Goal: Task Accomplishment & Management: Manage account settings

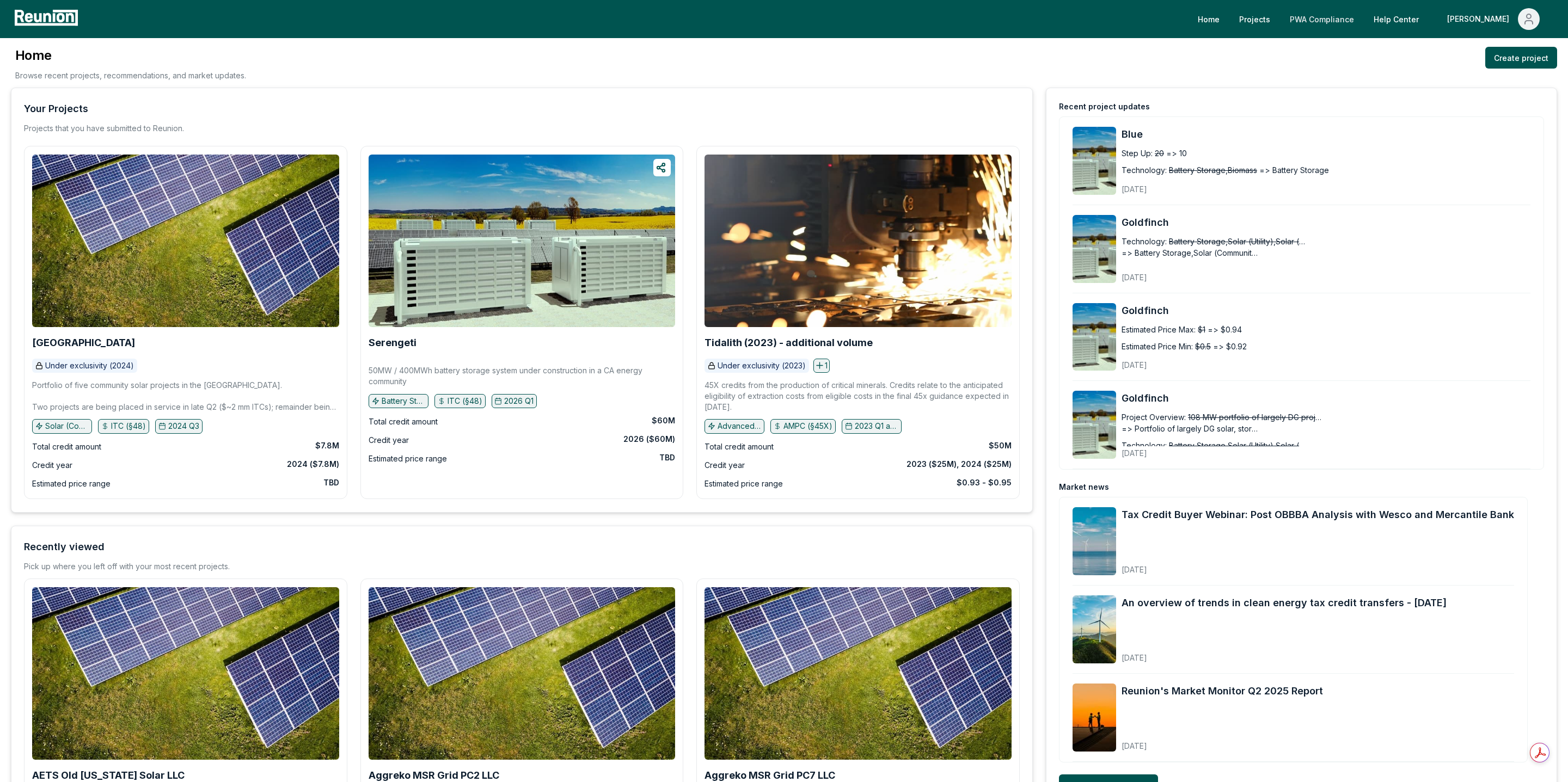
click at [1340, 19] on link "PWA Compliance" at bounding box center [1322, 19] width 82 height 21
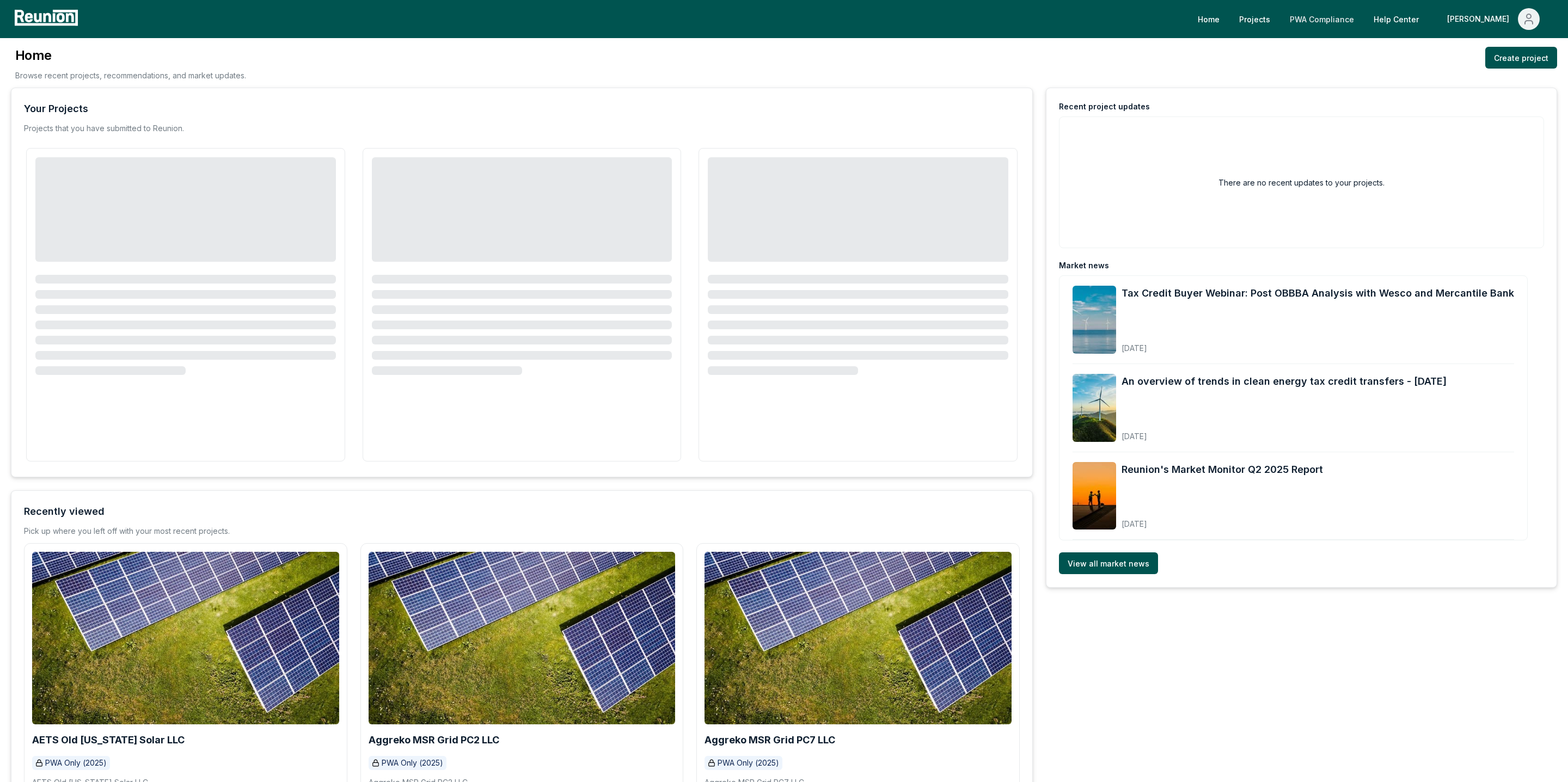
click at [1363, 19] on link "PWA Compliance" at bounding box center [1322, 19] width 82 height 21
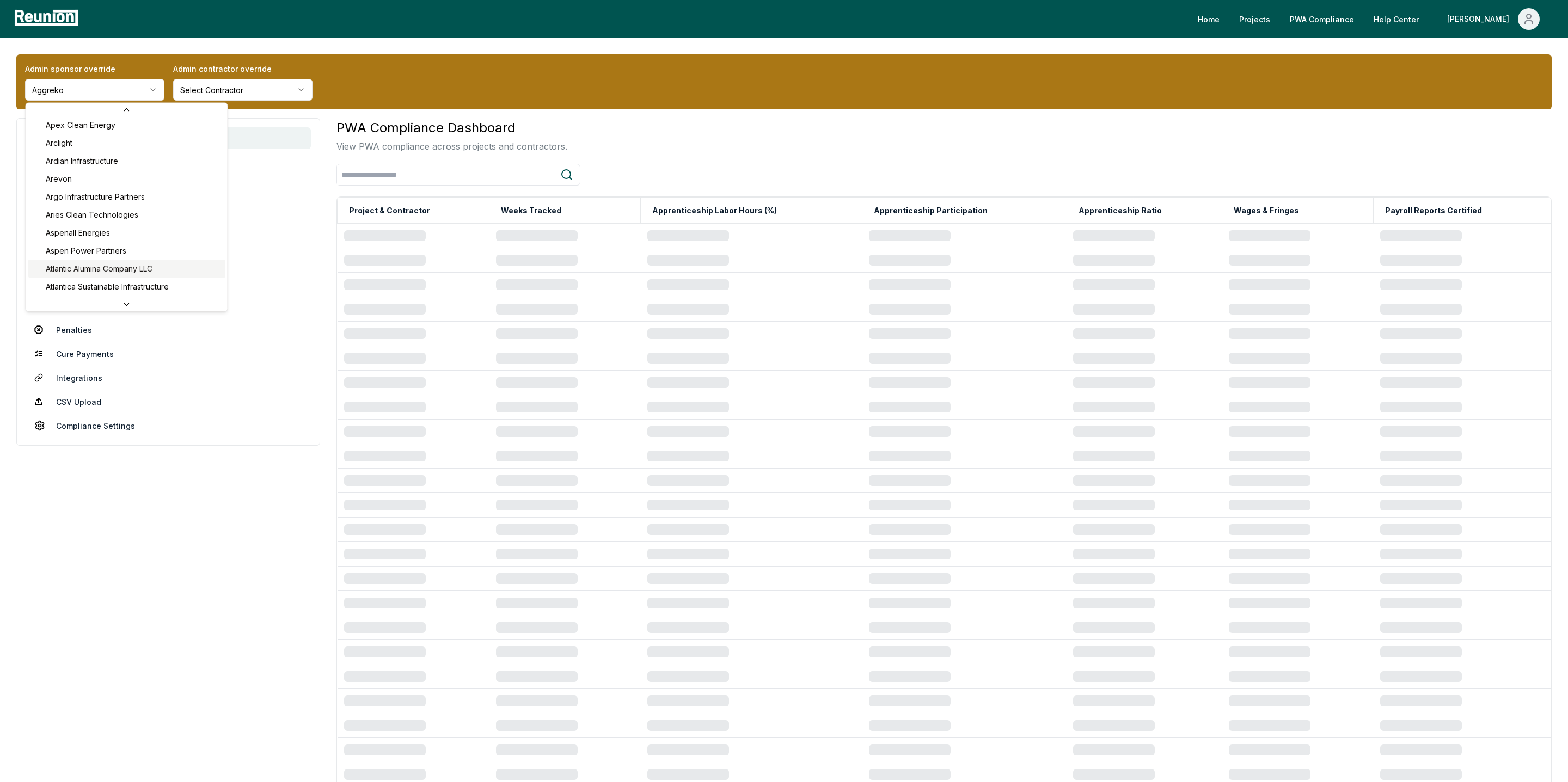
scroll to position [345, 0]
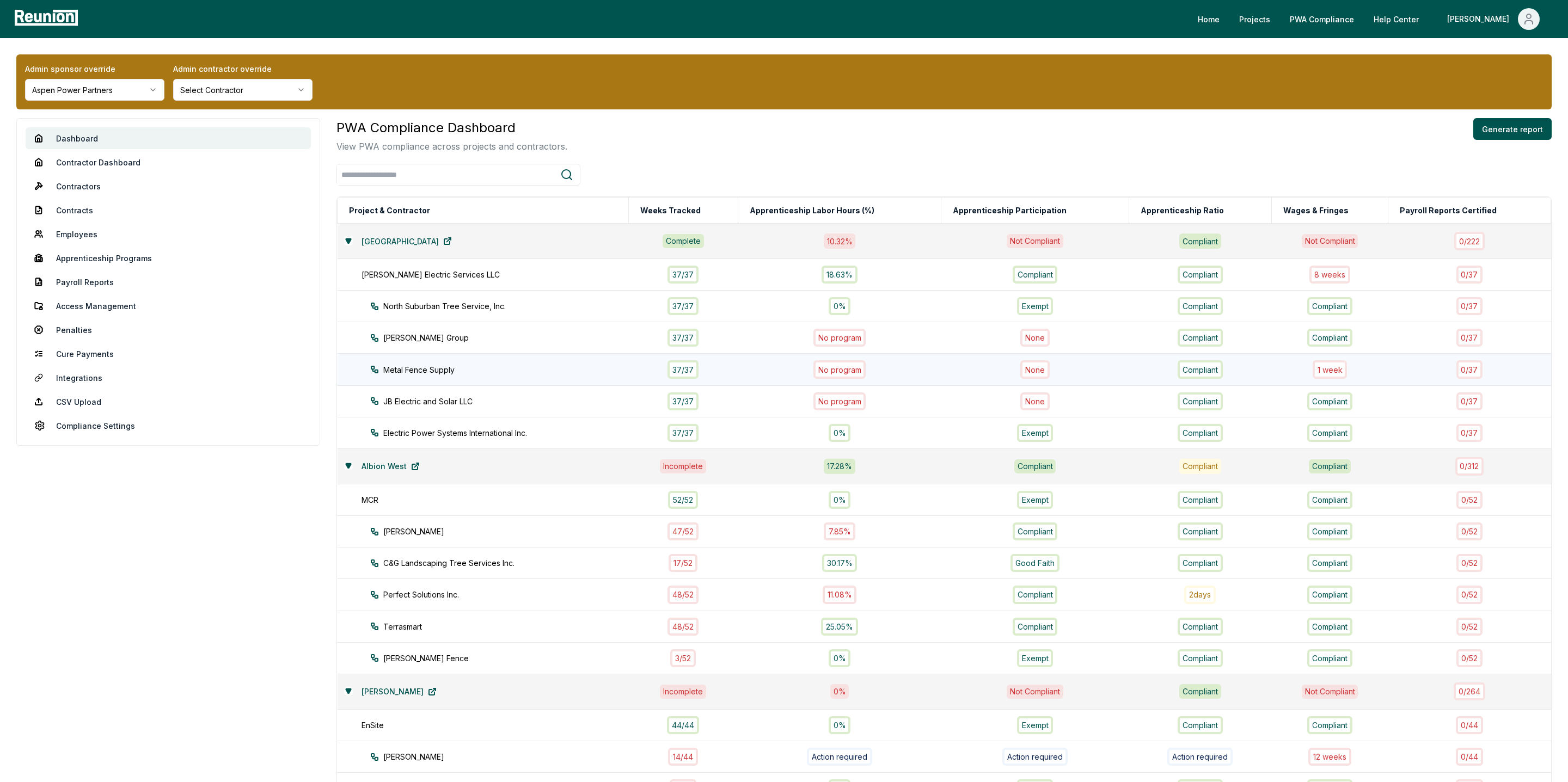
click at [1334, 366] on div "1 week" at bounding box center [1330, 369] width 35 height 18
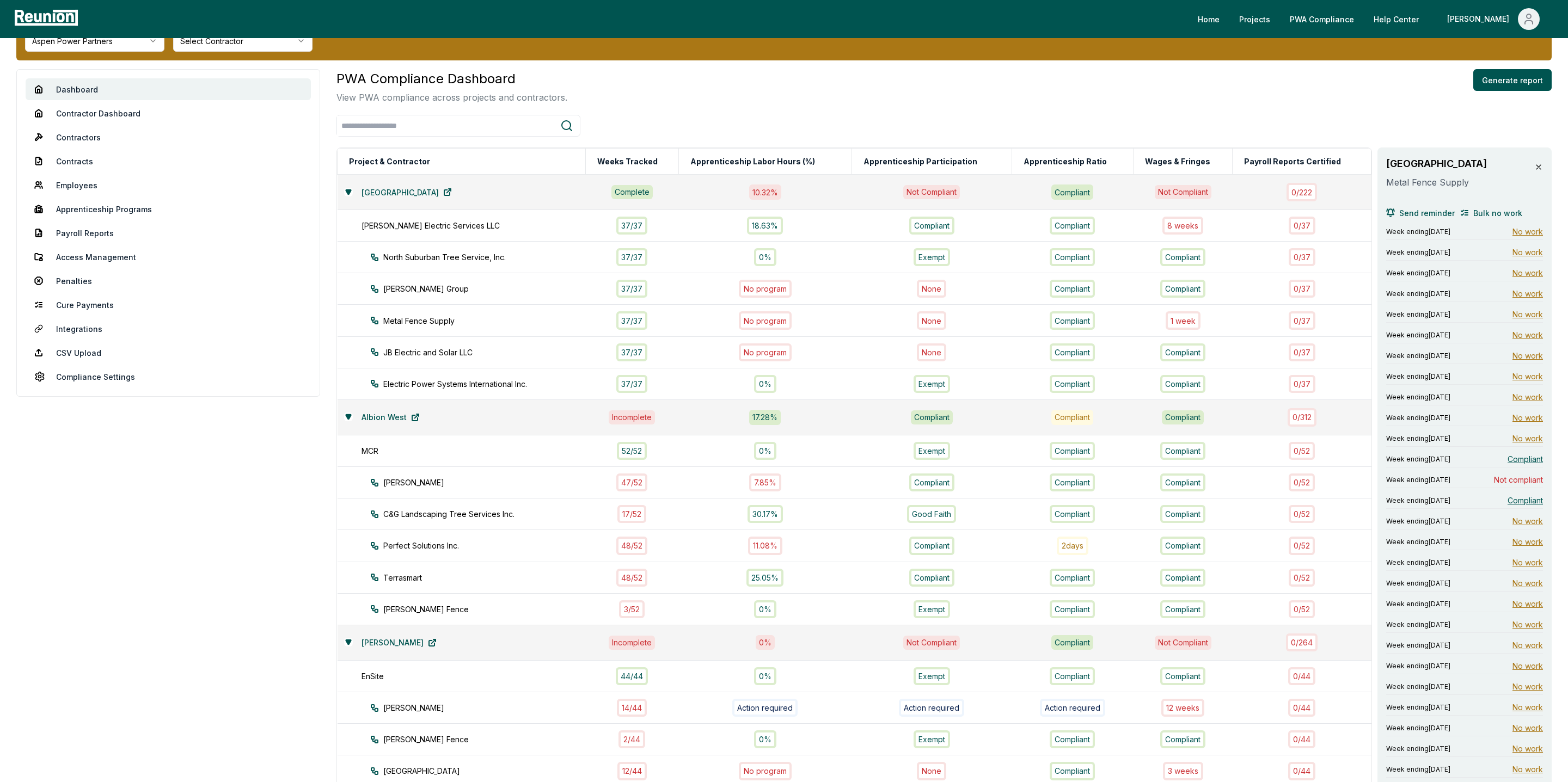
scroll to position [48, 0]
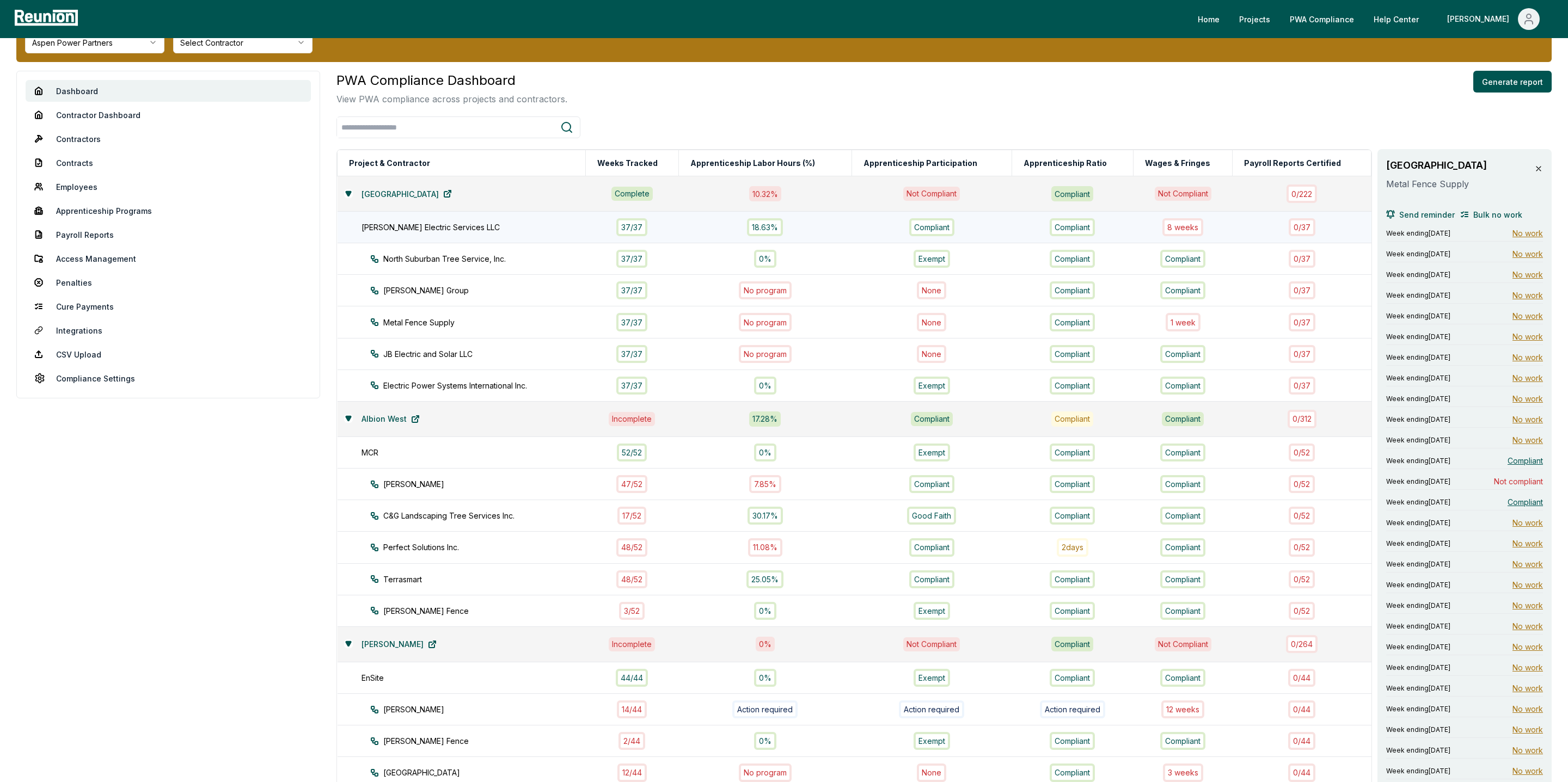
click at [1184, 228] on div "8 week s" at bounding box center [1183, 227] width 41 height 18
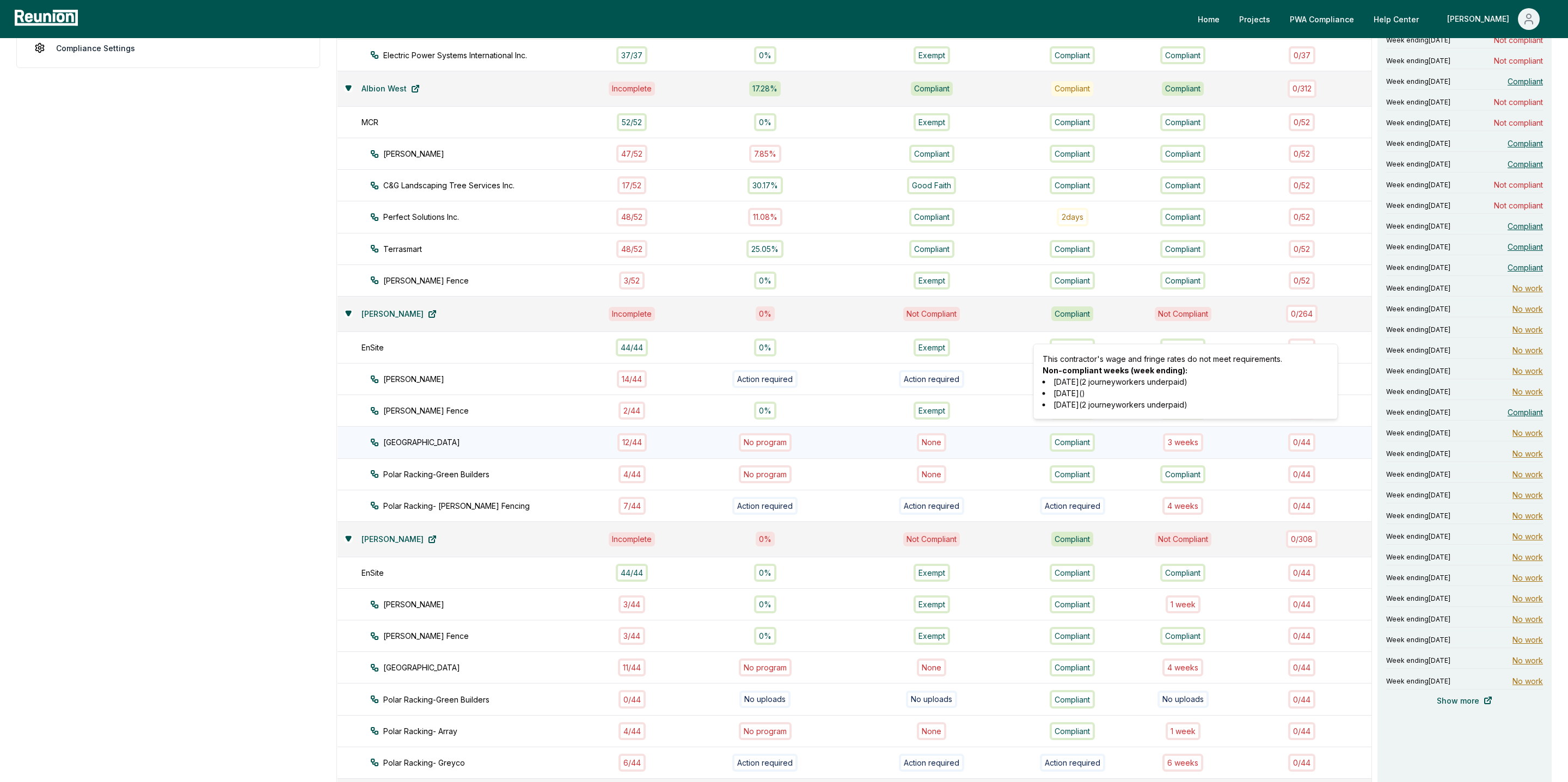
scroll to position [591, 0]
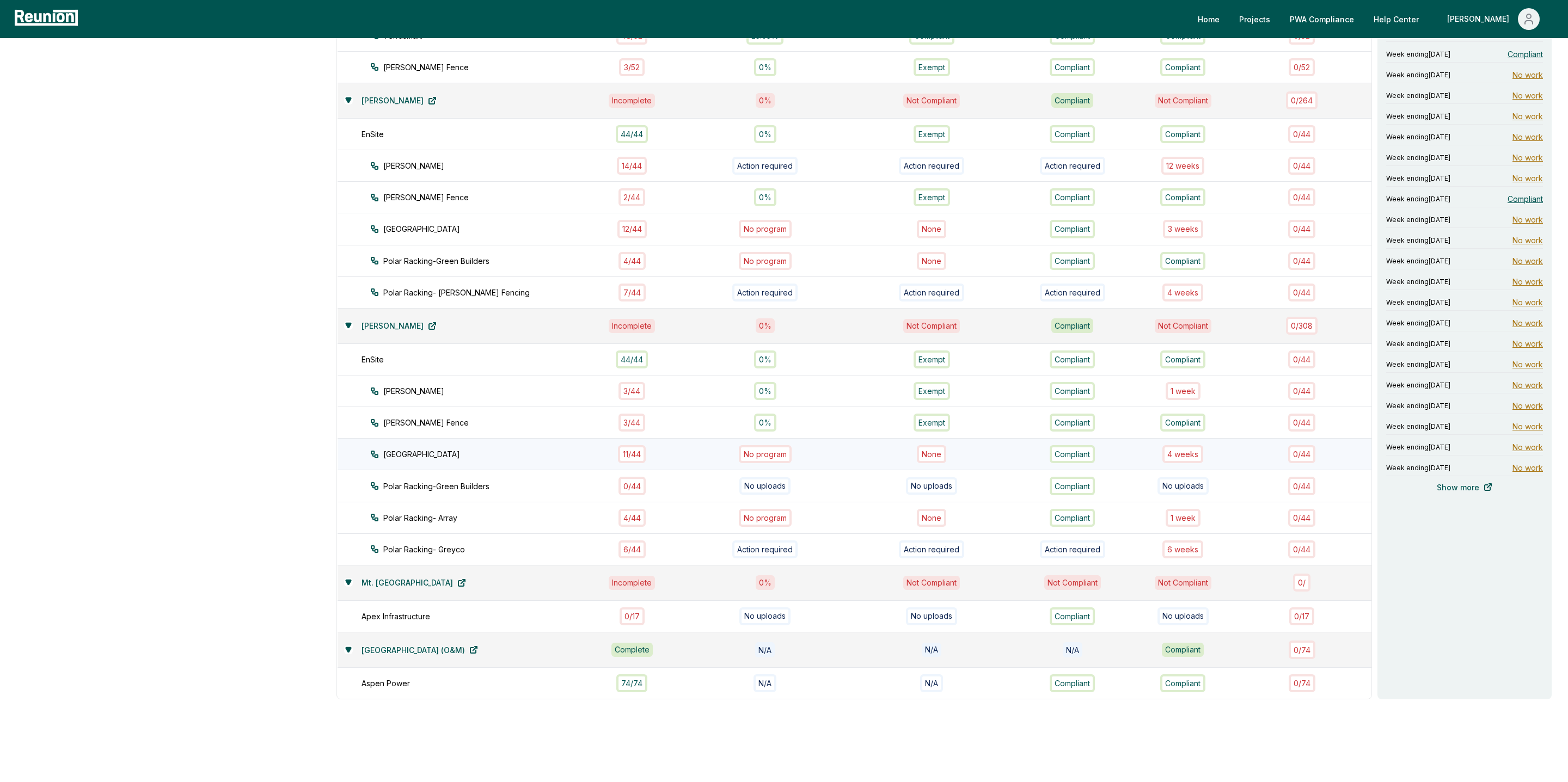
click at [1189, 445] on div "4 week s" at bounding box center [1183, 454] width 41 height 18
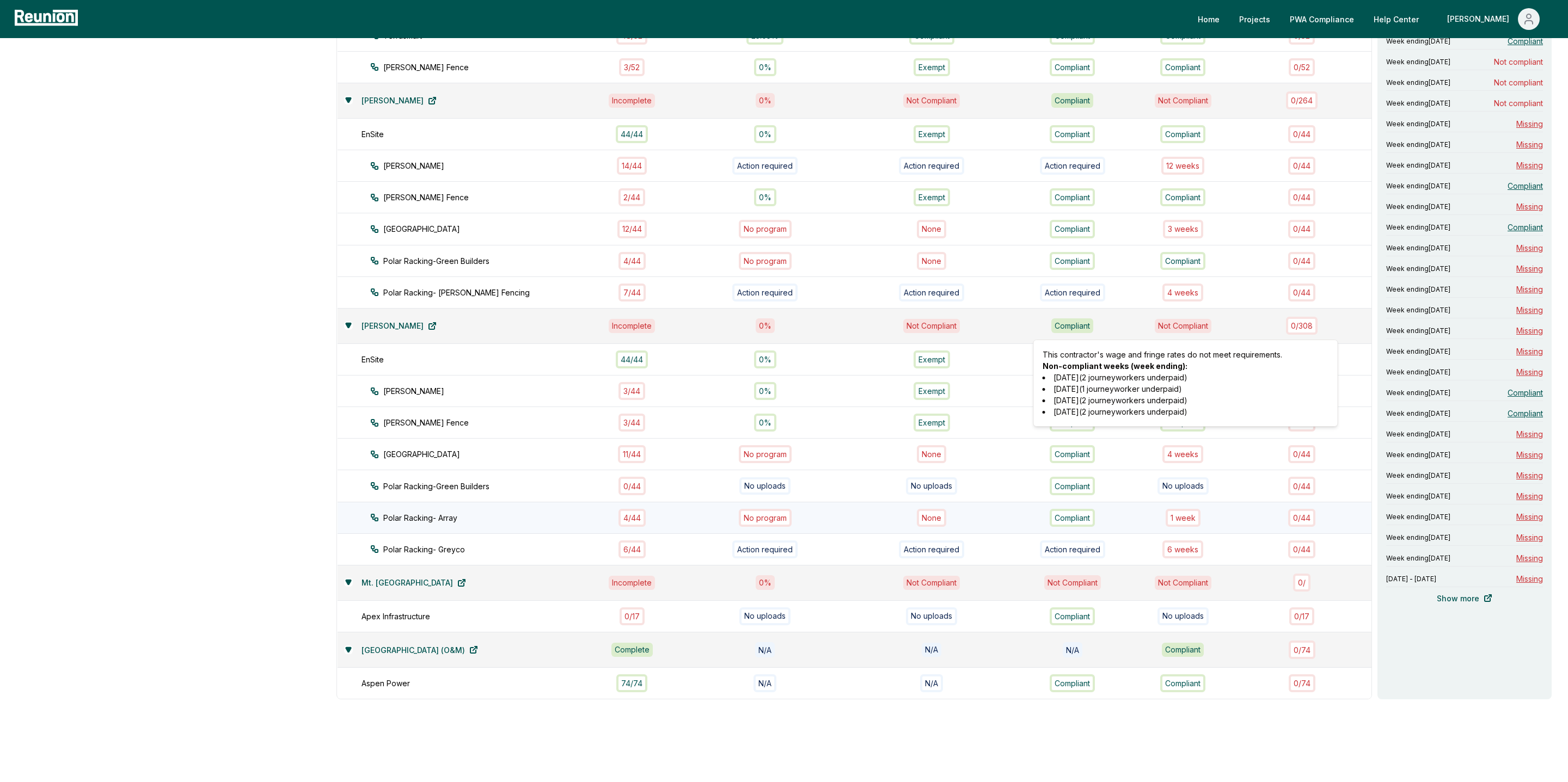
click at [1179, 509] on div "1 week" at bounding box center [1183, 518] width 35 height 18
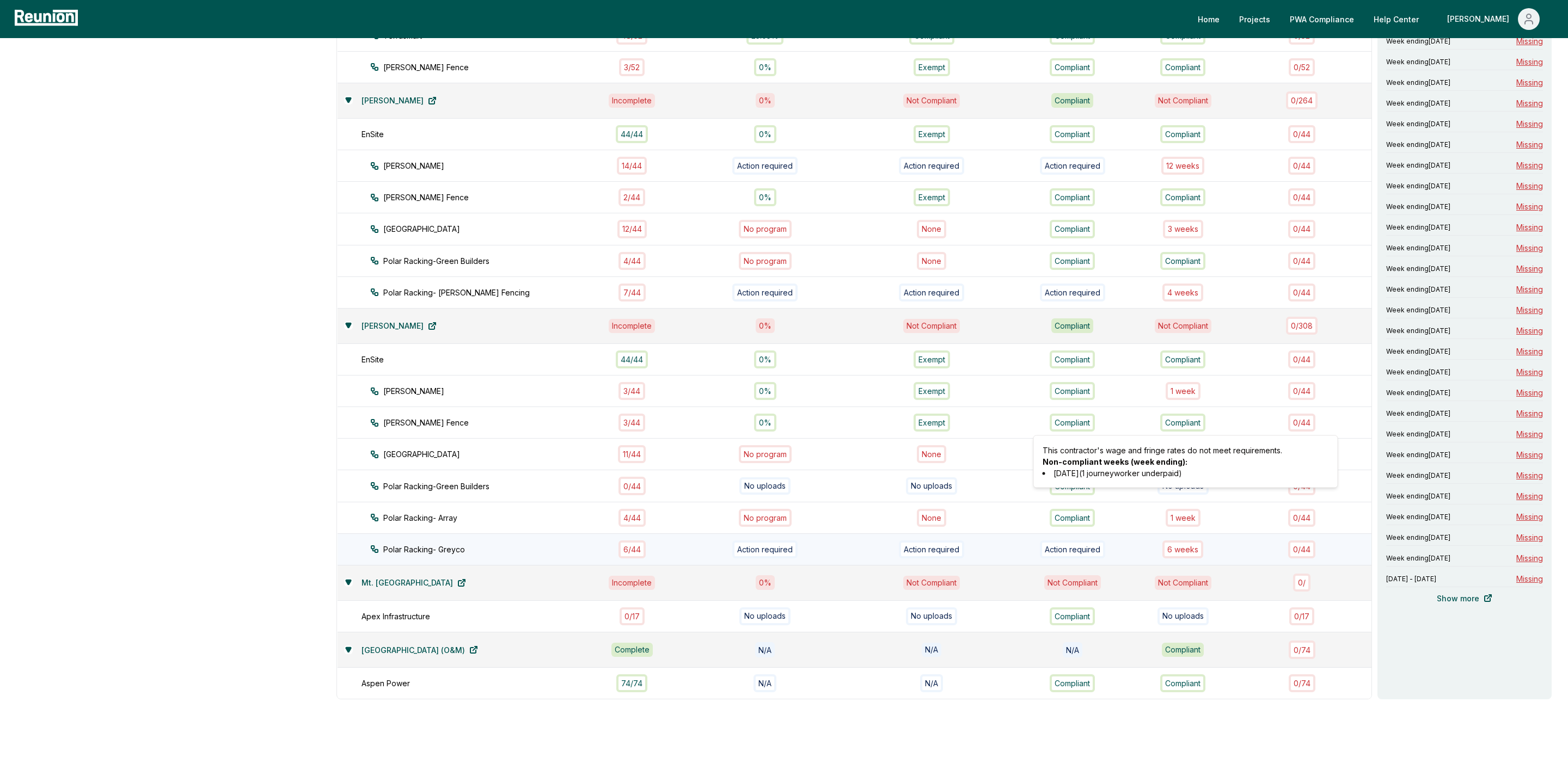
click at [1183, 540] on div "6 week s" at bounding box center [1183, 549] width 41 height 18
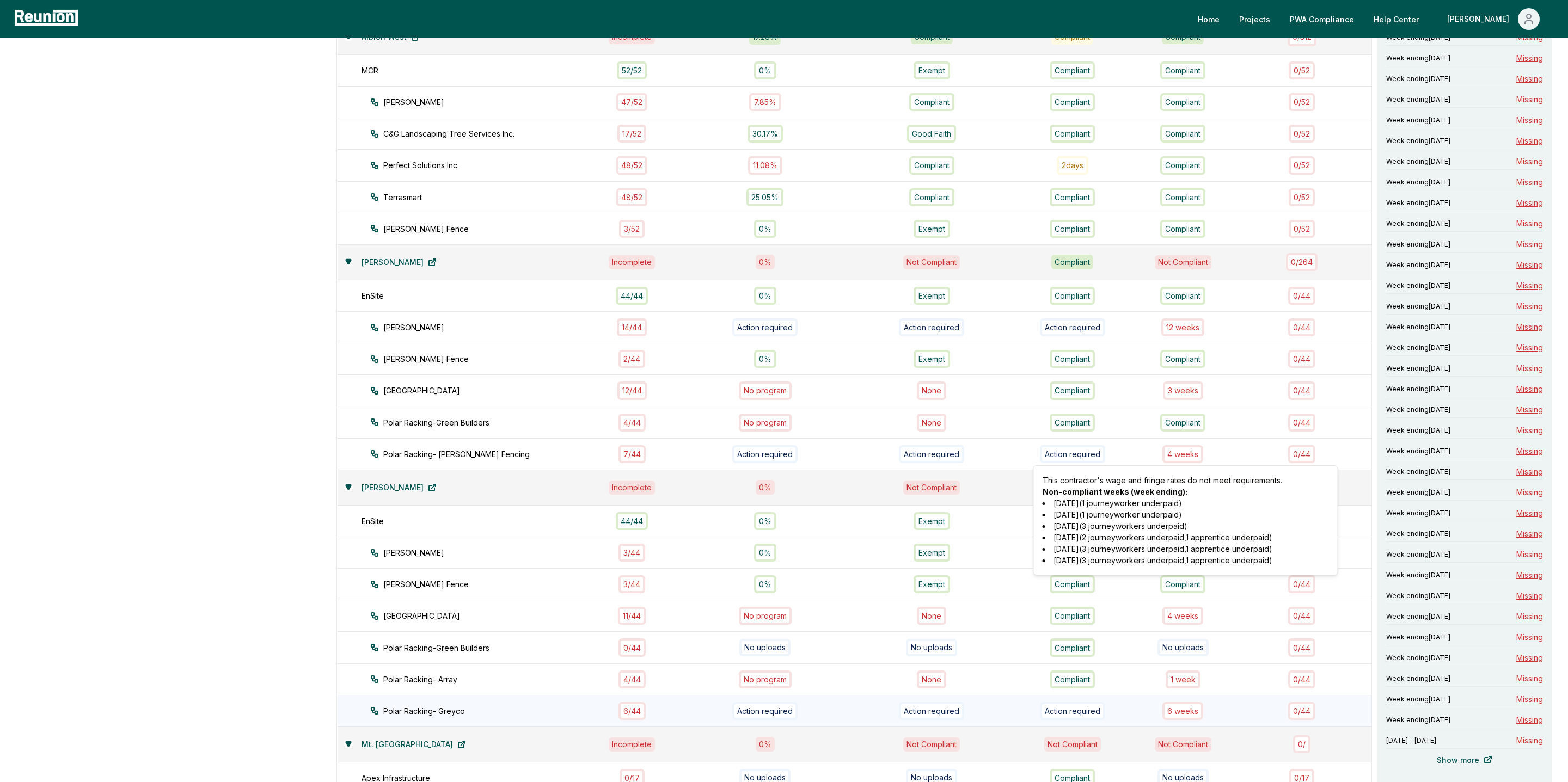
scroll to position [426, 0]
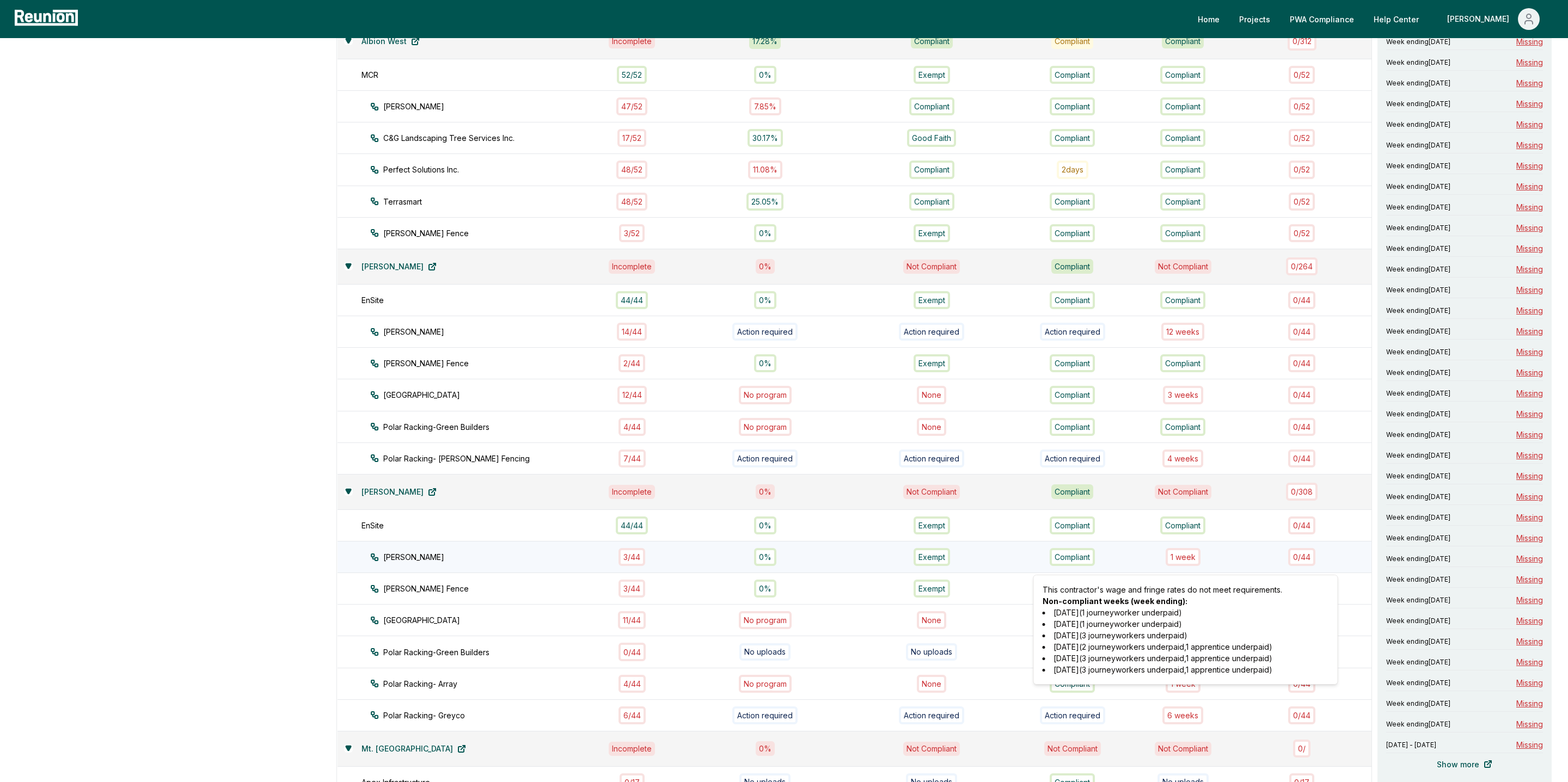
click at [1183, 548] on div "1 week" at bounding box center [1183, 557] width 35 height 18
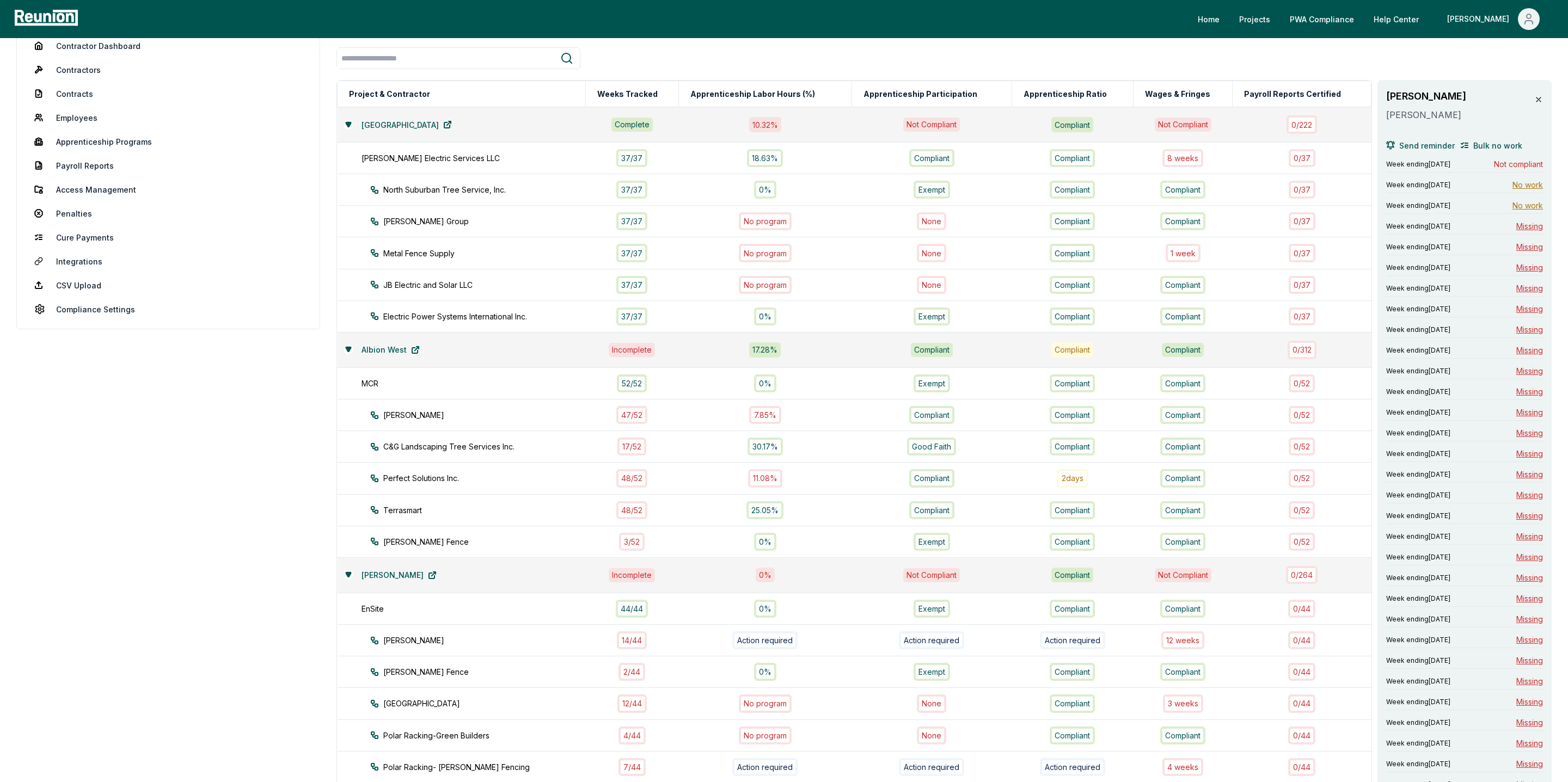
scroll to position [0, 0]
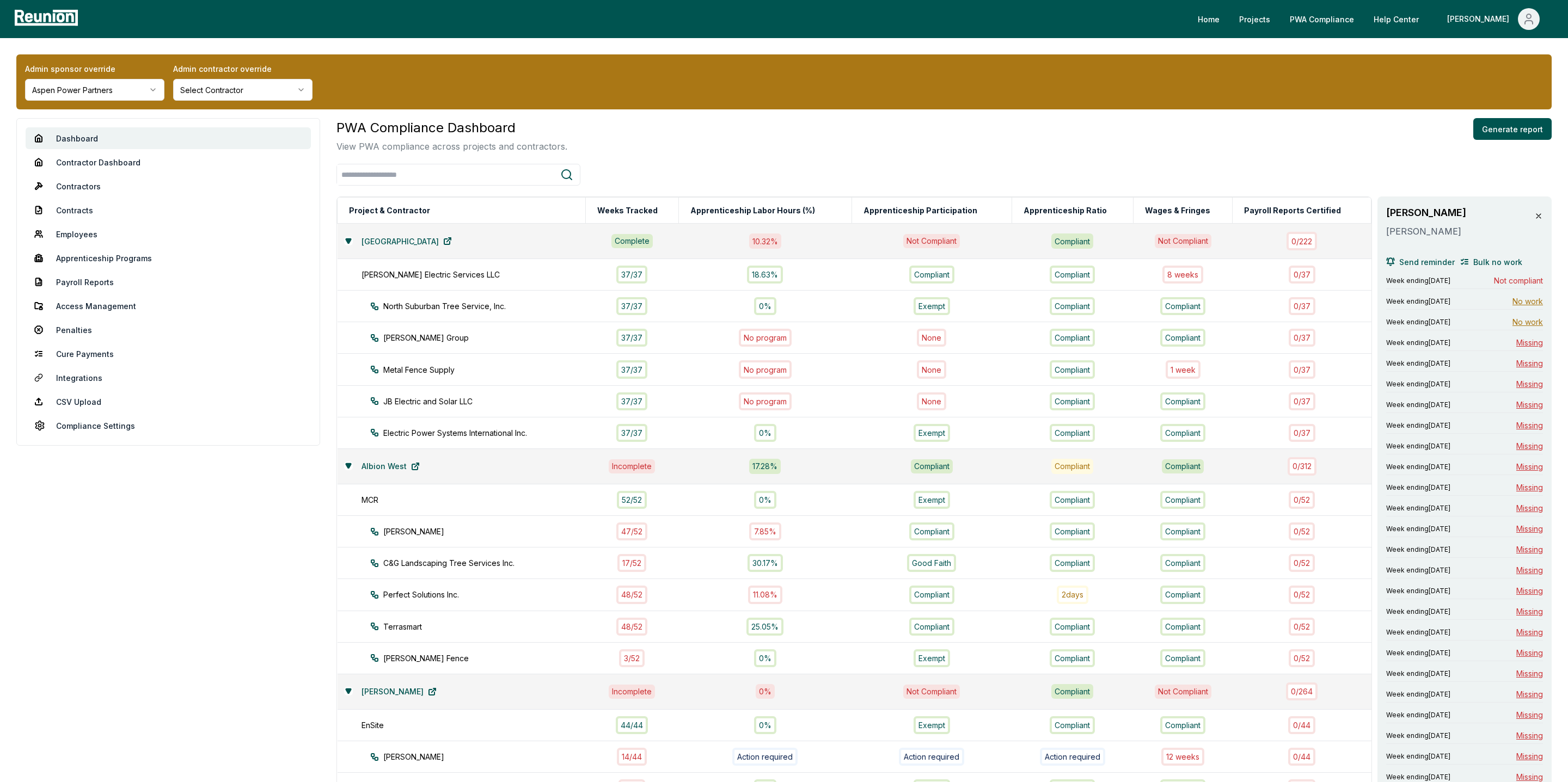
click at [101, 90] on html "Please visit us on your desktop We're working on making our marketplace mobile-…" at bounding box center [784, 697] width 1568 height 1395
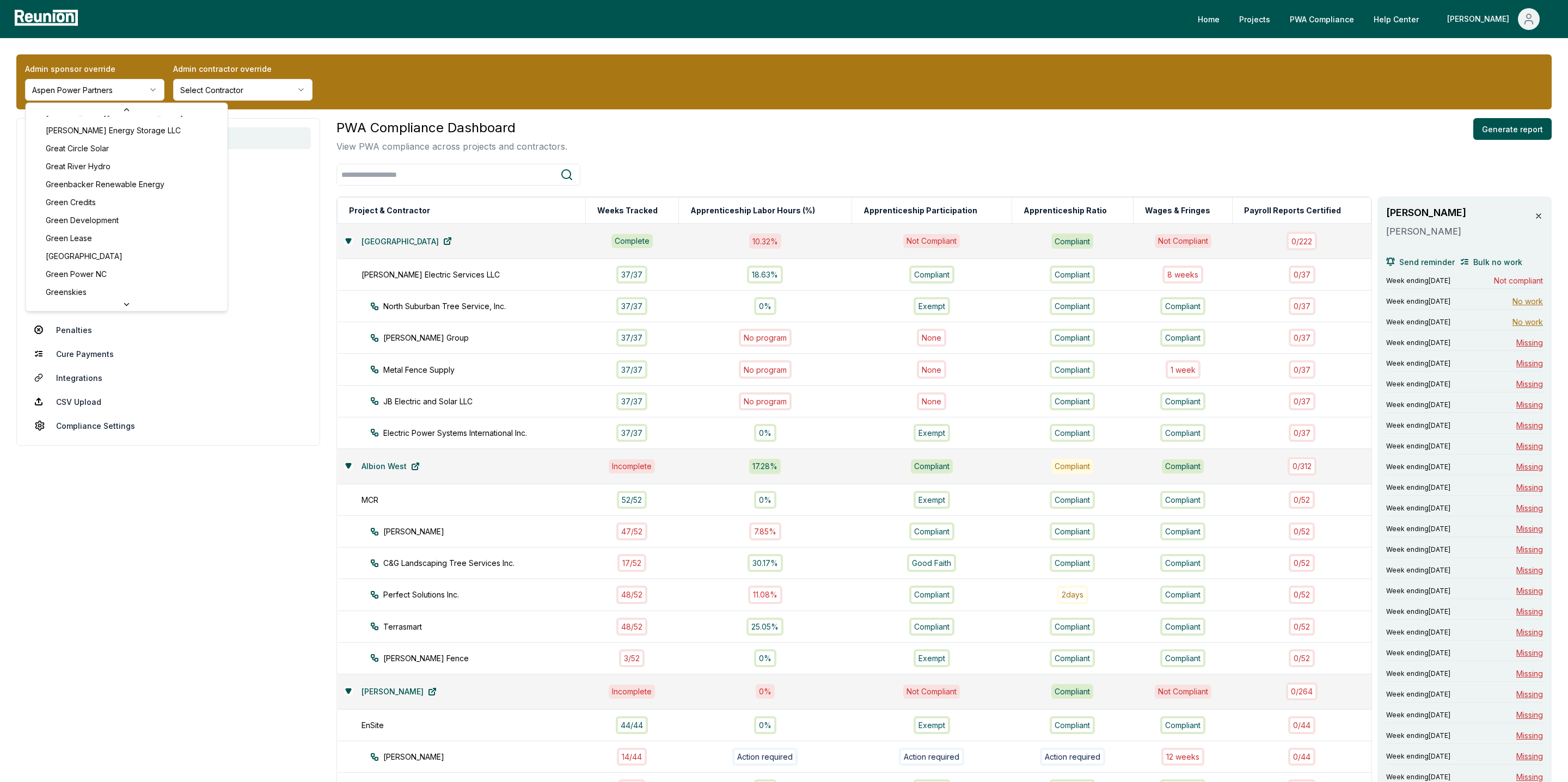
scroll to position [1983, 0]
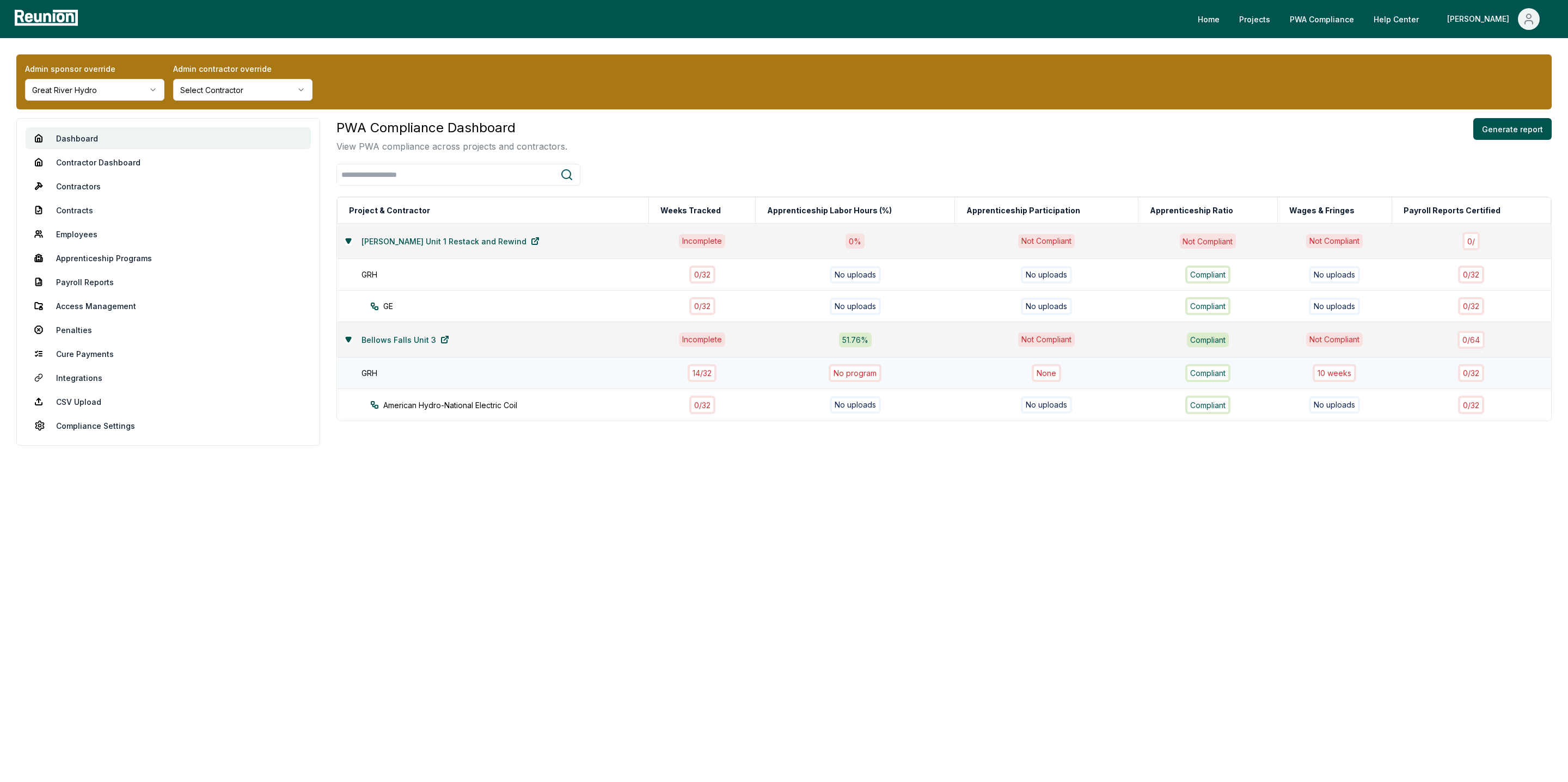
click at [1328, 376] on div "10 week s" at bounding box center [1334, 373] width 44 height 18
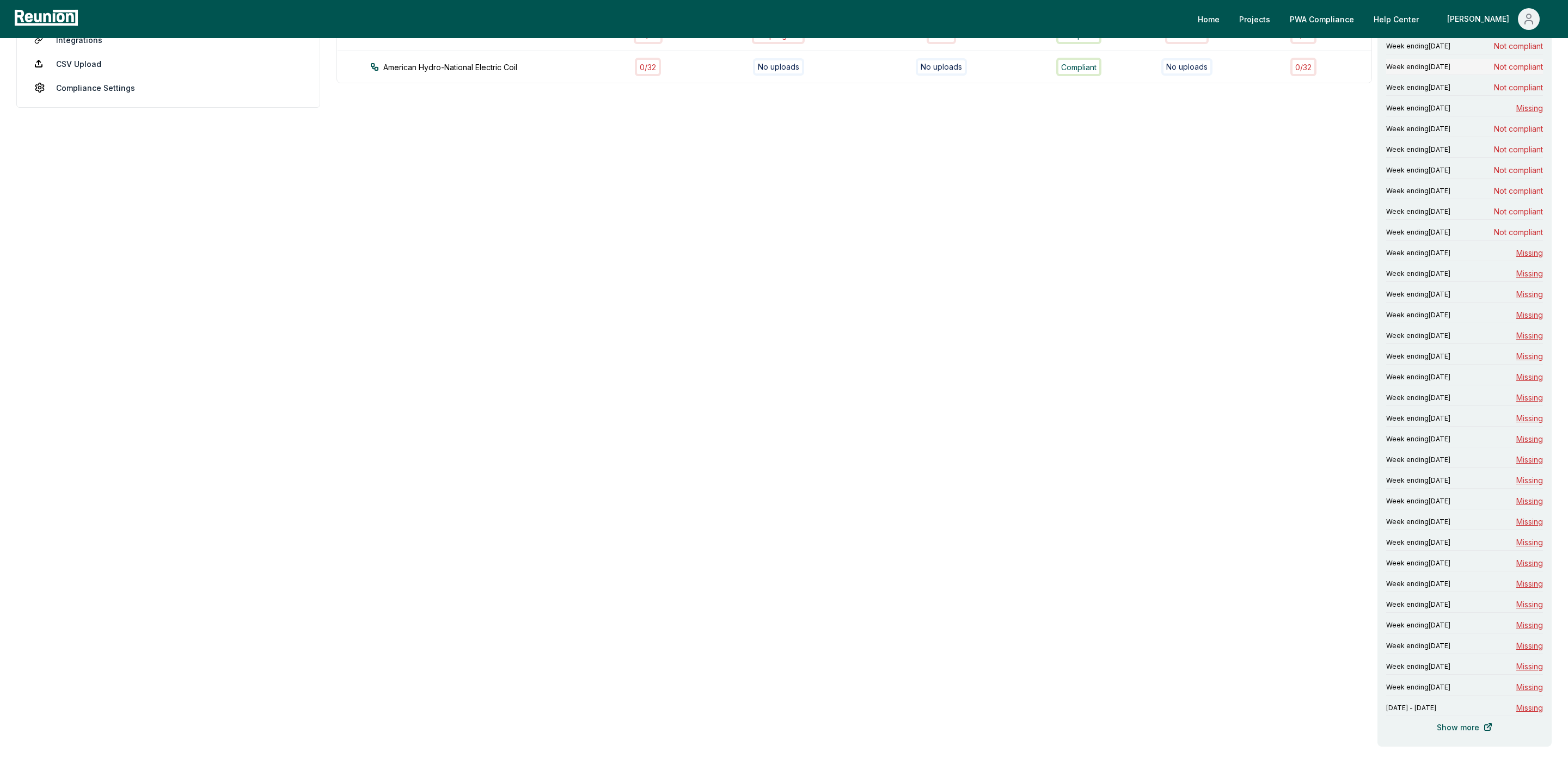
scroll to position [340, 0]
click at [1528, 131] on span "Not compliant" at bounding box center [1518, 128] width 49 height 12
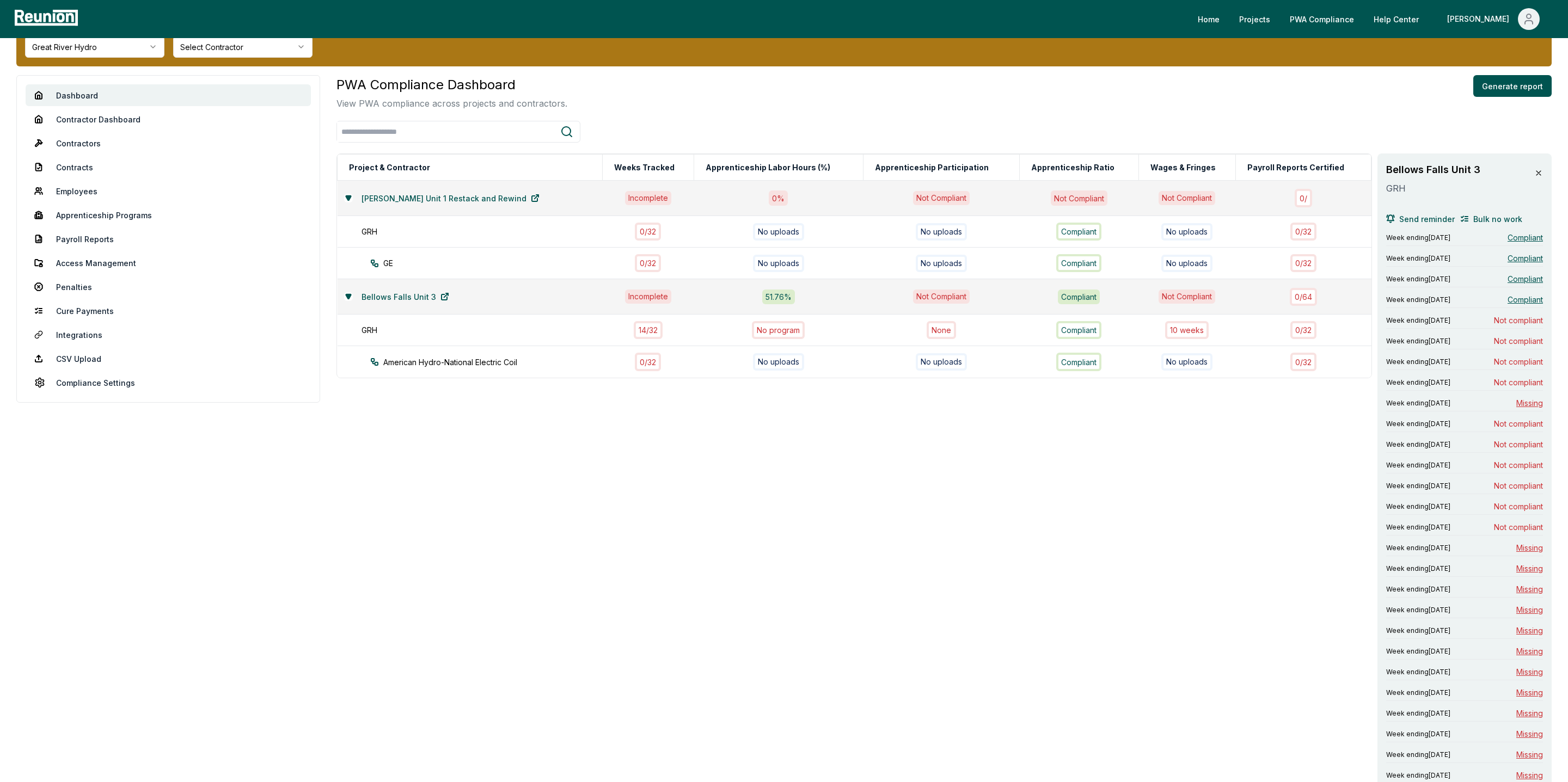
scroll to position [115, 0]
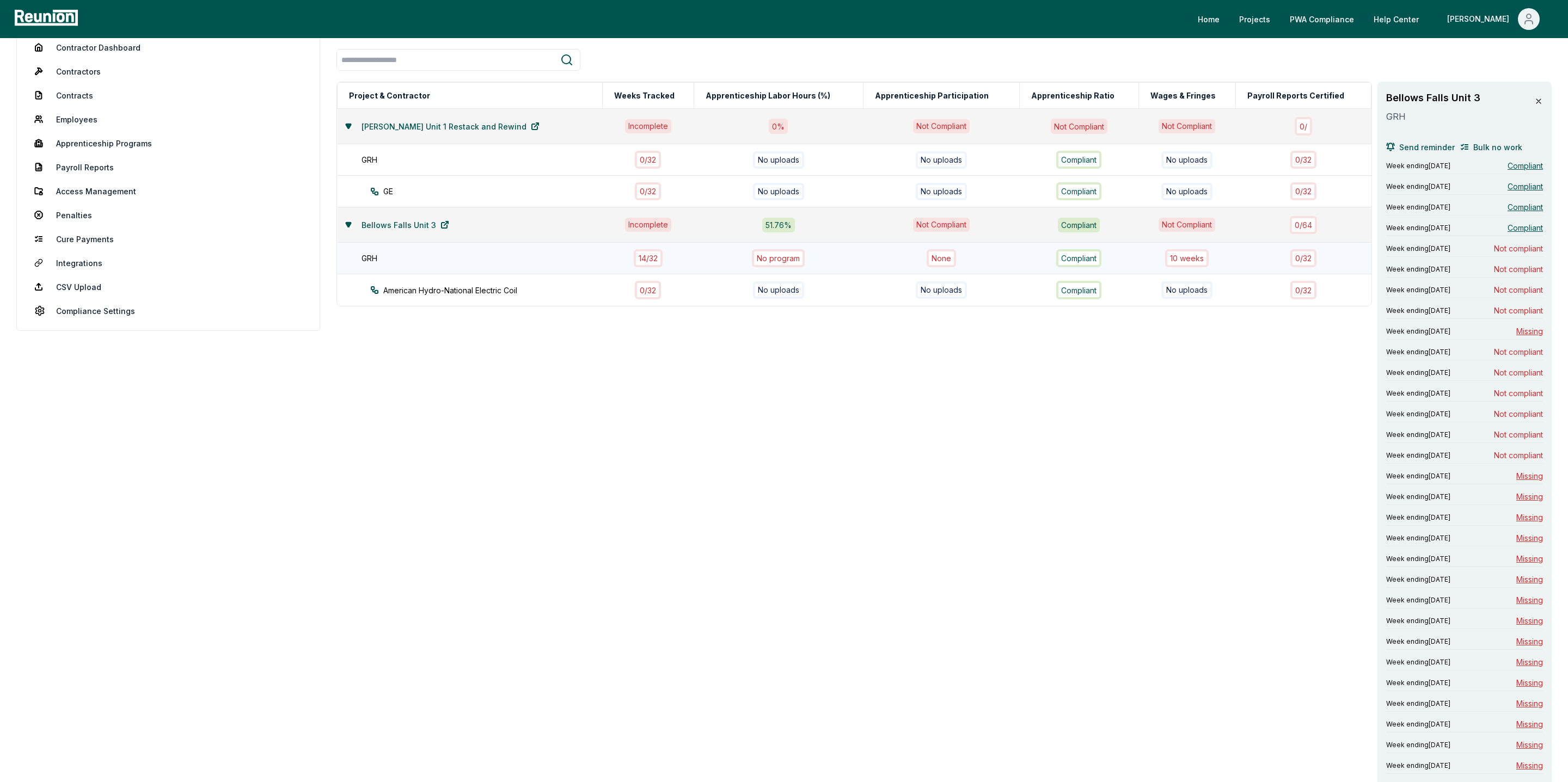
click at [1193, 255] on div "10 week s" at bounding box center [1186, 258] width 44 height 18
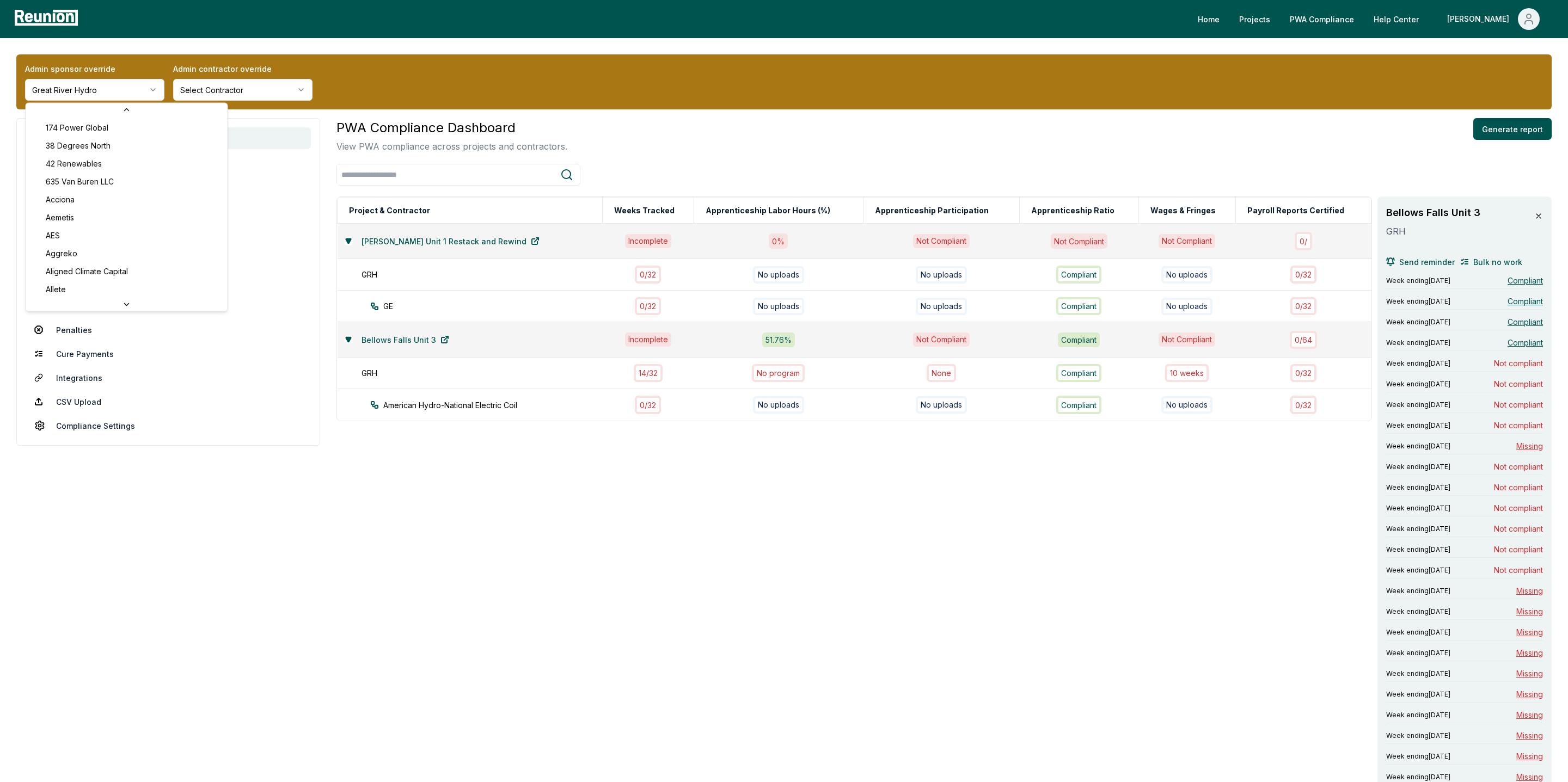
click at [97, 91] on html "Please visit us on your desktop We're working on making our marketplace mobile-…" at bounding box center [784, 594] width 1568 height 1188
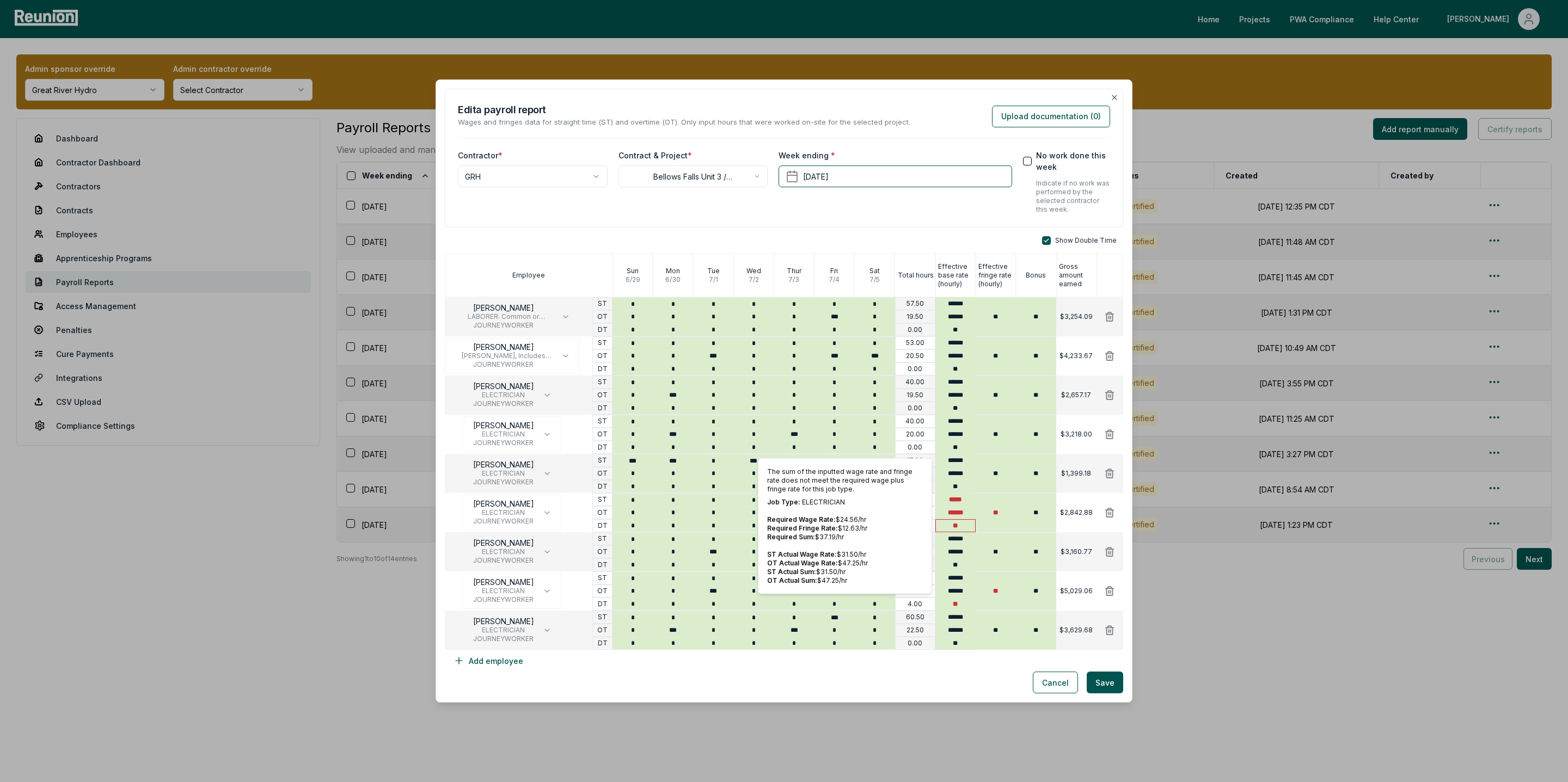
click at [963, 528] on input "**" at bounding box center [954, 525] width 40 height 13
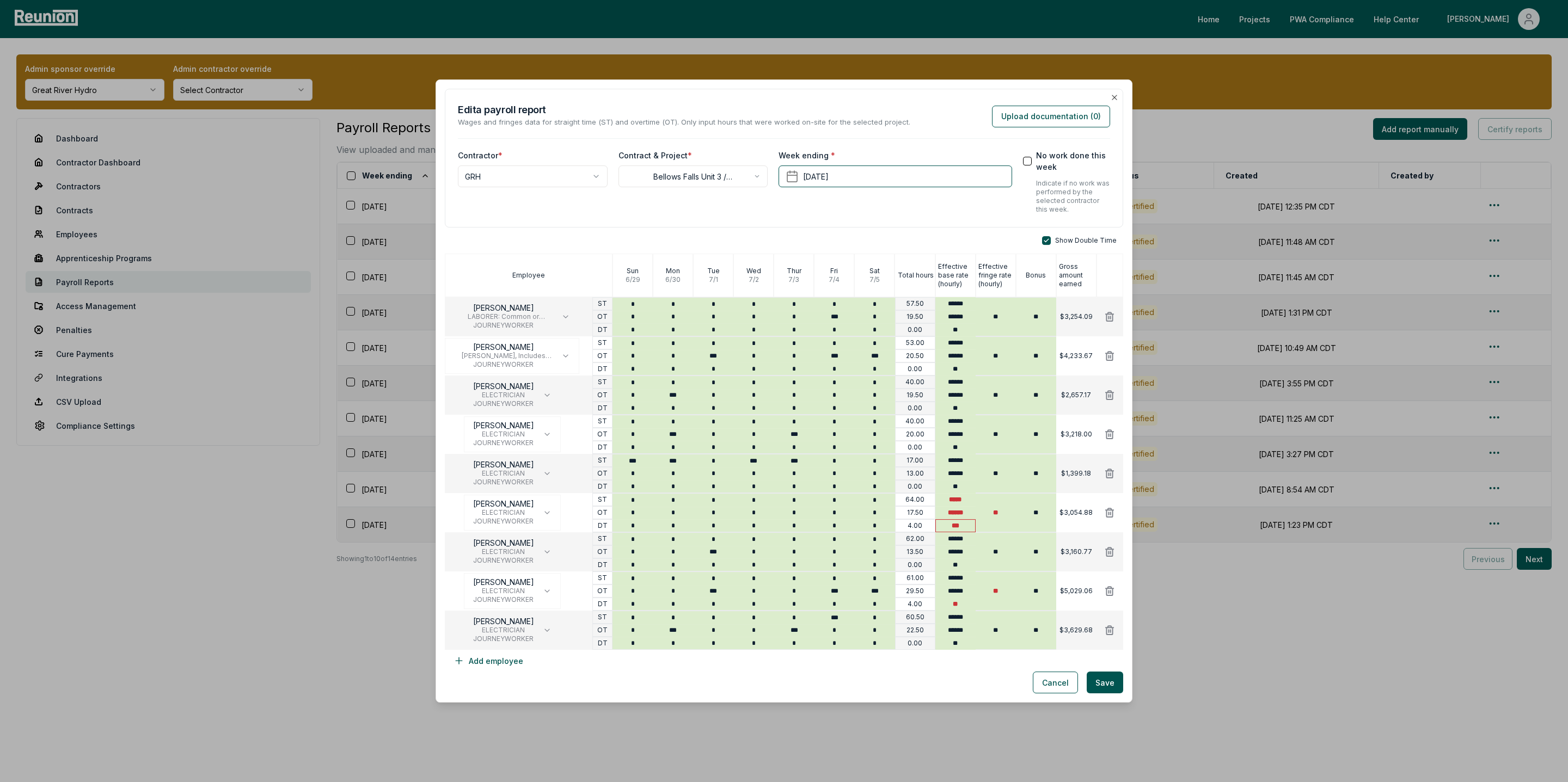
click at [965, 524] on input "***" at bounding box center [954, 525] width 40 height 13
type input "***"
click at [939, 673] on div "Cancel Save" at bounding box center [784, 683] width 679 height 21
click at [964, 606] on input "**" at bounding box center [954, 604] width 40 height 13
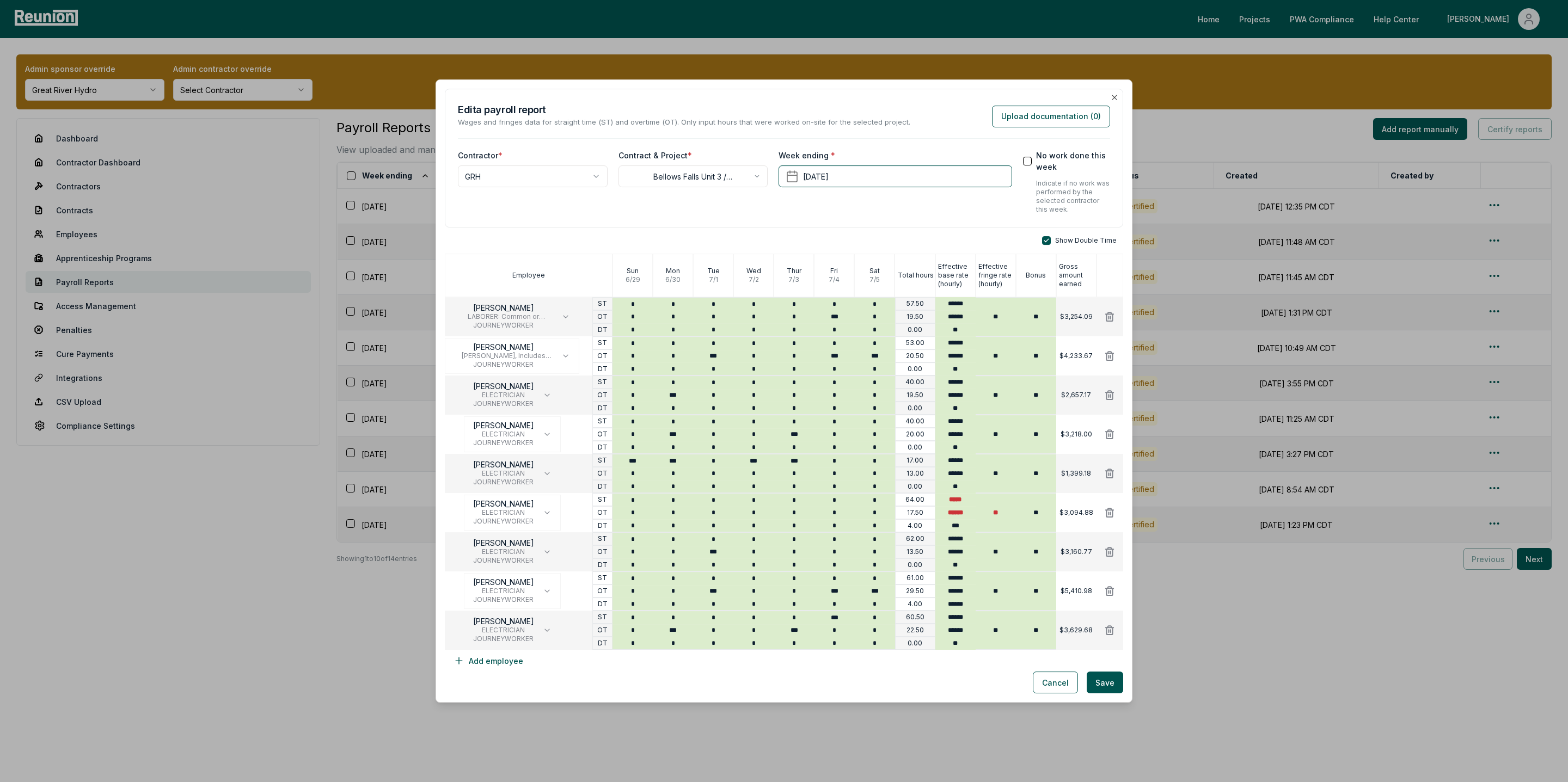
type input "******"
click at [956, 687] on div "Cancel Save" at bounding box center [784, 683] width 679 height 21
click at [1110, 689] on button "Save" at bounding box center [1104, 683] width 36 height 21
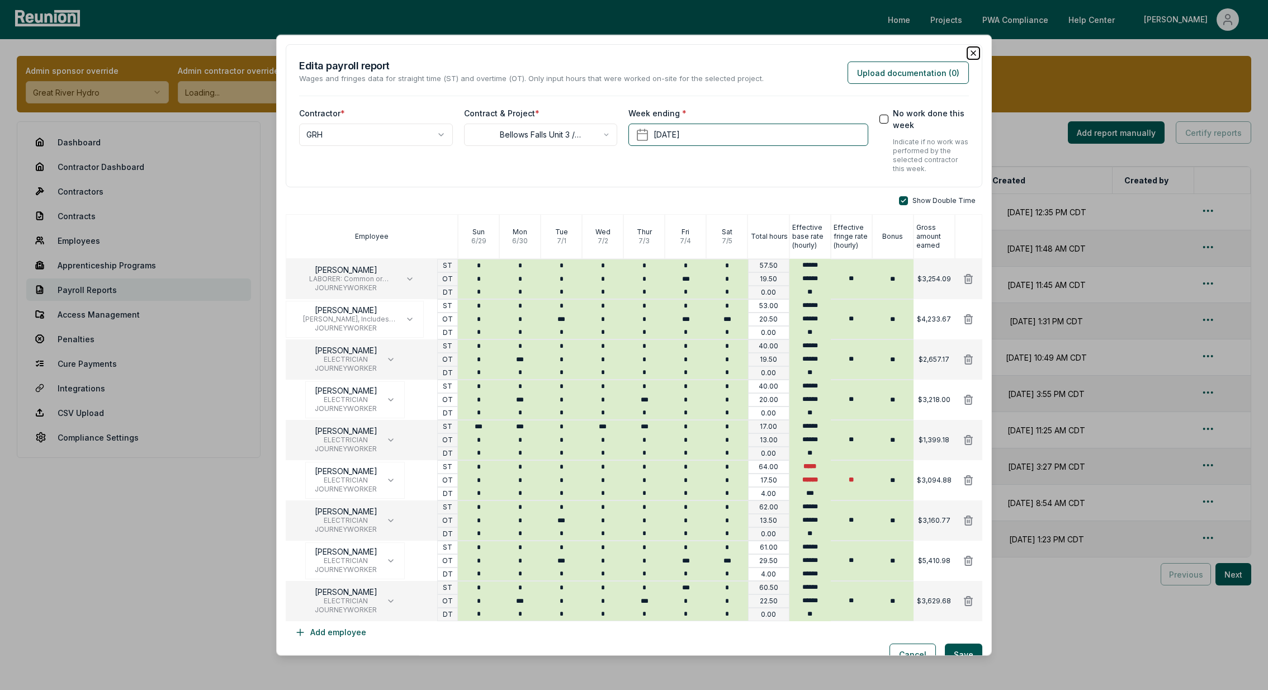
click at [973, 50] on icon "button" at bounding box center [973, 53] width 9 height 9
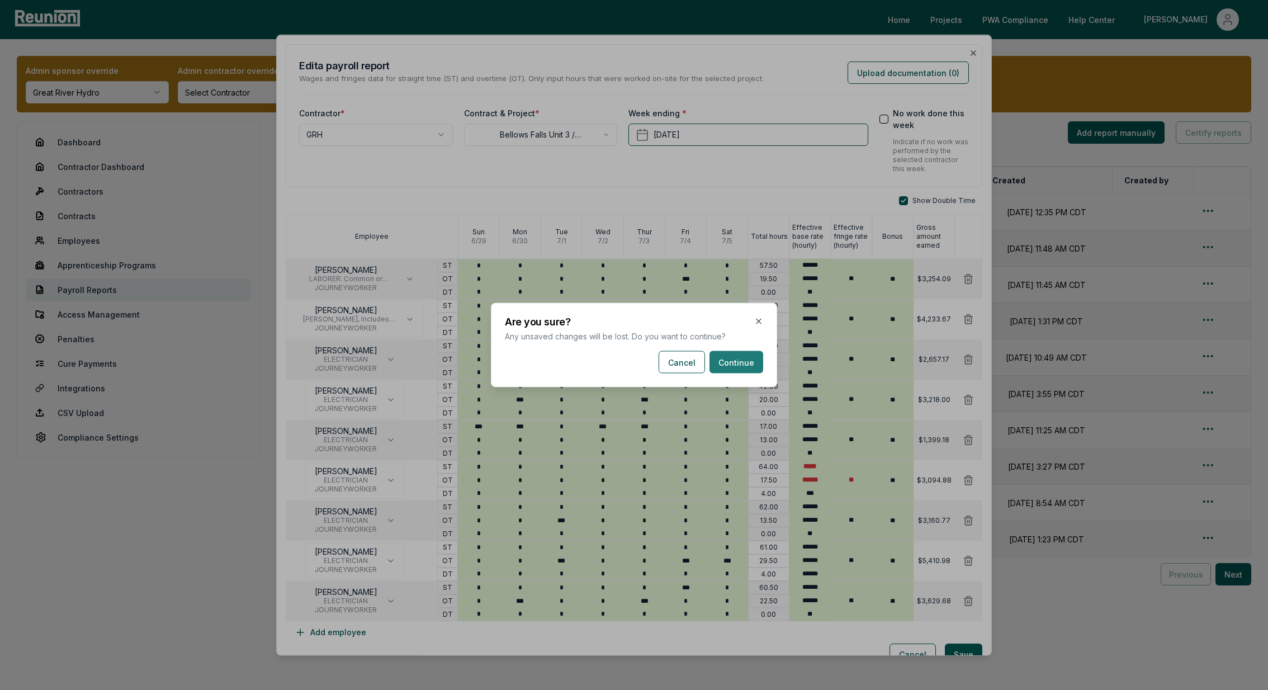
click at [723, 370] on button "Continue" at bounding box center [736, 362] width 54 height 22
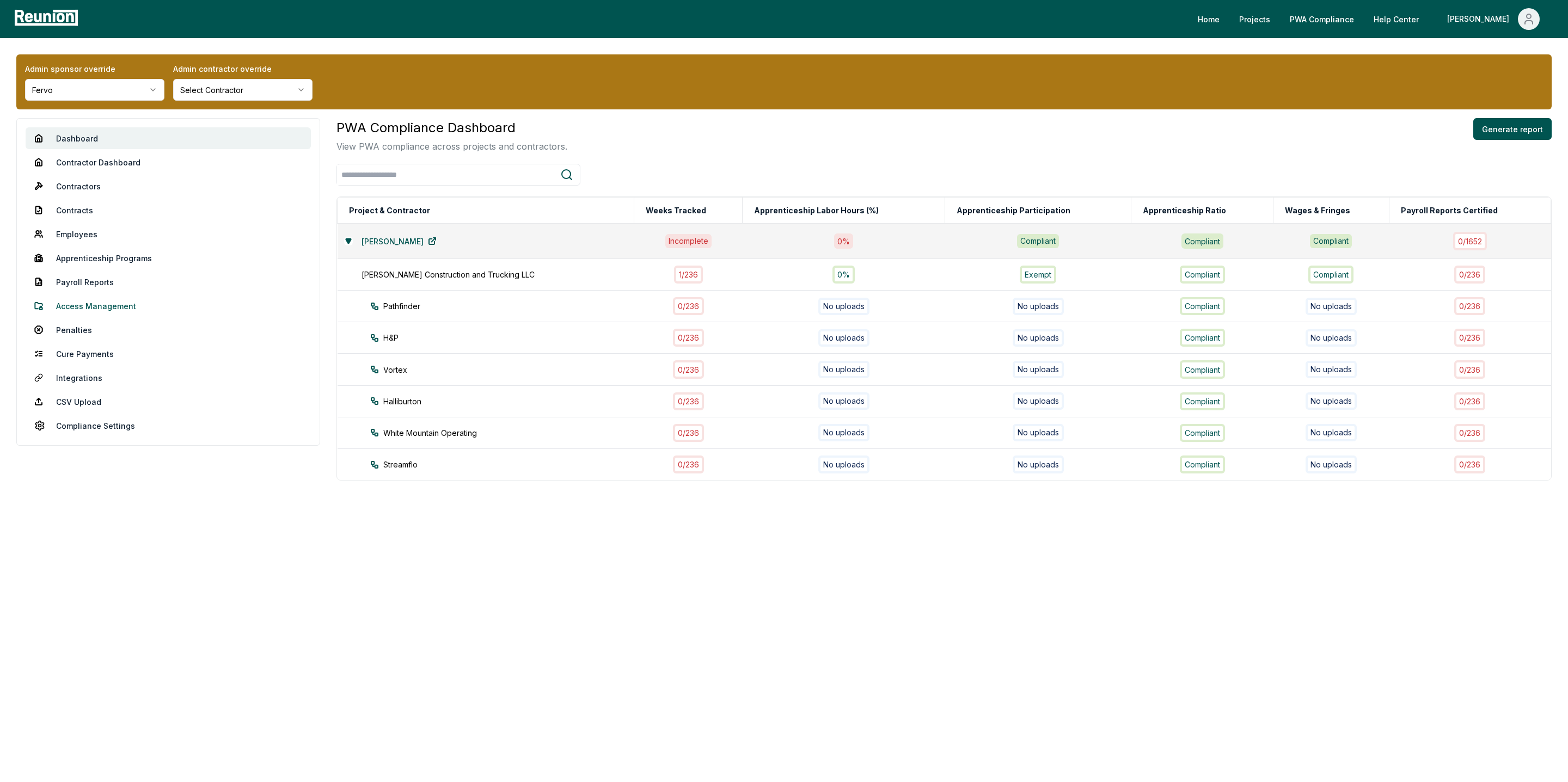
click at [84, 301] on link "Access Management" at bounding box center [168, 306] width 285 height 21
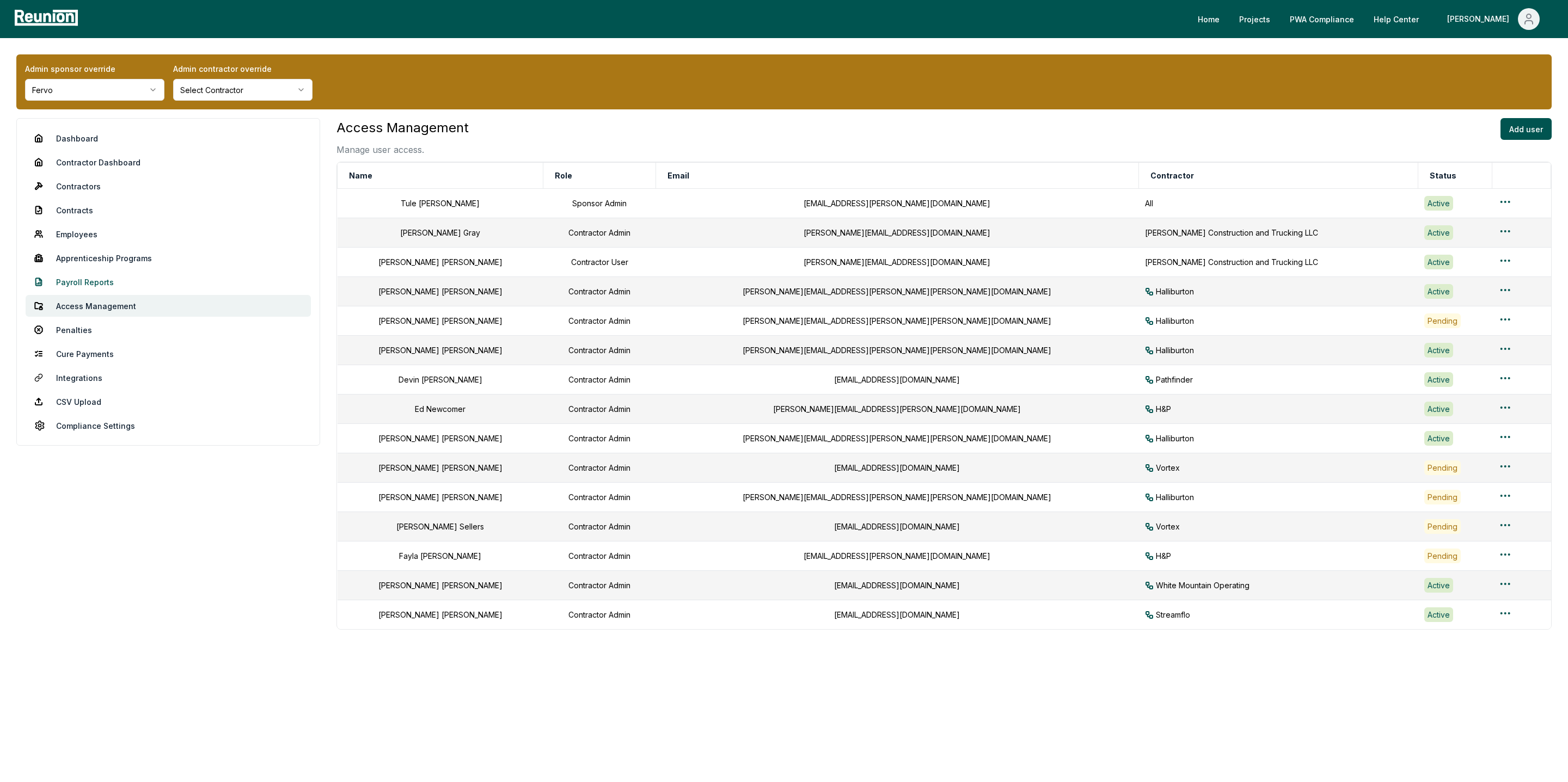
click at [82, 279] on link "Payroll Reports" at bounding box center [168, 281] width 285 height 21
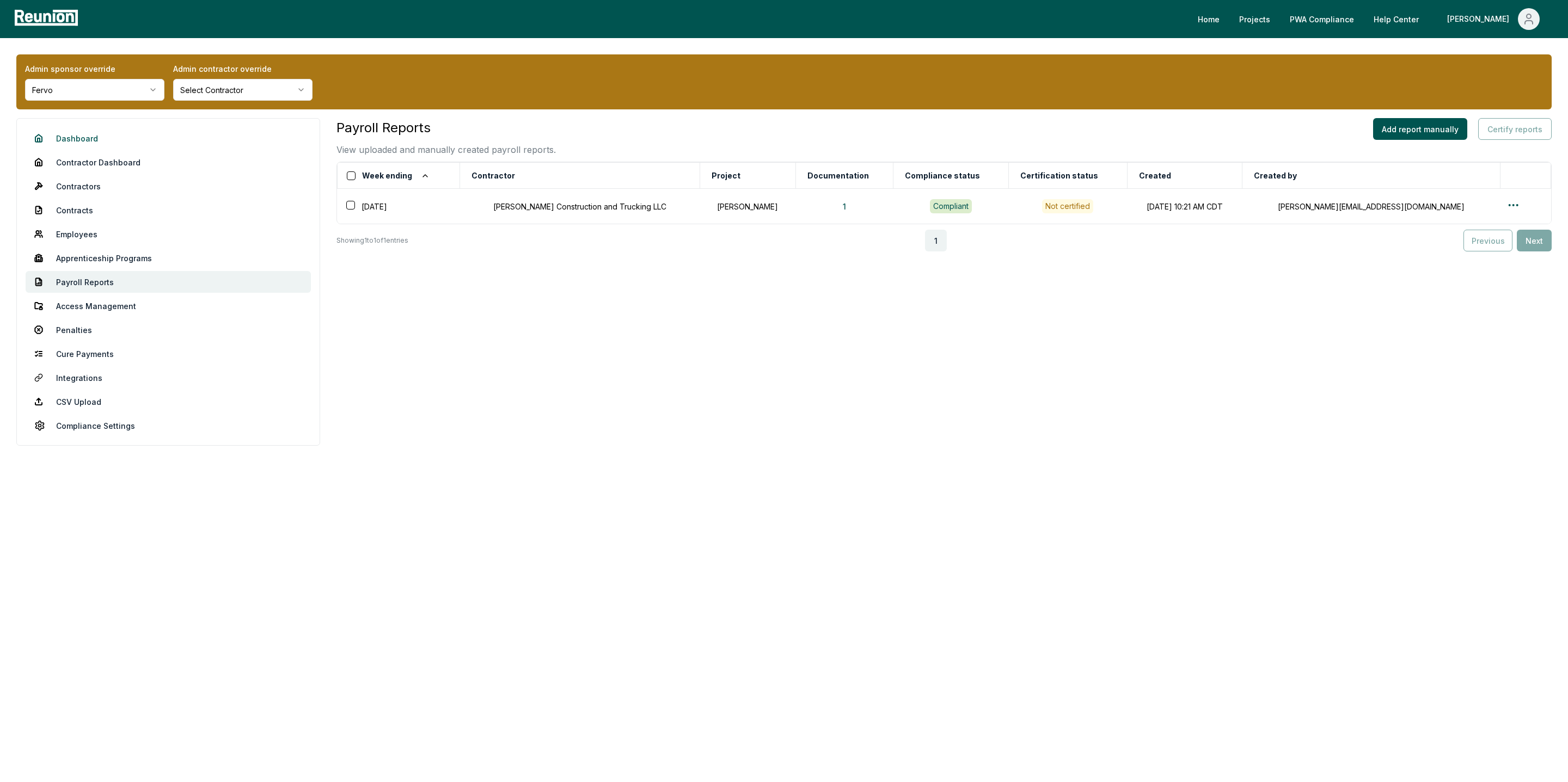
click at [73, 141] on link "Dashboard" at bounding box center [168, 138] width 285 height 21
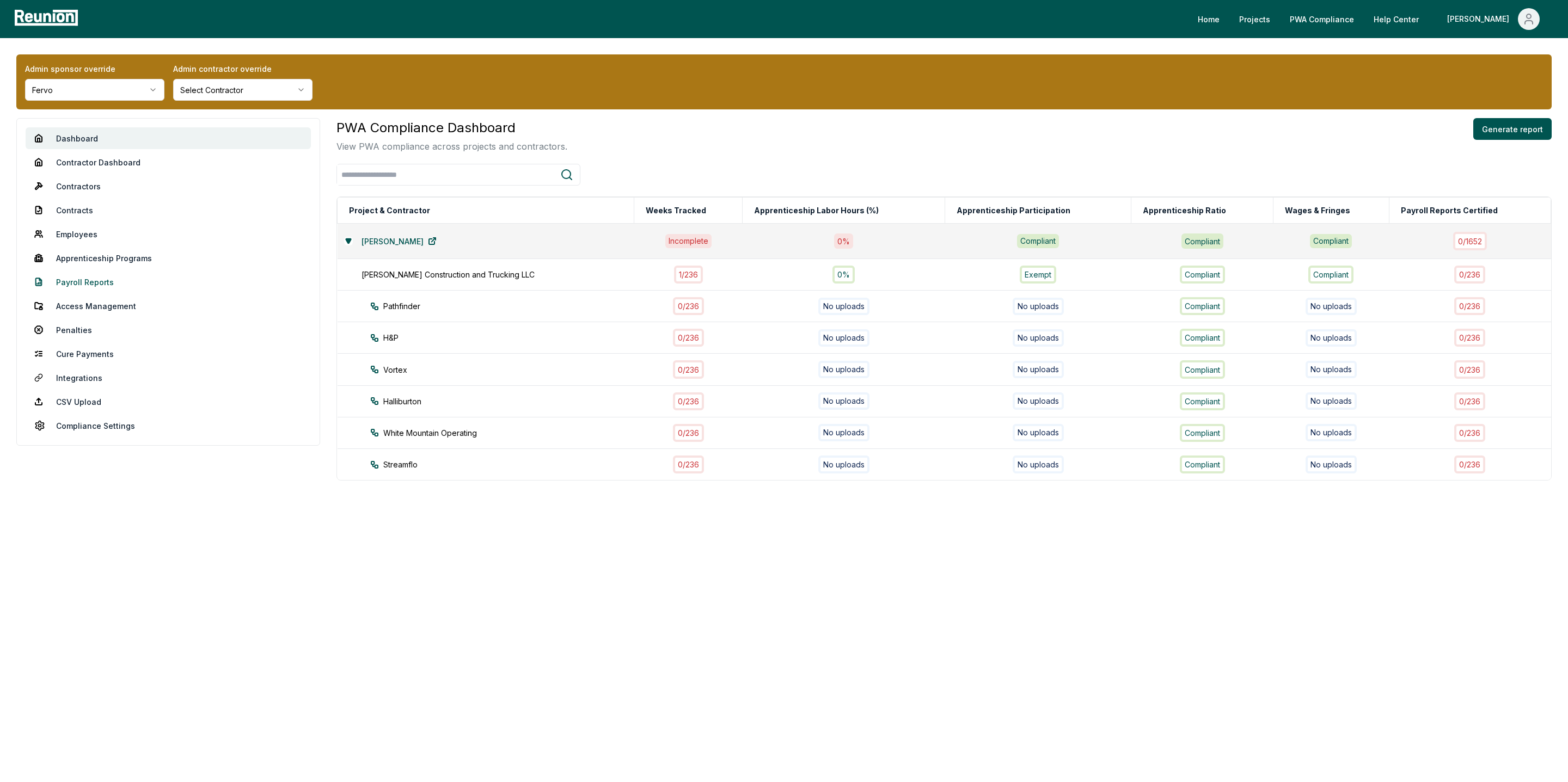
click at [79, 282] on link "Payroll Reports" at bounding box center [168, 281] width 285 height 21
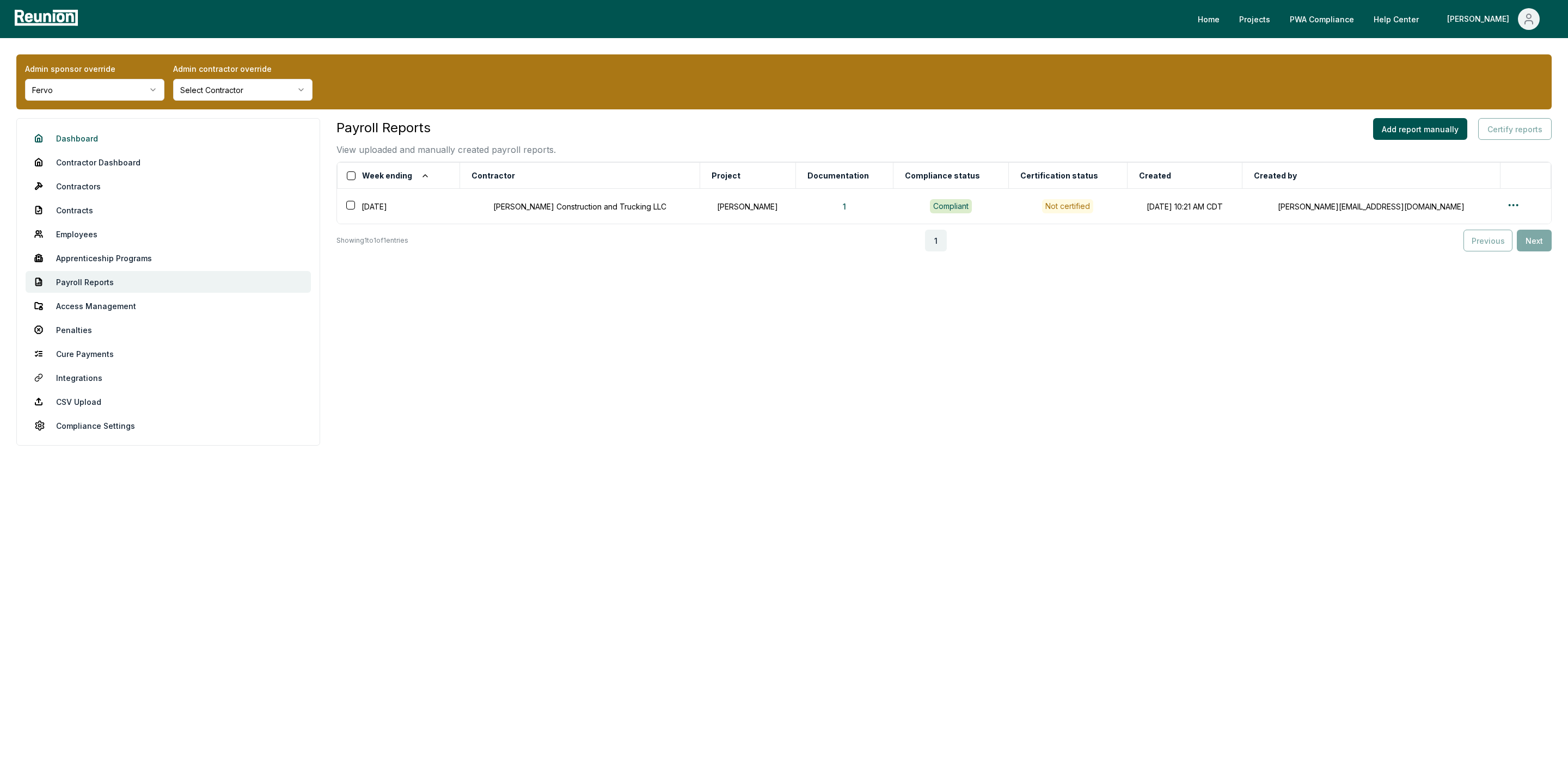
click at [87, 140] on link "Dashboard" at bounding box center [168, 138] width 285 height 21
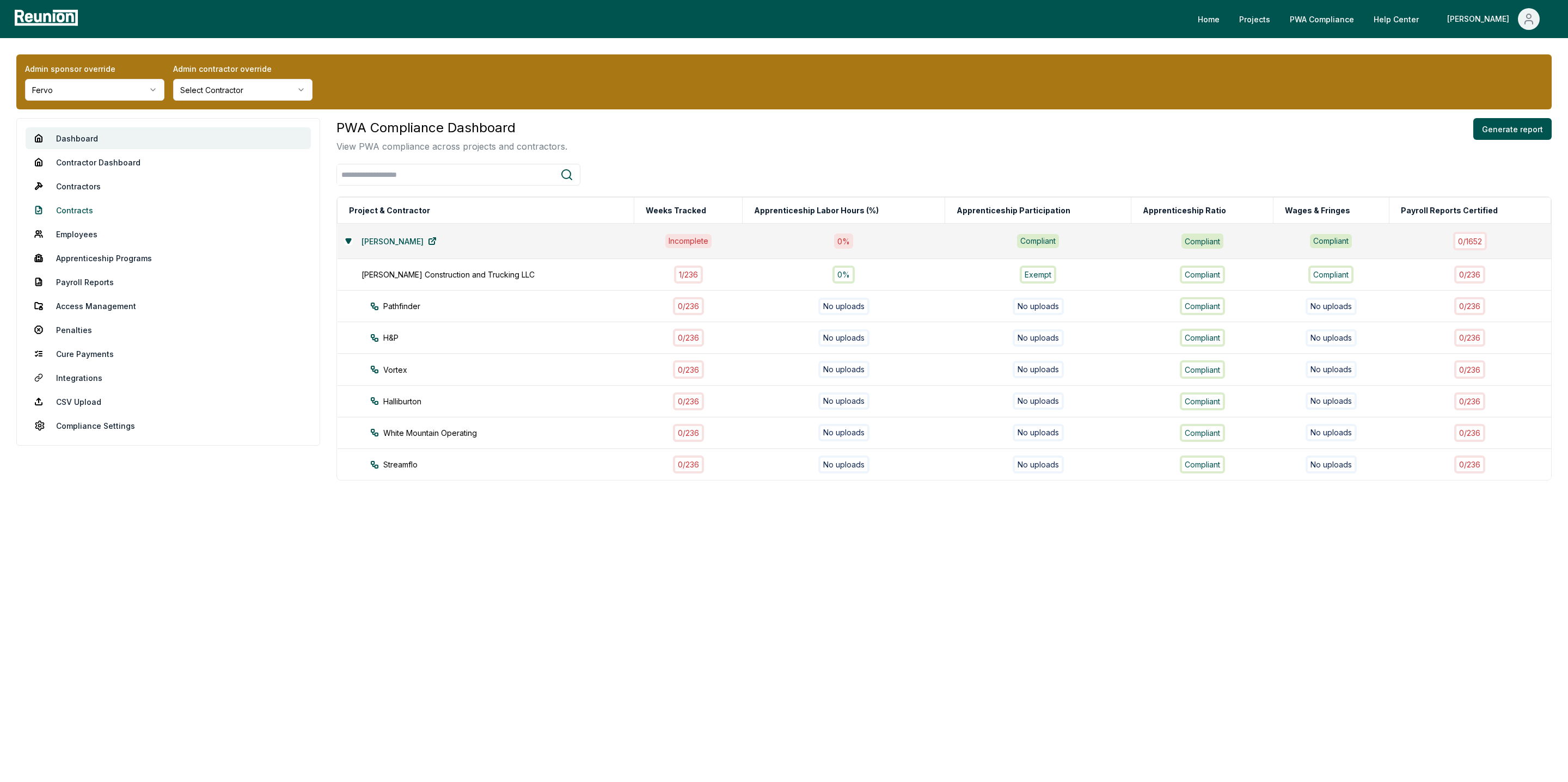
click at [64, 201] on link "Contracts" at bounding box center [168, 210] width 285 height 21
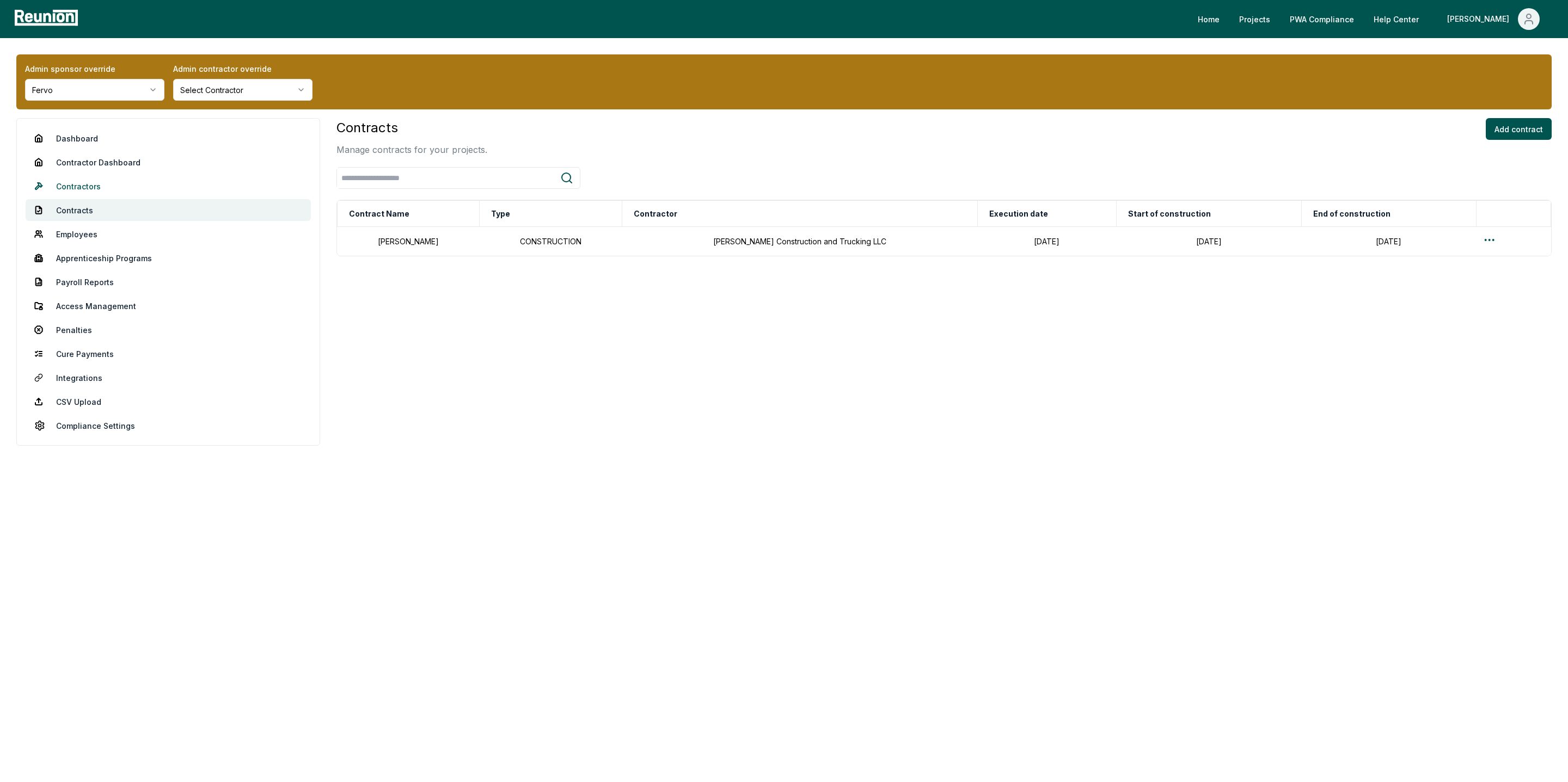
click at [90, 182] on link "Contractors" at bounding box center [168, 186] width 285 height 21
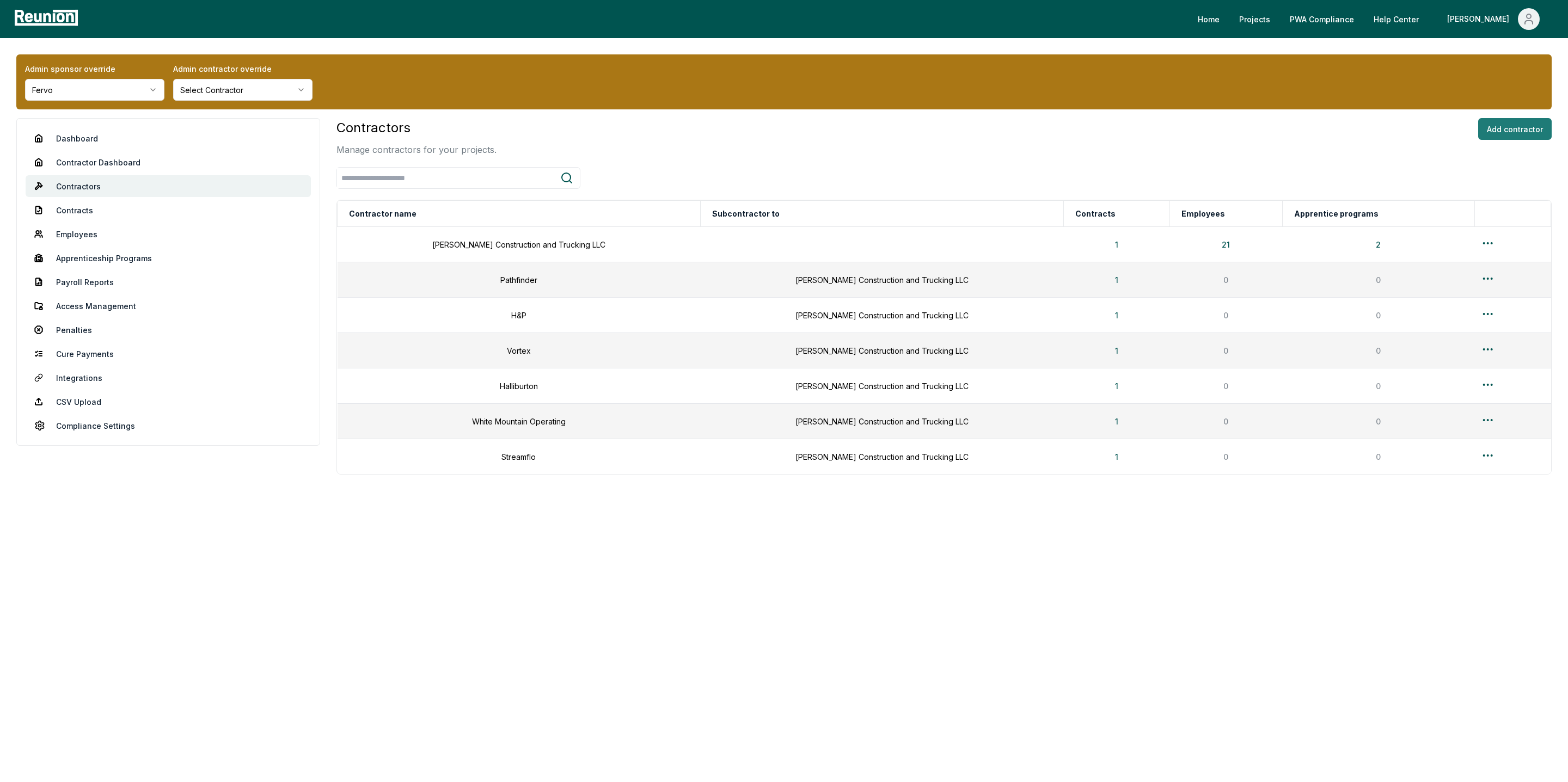
click at [1531, 124] on button "Add contractor" at bounding box center [1514, 129] width 73 height 21
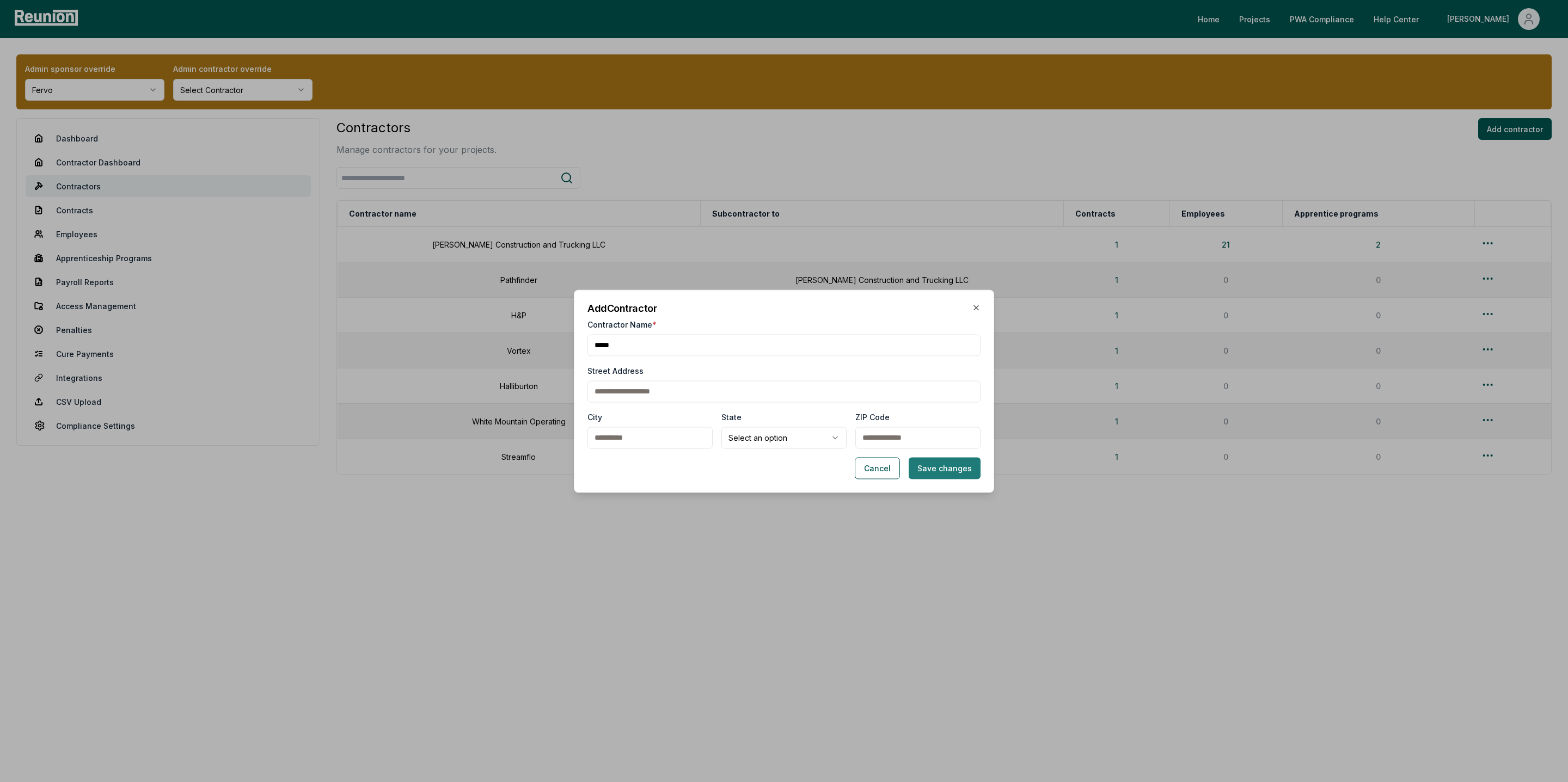
type input "*****"
click at [944, 473] on button "Save changes" at bounding box center [945, 468] width 72 height 21
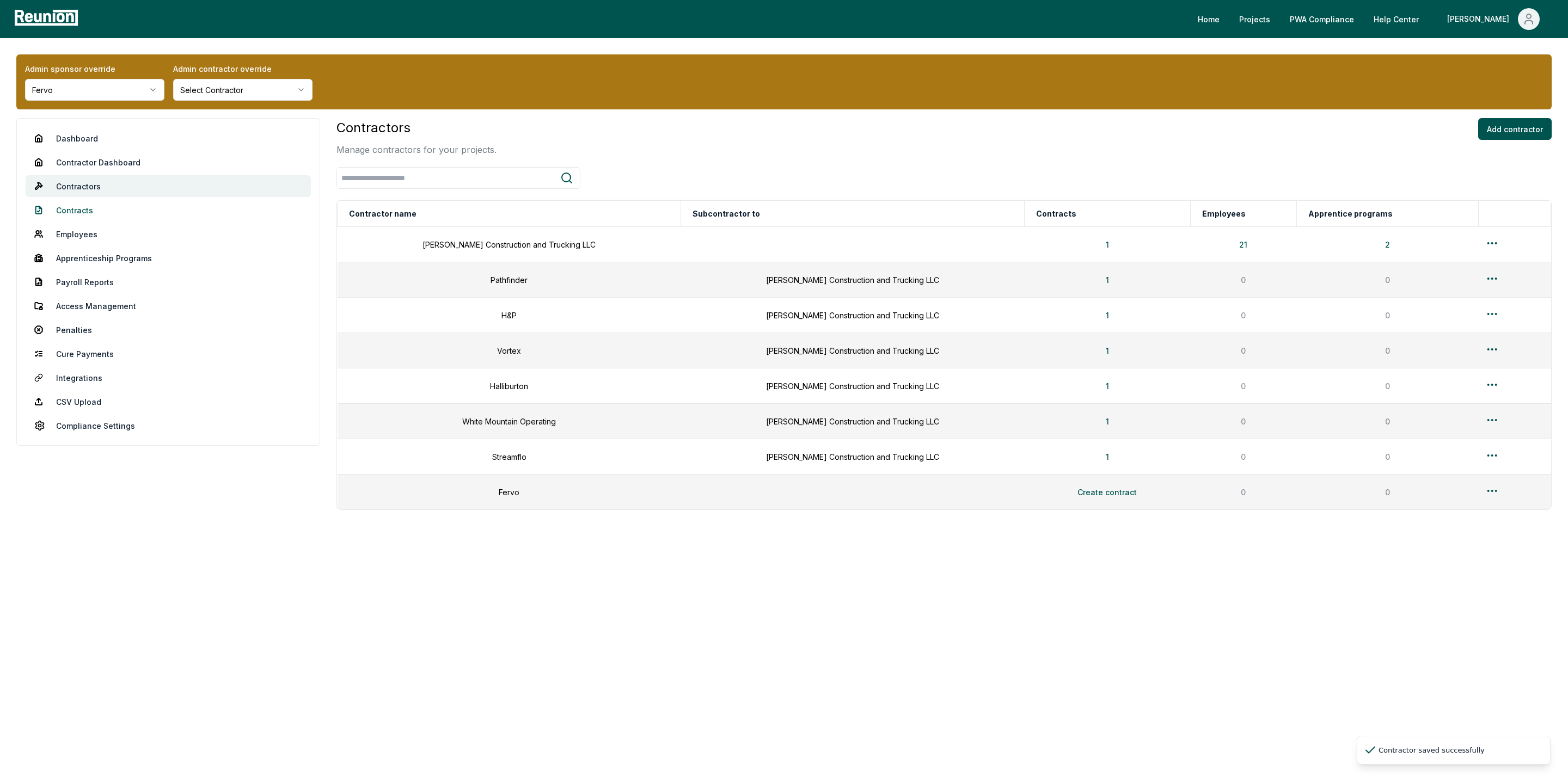
click at [87, 211] on link "Contracts" at bounding box center [168, 210] width 285 height 21
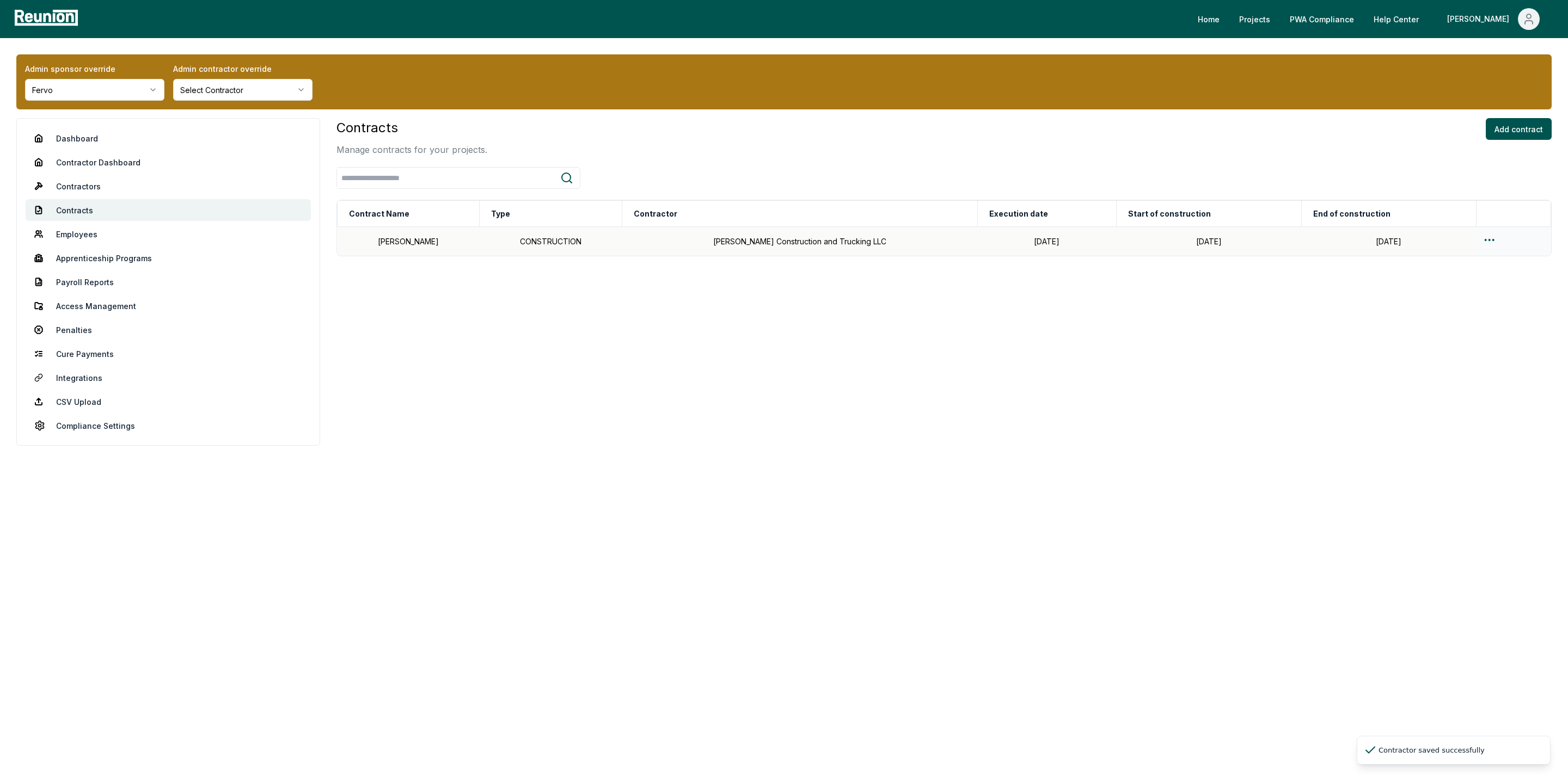
click at [1483, 241] on html "Please visit us on your desktop We're working on making our marketplace mobile-…" at bounding box center [784, 391] width 1568 height 782
click at [1453, 280] on div "Edit" at bounding box center [1483, 283] width 103 height 18
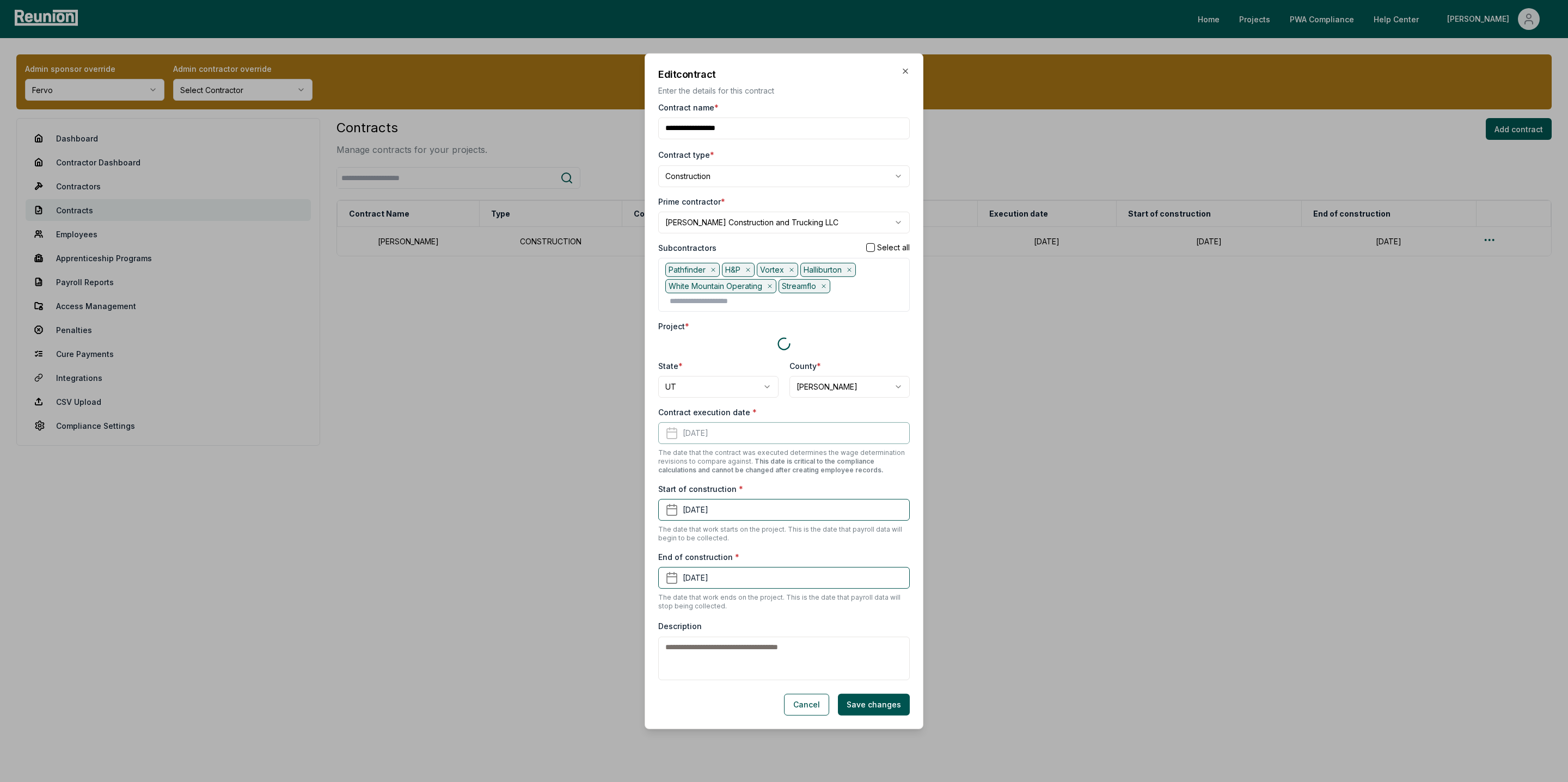
click at [735, 224] on body "**********" at bounding box center [784, 391] width 1568 height 782
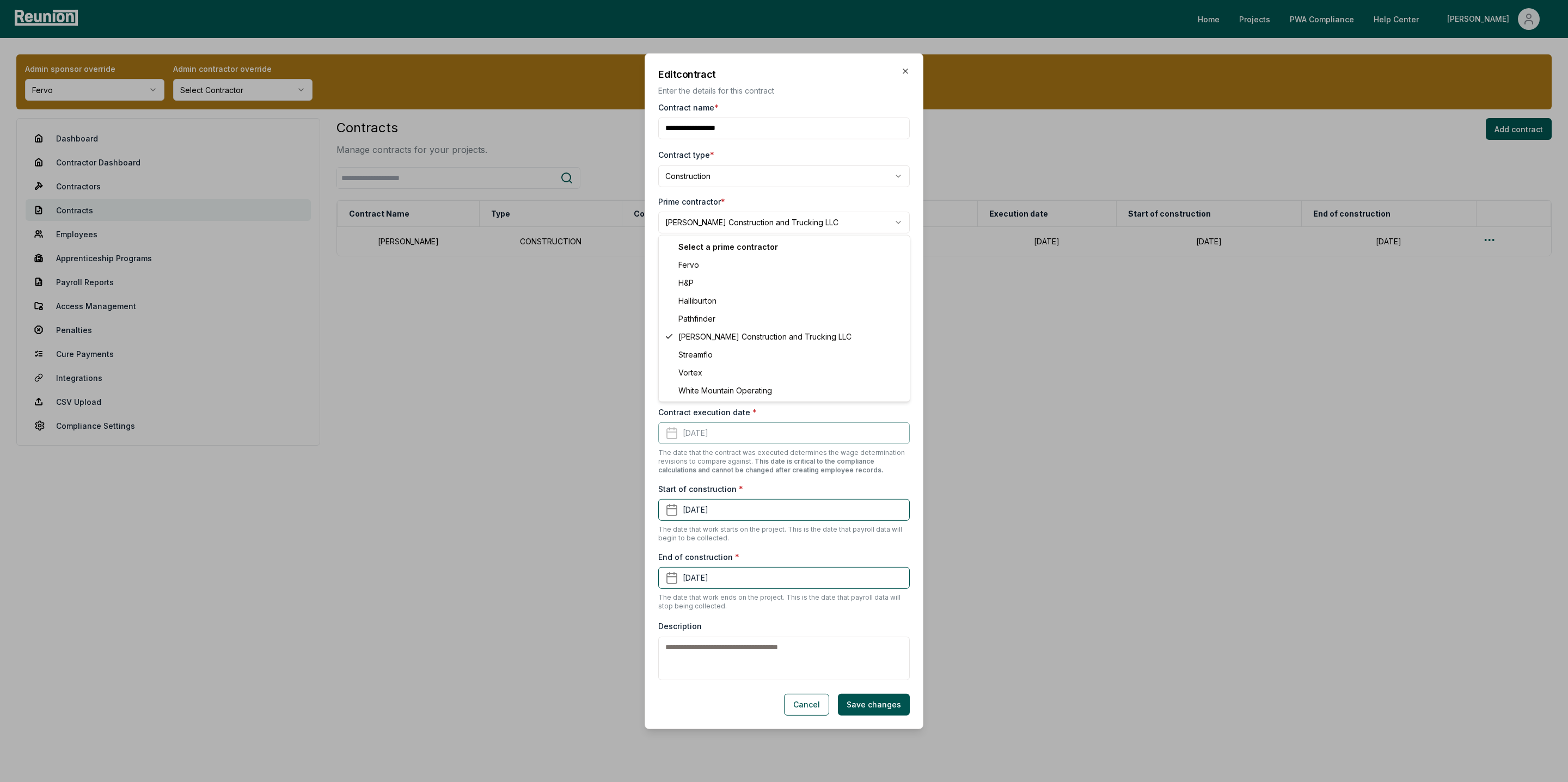
select select "**********"
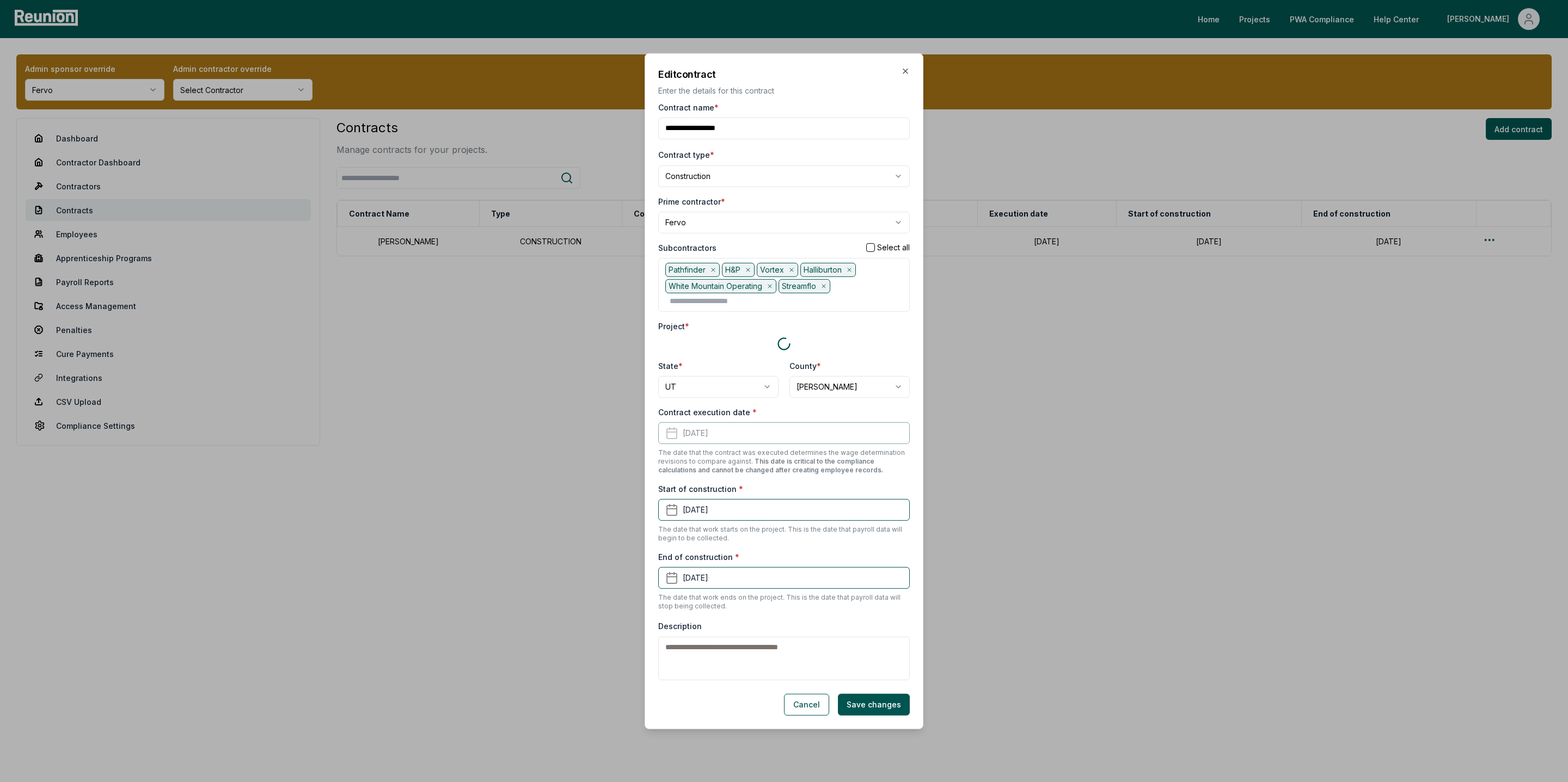
click at [850, 294] on div "Pathfinder H&P Vortex Halliburton White Mountain Operating Streamflo" at bounding box center [784, 283] width 238 height 44
click at [849, 286] on div "Pathfinder H&P Vortex Halliburton White Mountain Operating Streamflo" at bounding box center [784, 283] width 238 height 44
click at [695, 298] on input "text" at bounding box center [786, 298] width 233 height 12
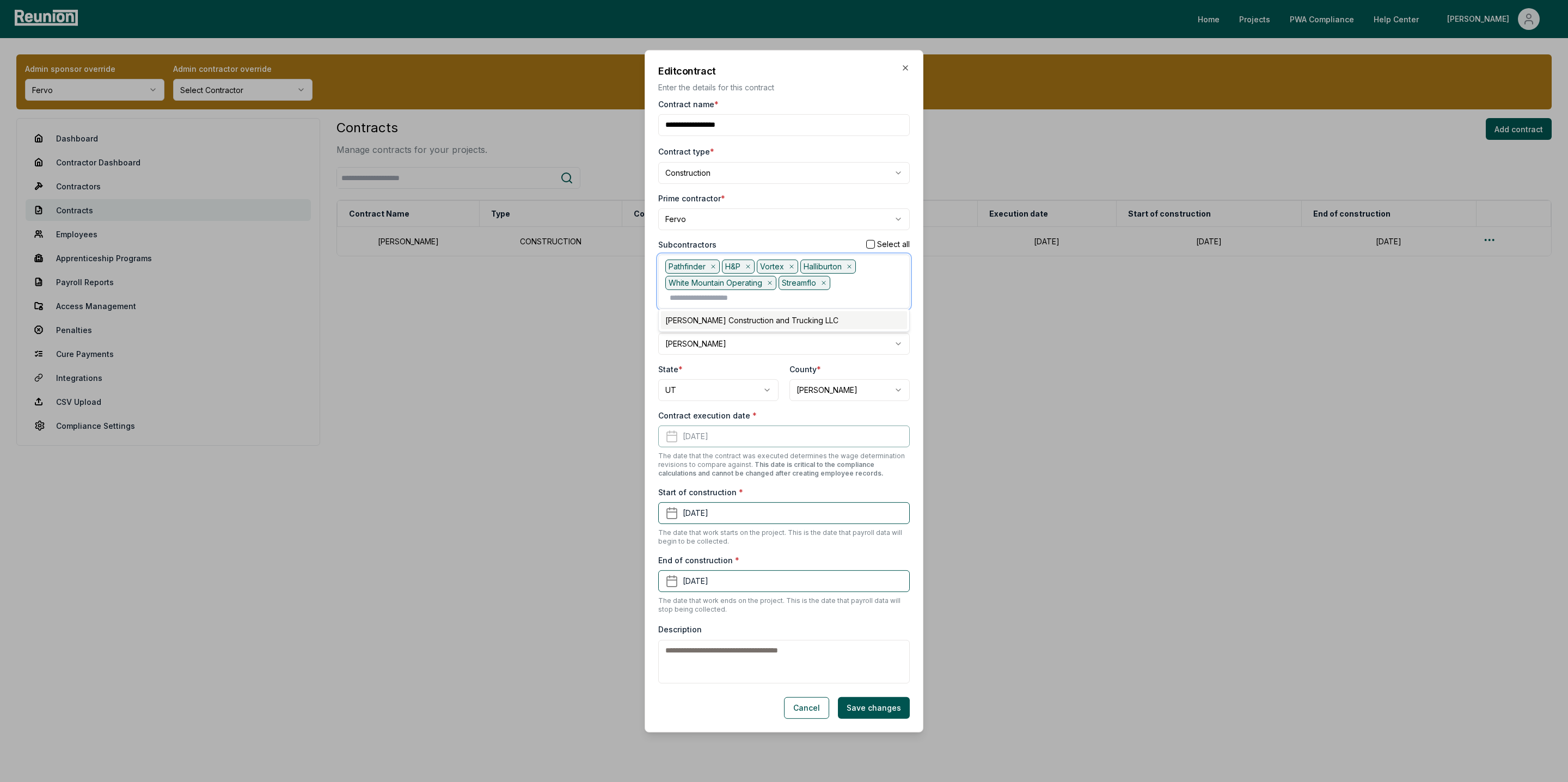
click at [698, 319] on div "Rollins Construction and Trucking LLC" at bounding box center [784, 320] width 246 height 18
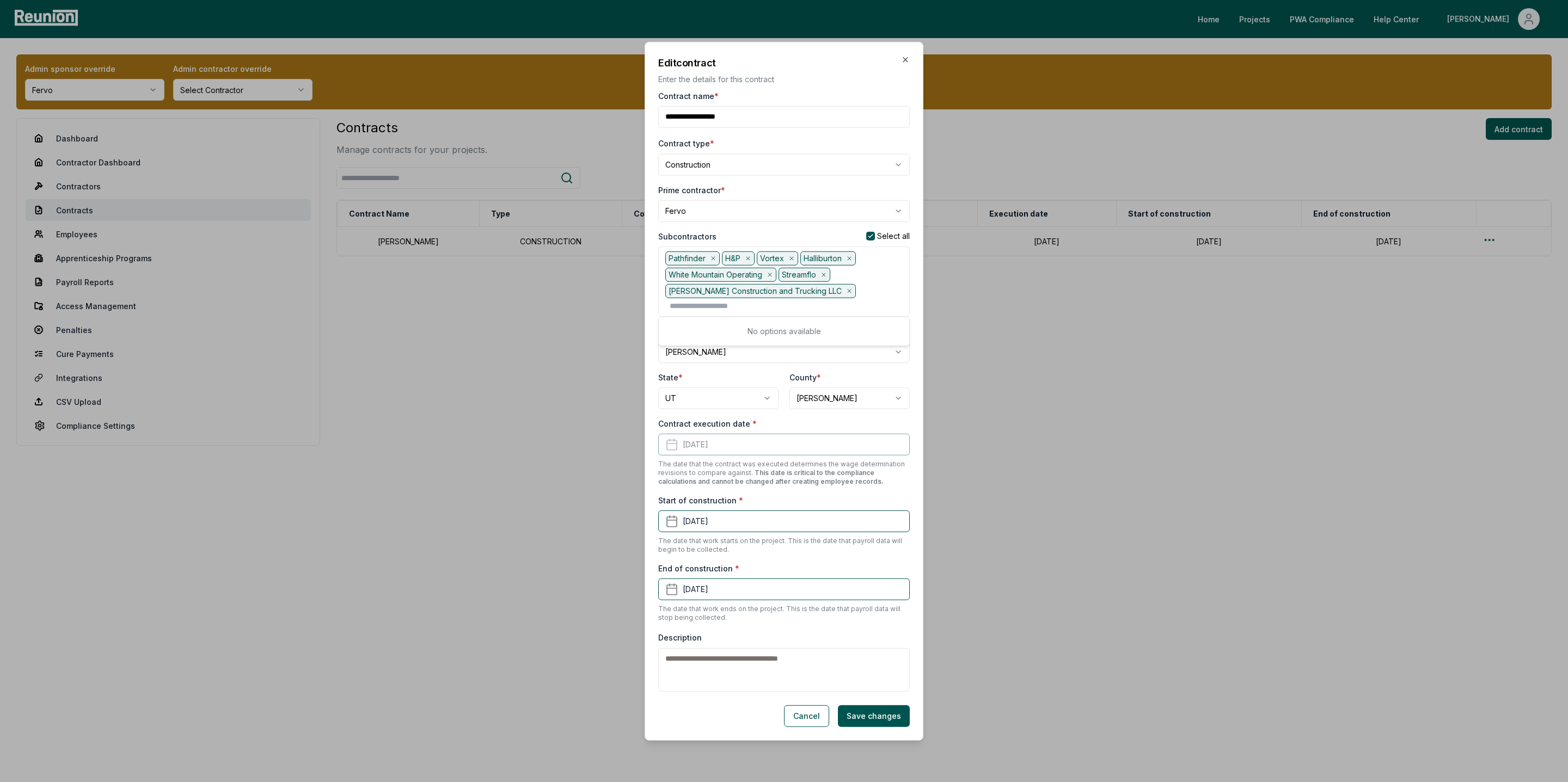
click at [709, 374] on div "State *" at bounding box center [719, 378] width 121 height 12
click at [876, 718] on button "Save changes" at bounding box center [874, 717] width 72 height 21
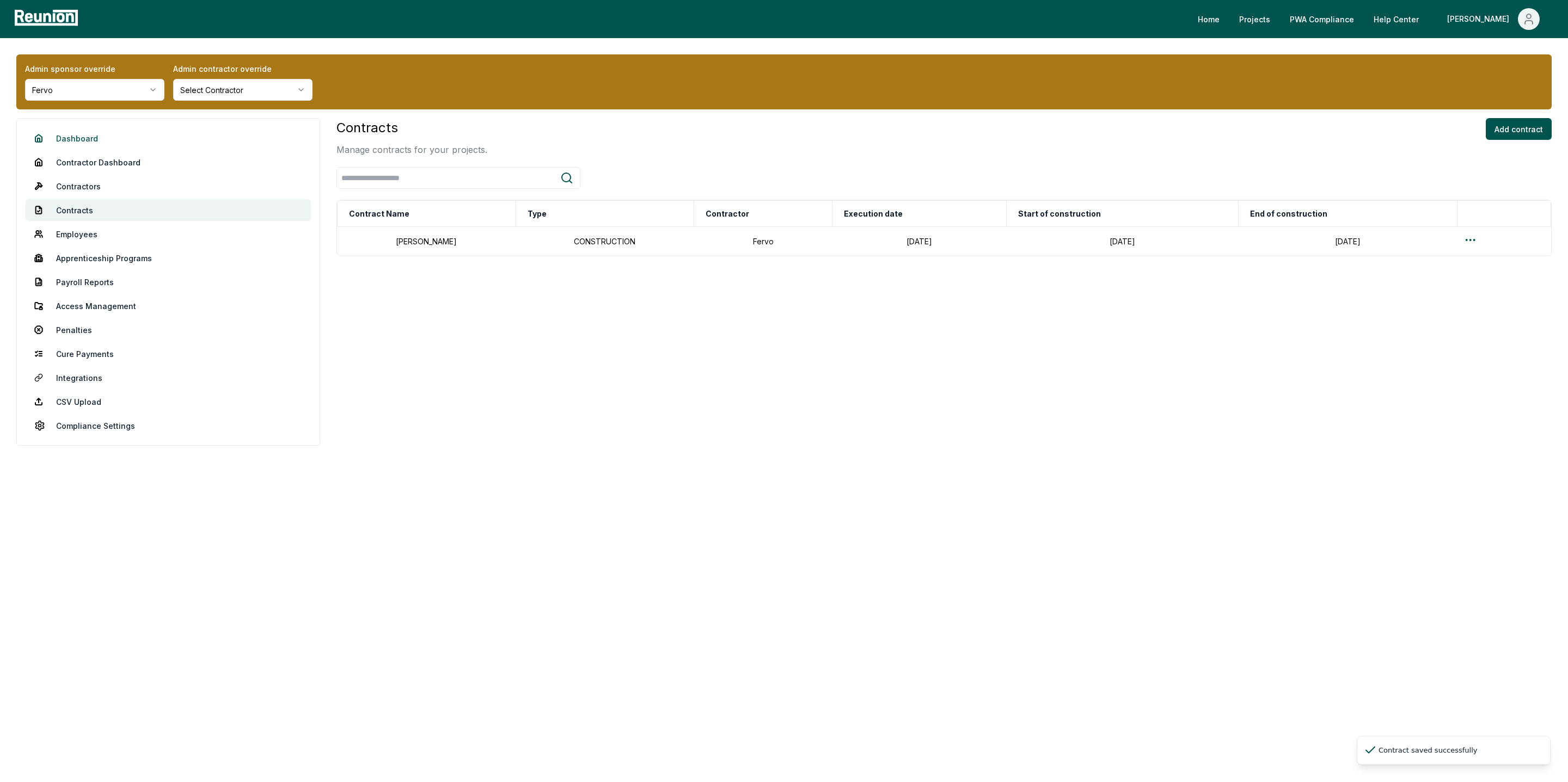
click at [92, 142] on link "Dashboard" at bounding box center [168, 138] width 285 height 21
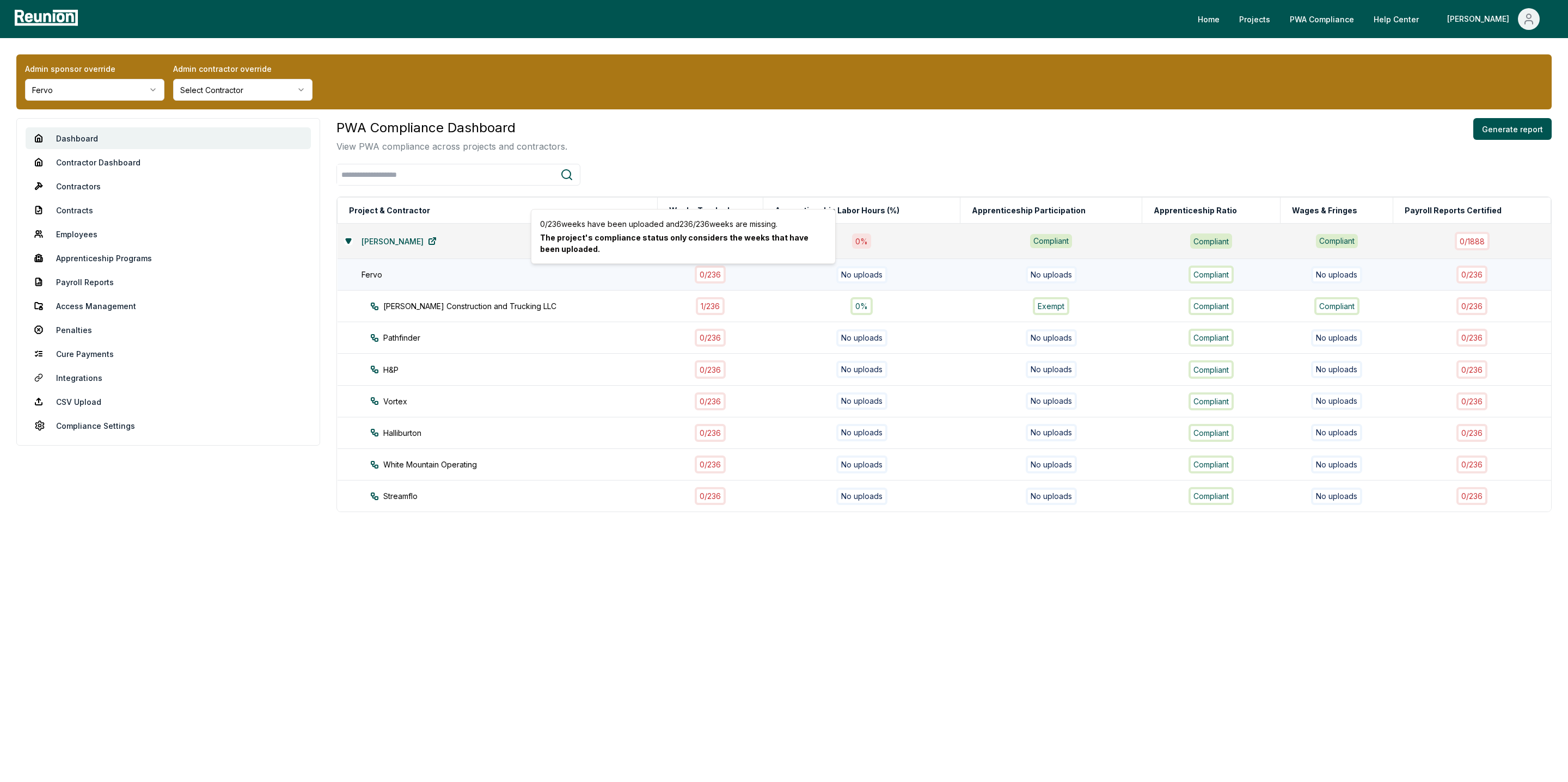
click at [694, 276] on div "0 / 236" at bounding box center [710, 275] width 31 height 18
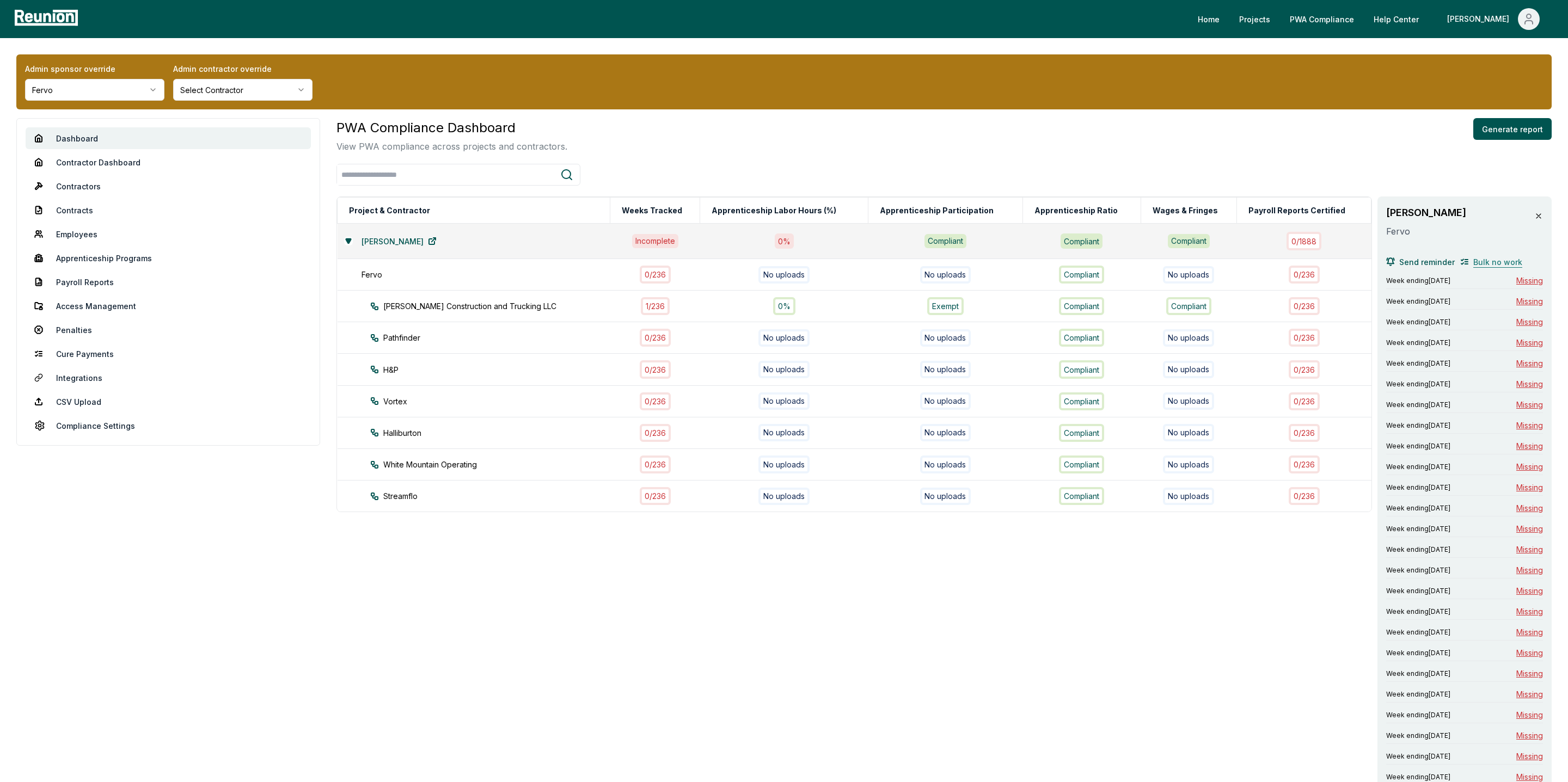
click at [1484, 262] on span "Bulk no work" at bounding box center [1498, 262] width 49 height 12
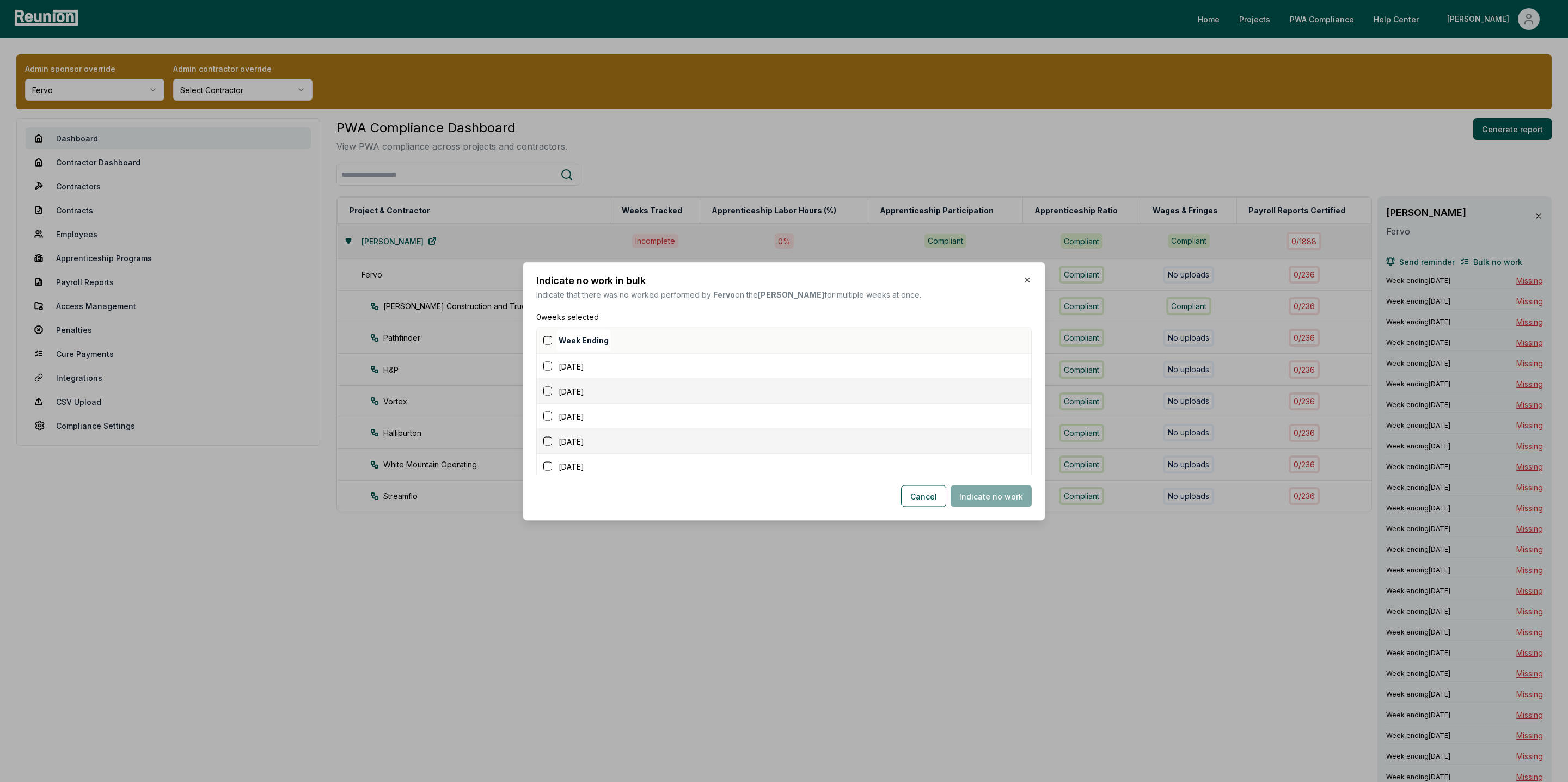
click at [543, 334] on div "Week Ending" at bounding box center [786, 340] width 490 height 26
click at [545, 336] on button "button" at bounding box center [547, 340] width 9 height 9
click at [991, 494] on button "Indicate no work" at bounding box center [990, 496] width 81 height 21
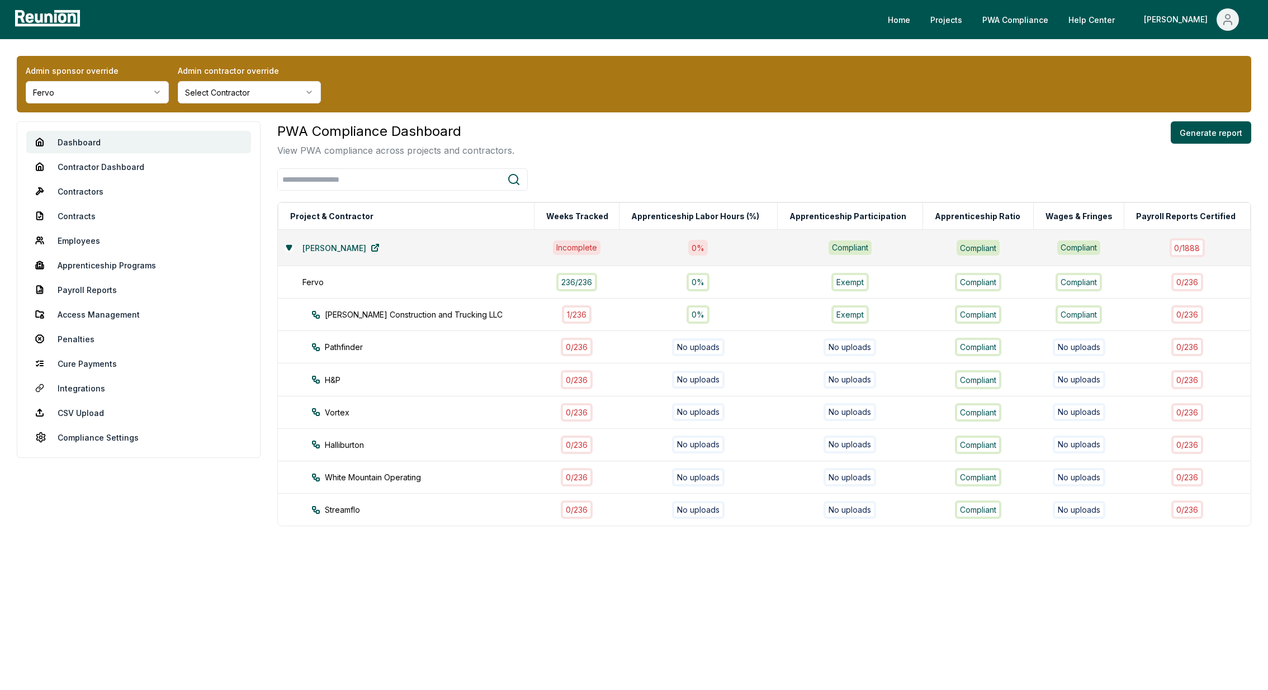
click at [53, 95] on html "Please visit us on your desktop We're working on making our marketplace mobile-…" at bounding box center [634, 345] width 1268 height 690
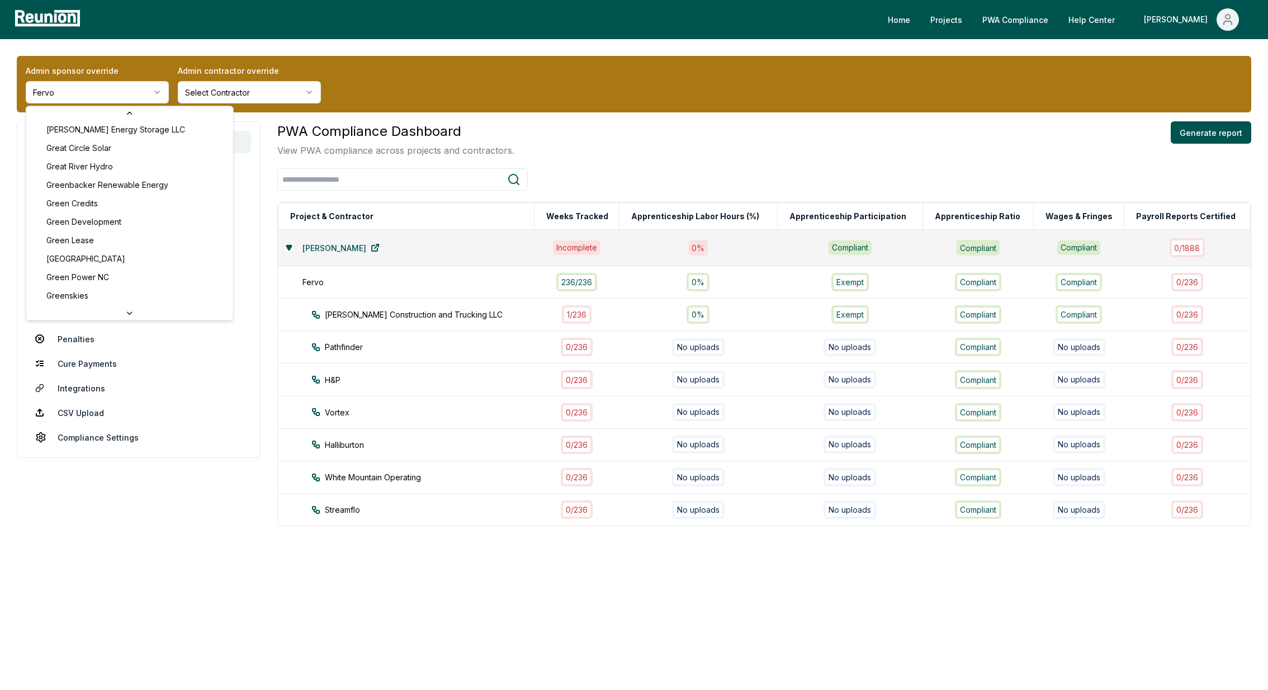
scroll to position [2014, 0]
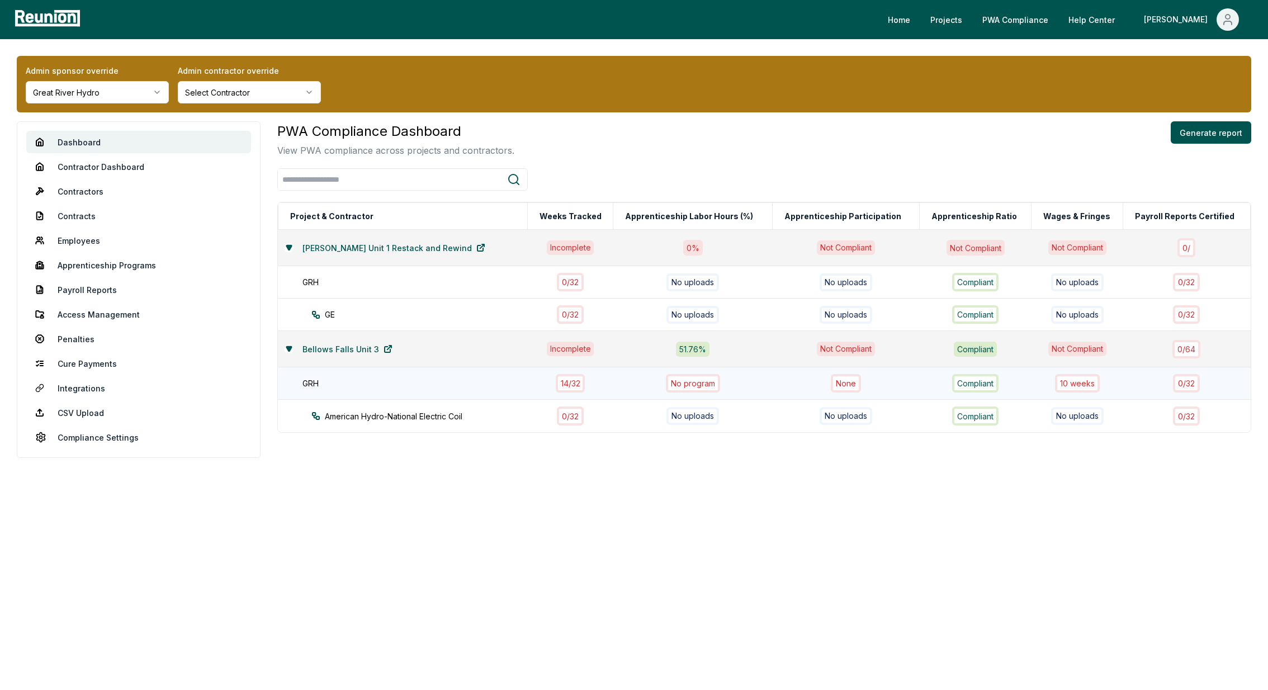
click at [559, 380] on div "14 / 32" at bounding box center [571, 383] width 30 height 18
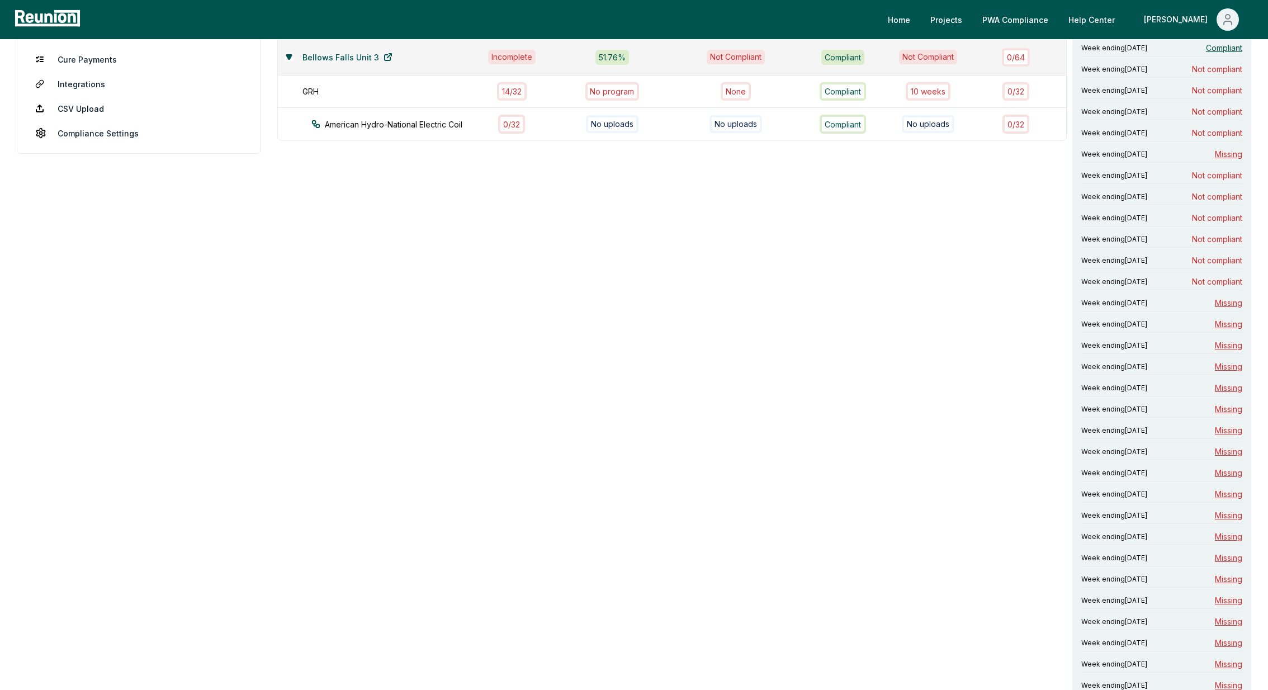
scroll to position [314, 0]
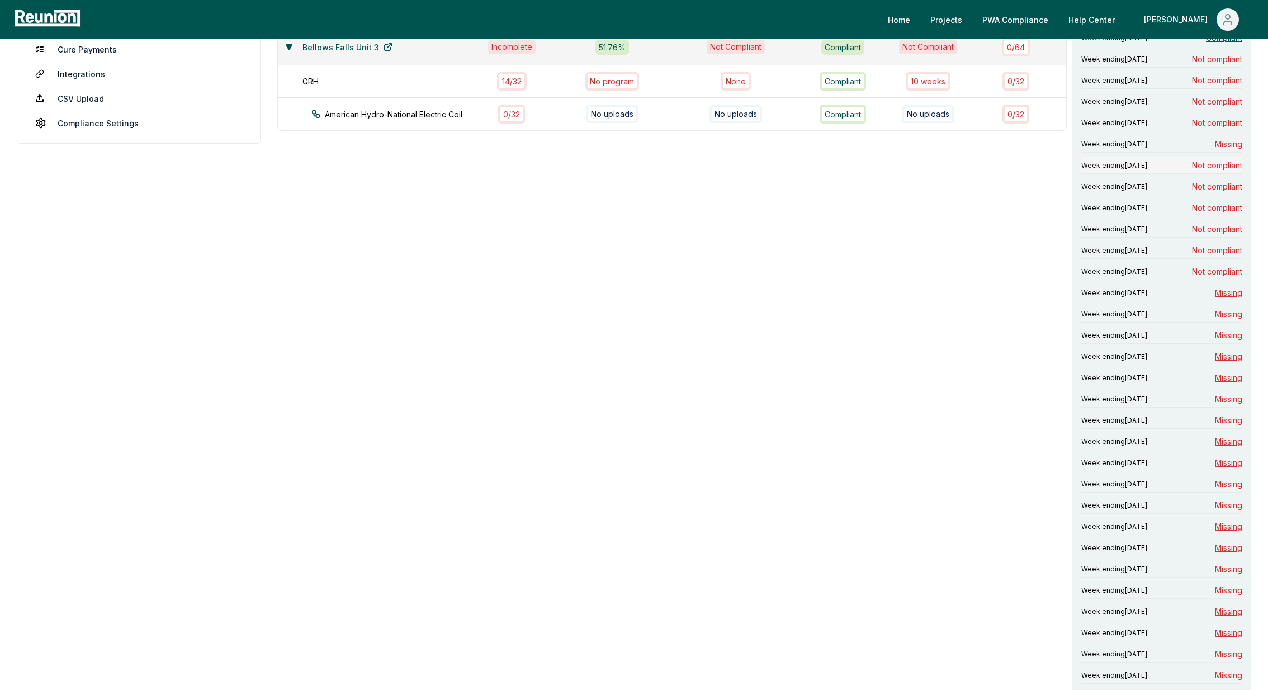
click at [1228, 165] on span "Not compliant" at bounding box center [1217, 165] width 50 height 12
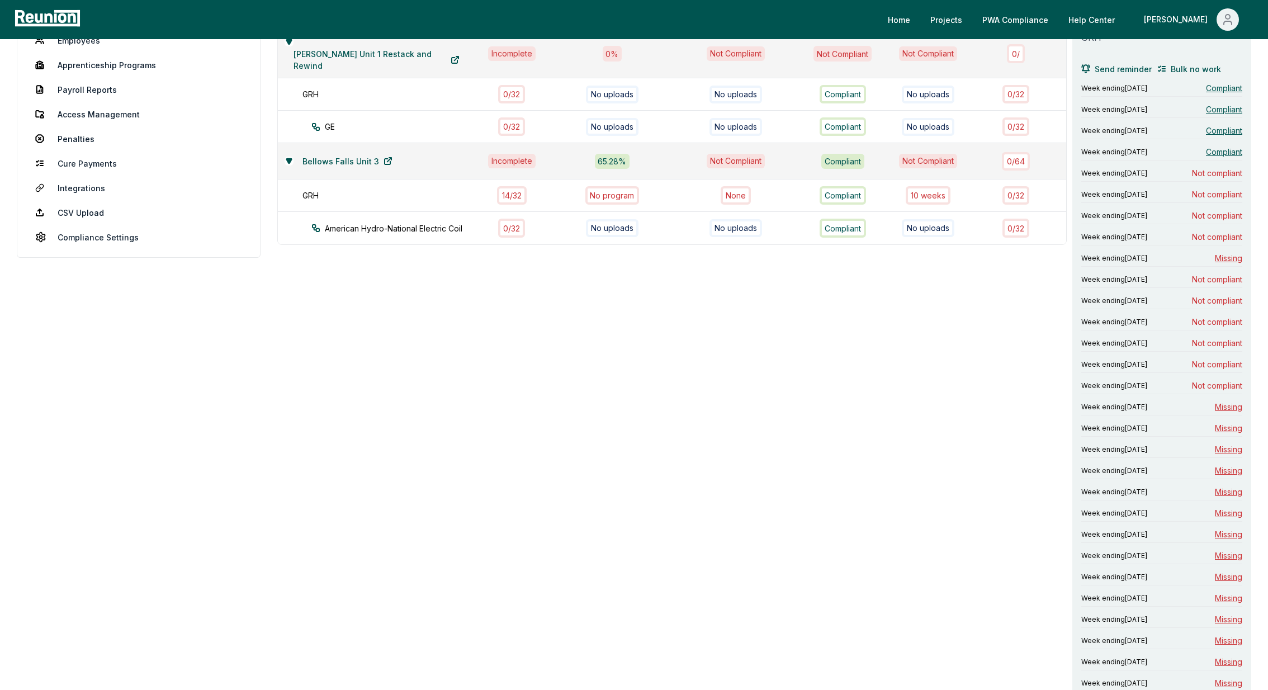
scroll to position [206, 0]
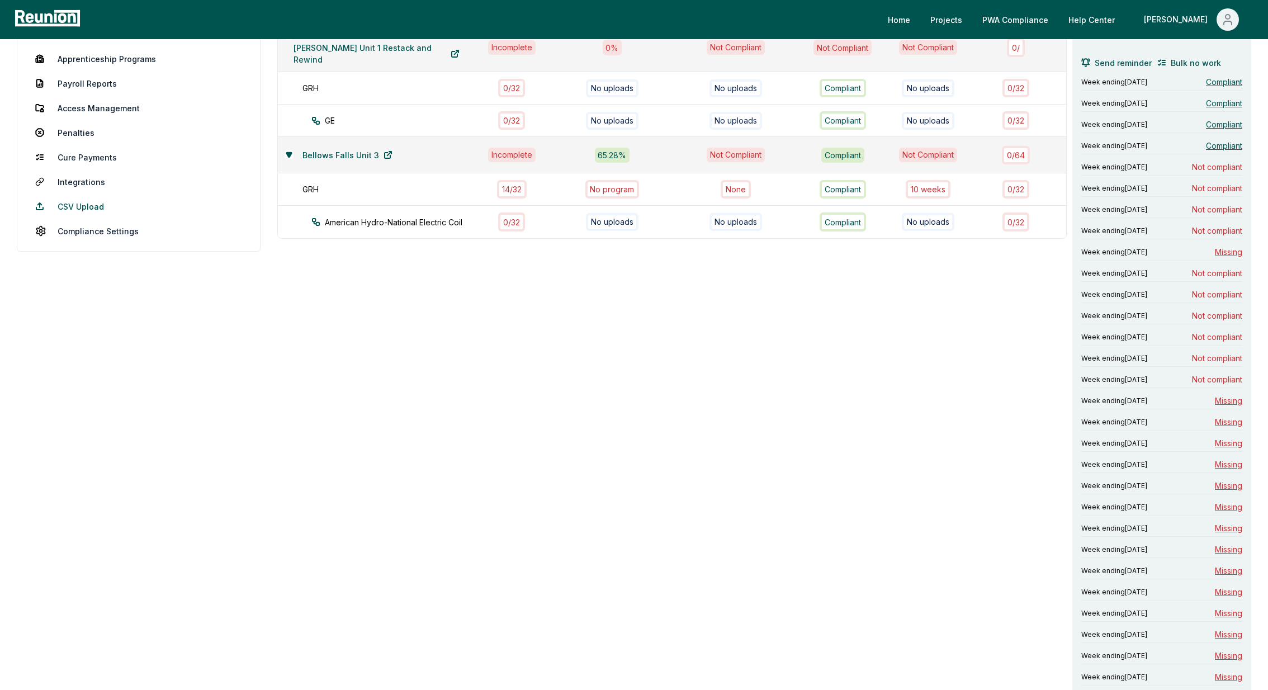
click at [89, 212] on link "CSV Upload" at bounding box center [138, 206] width 225 height 22
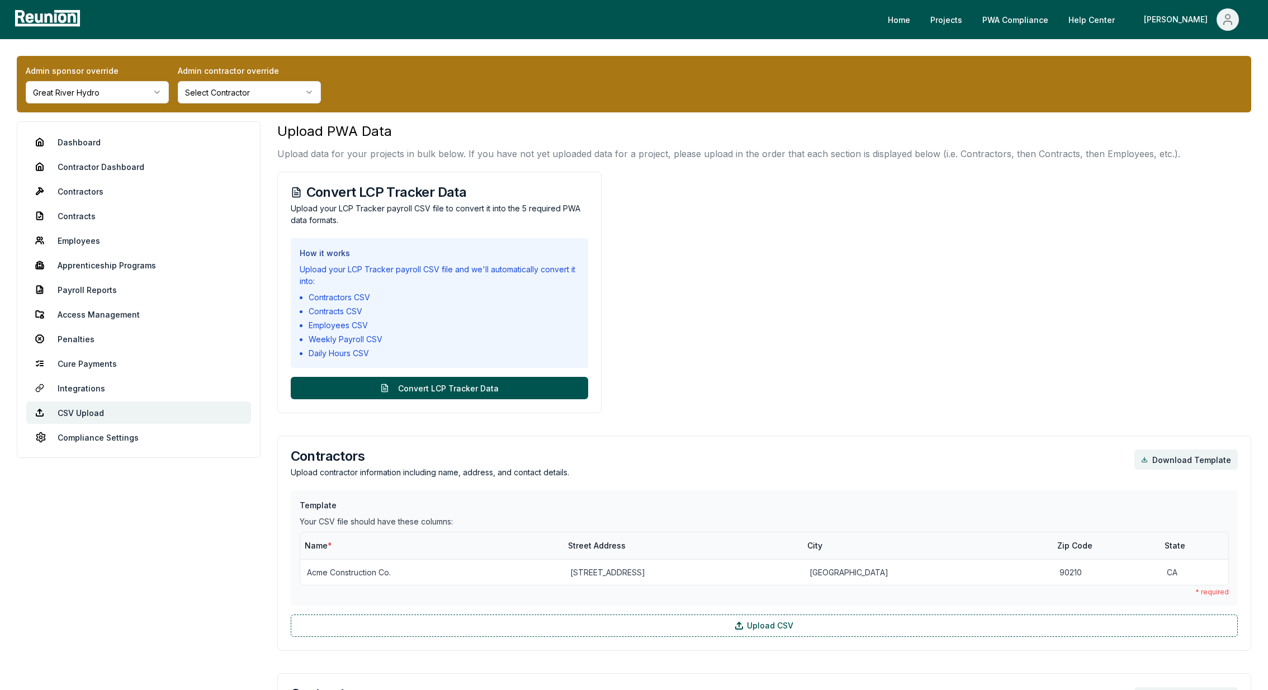
scroll to position [1137, 0]
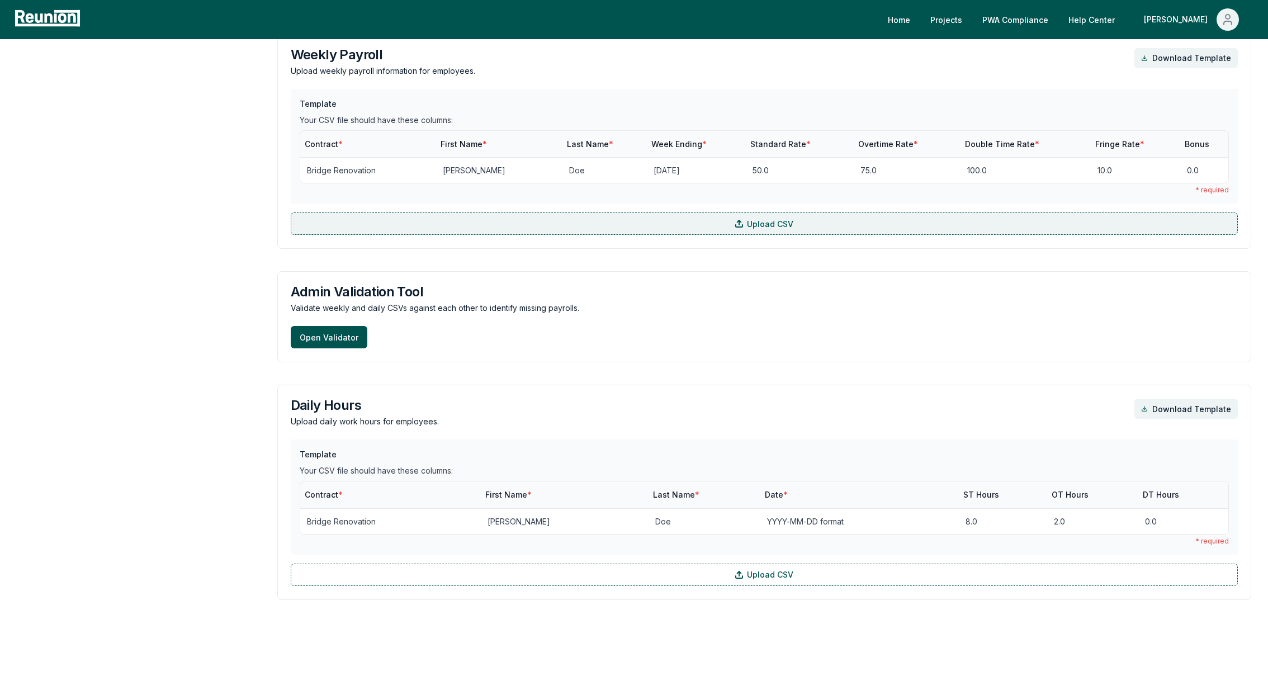
click at [513, 215] on label "Upload CSV" at bounding box center [764, 223] width 947 height 22
click at [0, 0] on input "Upload CSV" at bounding box center [0, 0] width 0 height 0
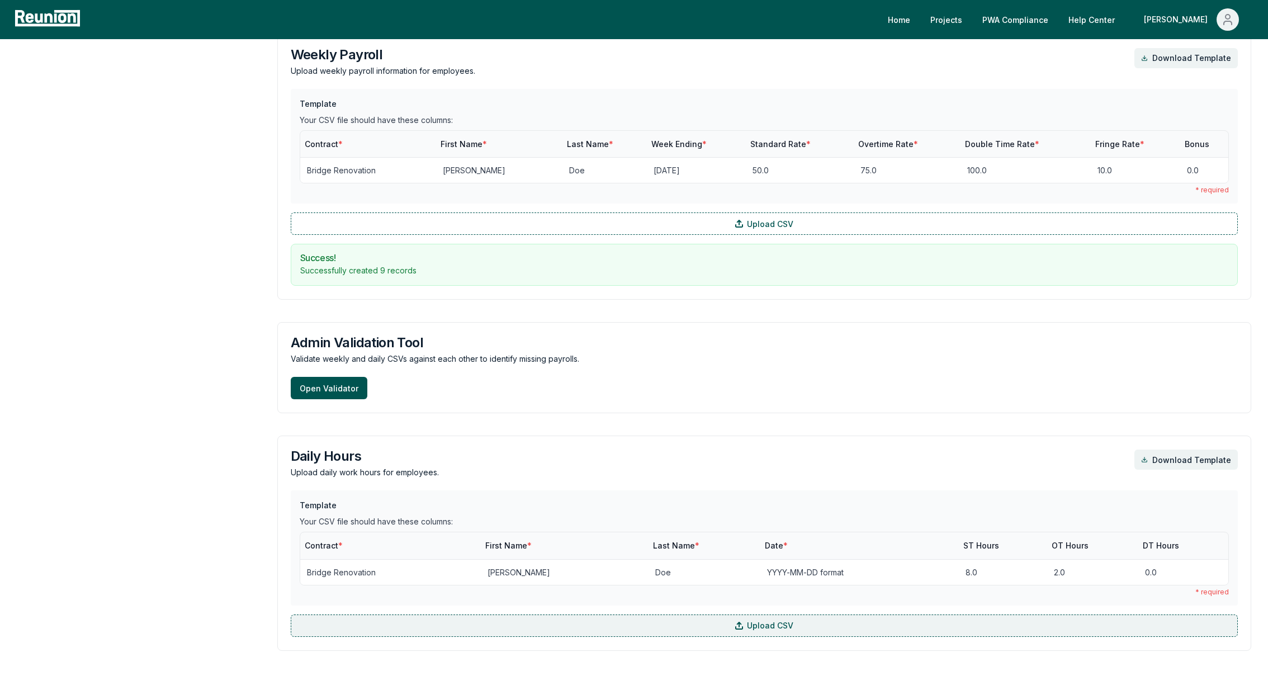
click at [424, 614] on label "Upload CSV" at bounding box center [764, 625] width 947 height 22
click at [0, 0] on input "Upload CSV" at bounding box center [0, 0] width 0 height 0
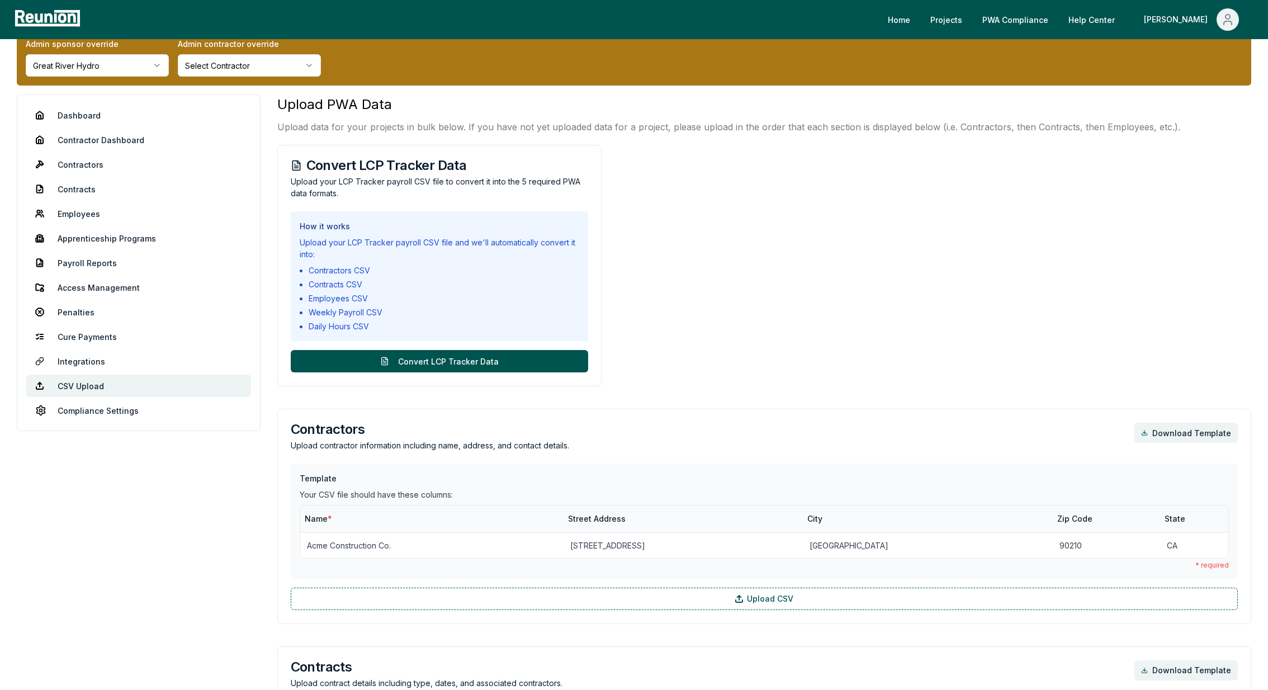
scroll to position [0, 0]
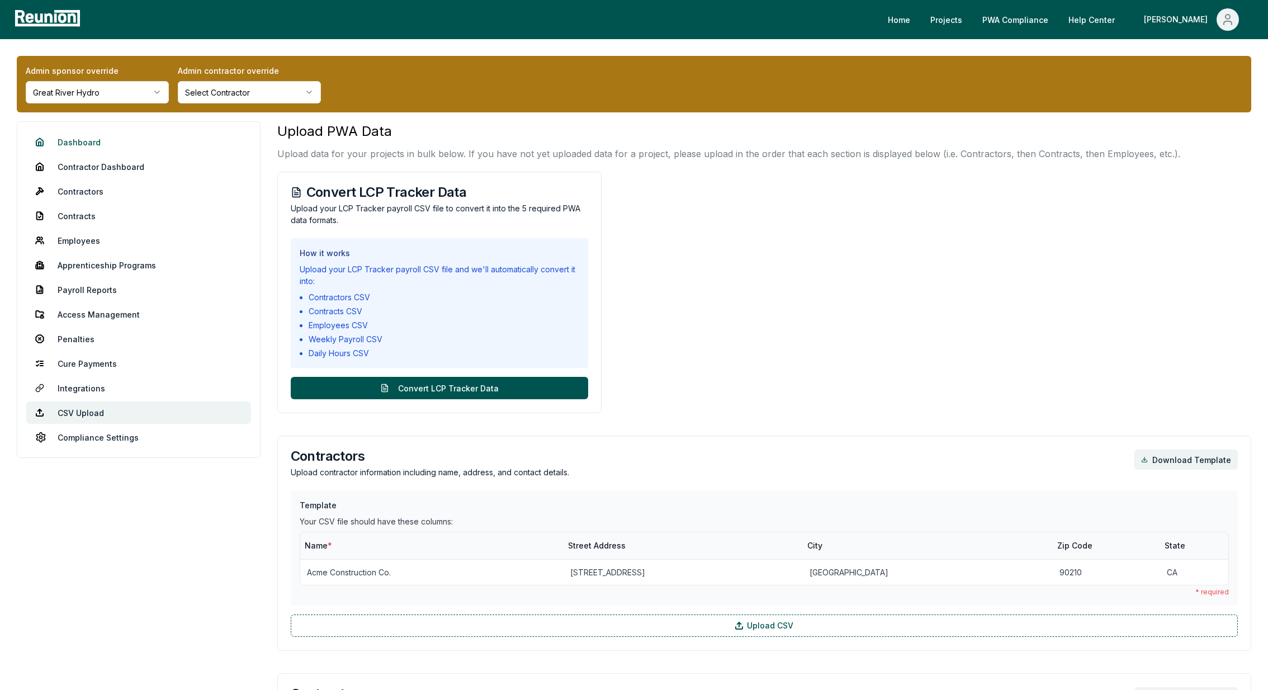
click at [91, 145] on link "Dashboard" at bounding box center [138, 142] width 225 height 22
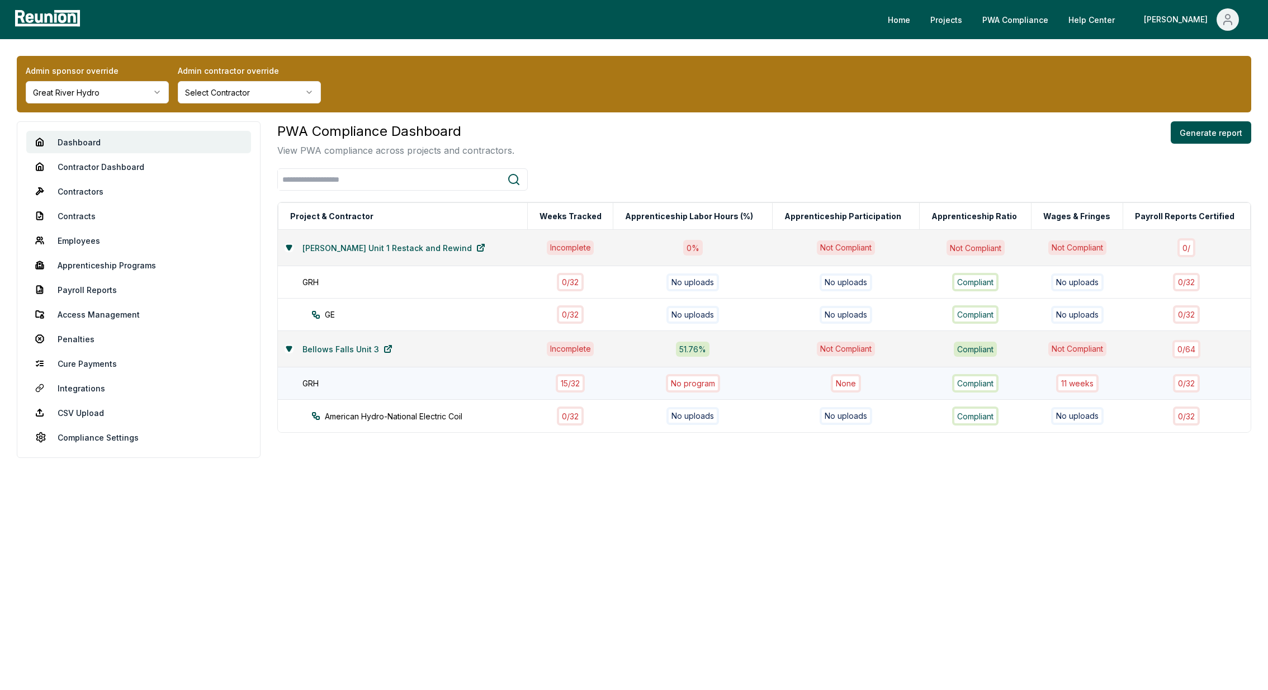
click at [557, 379] on div "15 / 32" at bounding box center [570, 383] width 29 height 18
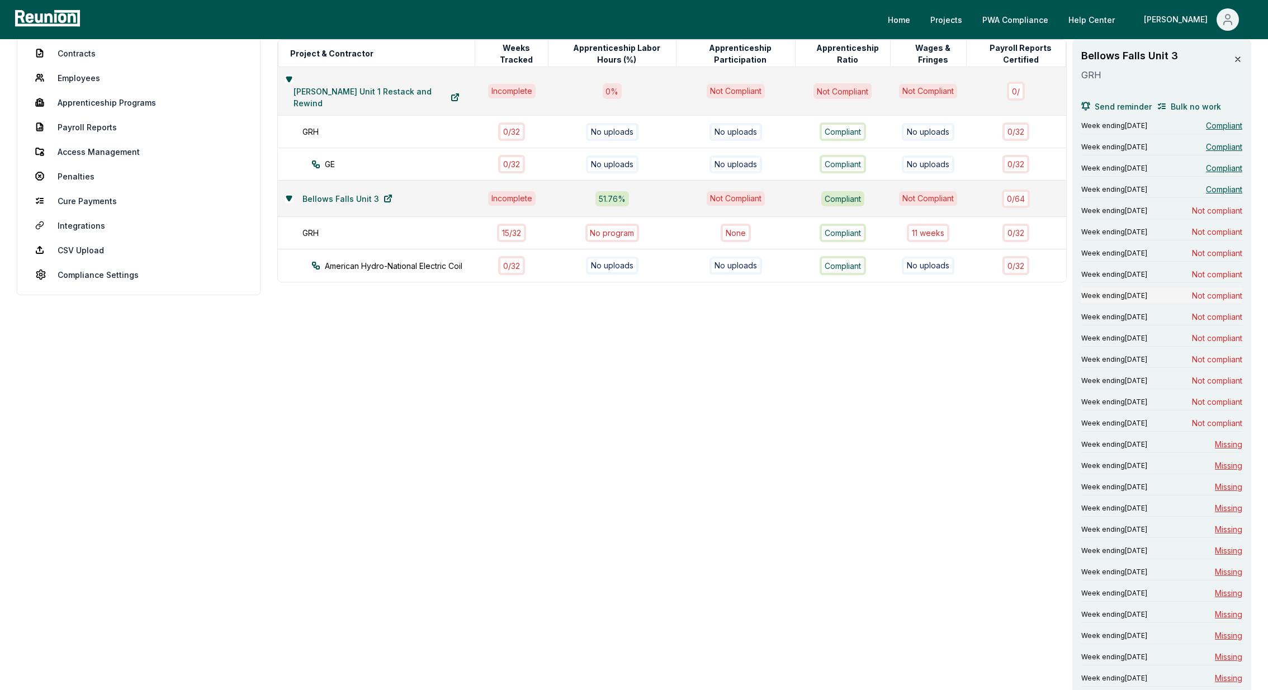
scroll to position [165, 0]
click at [1223, 290] on span "Not compliant" at bounding box center [1217, 293] width 50 height 12
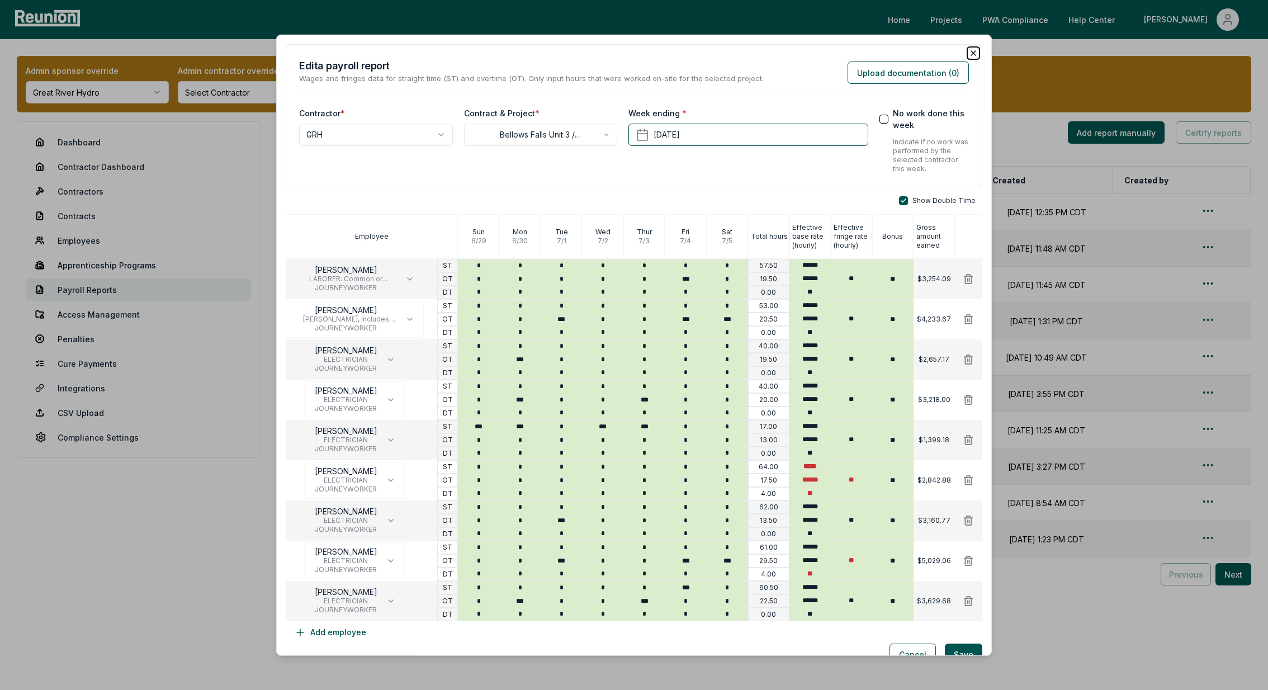
click at [974, 49] on icon "button" at bounding box center [973, 53] width 9 height 9
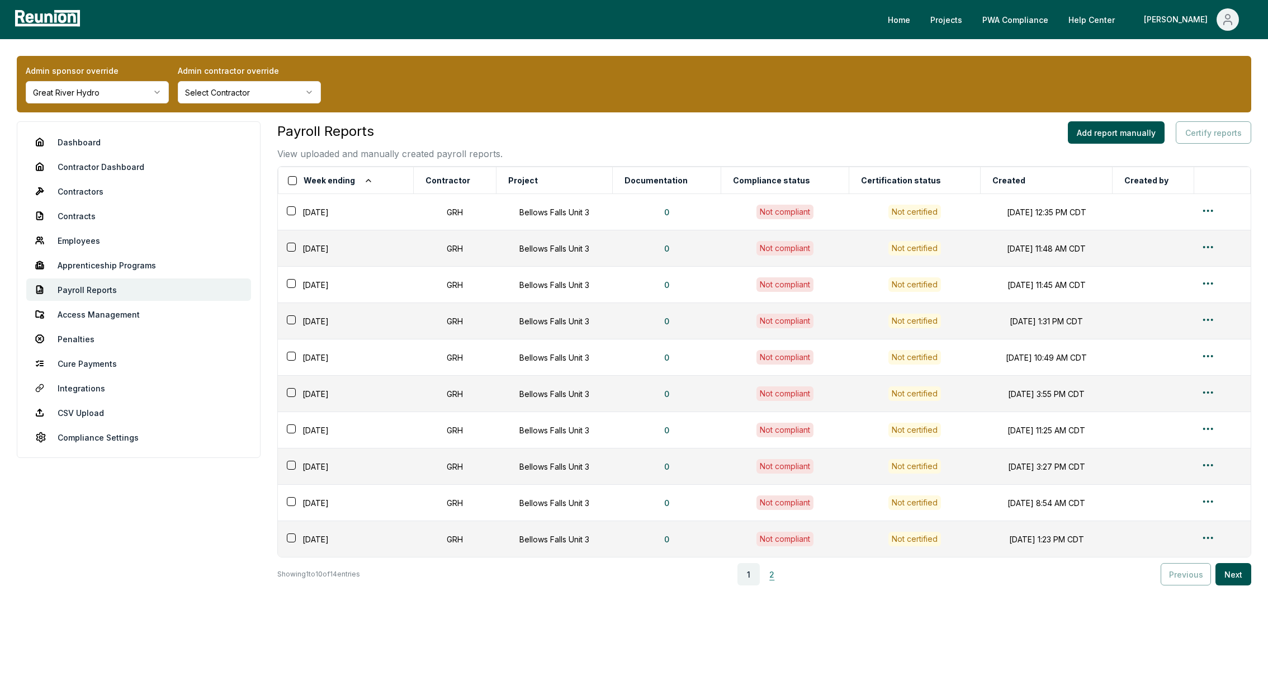
click at [781, 566] on button "2" at bounding box center [772, 574] width 22 height 22
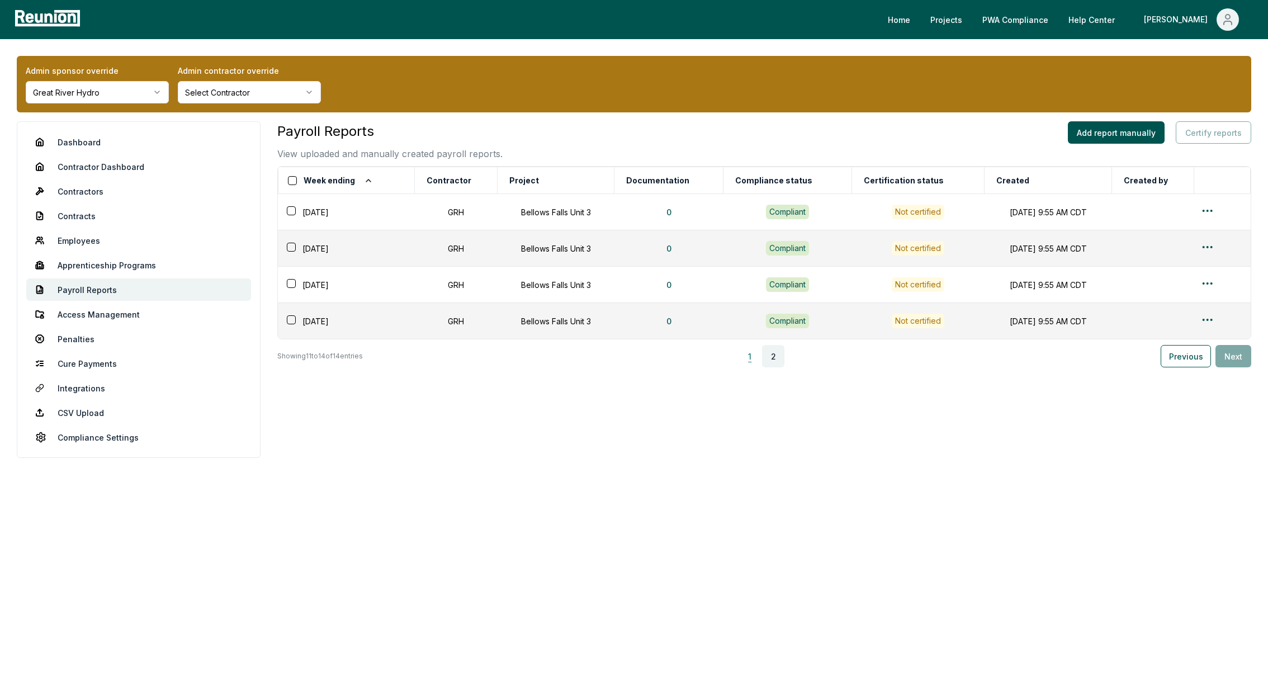
click at [753, 351] on button "1" at bounding box center [750, 356] width 22 height 22
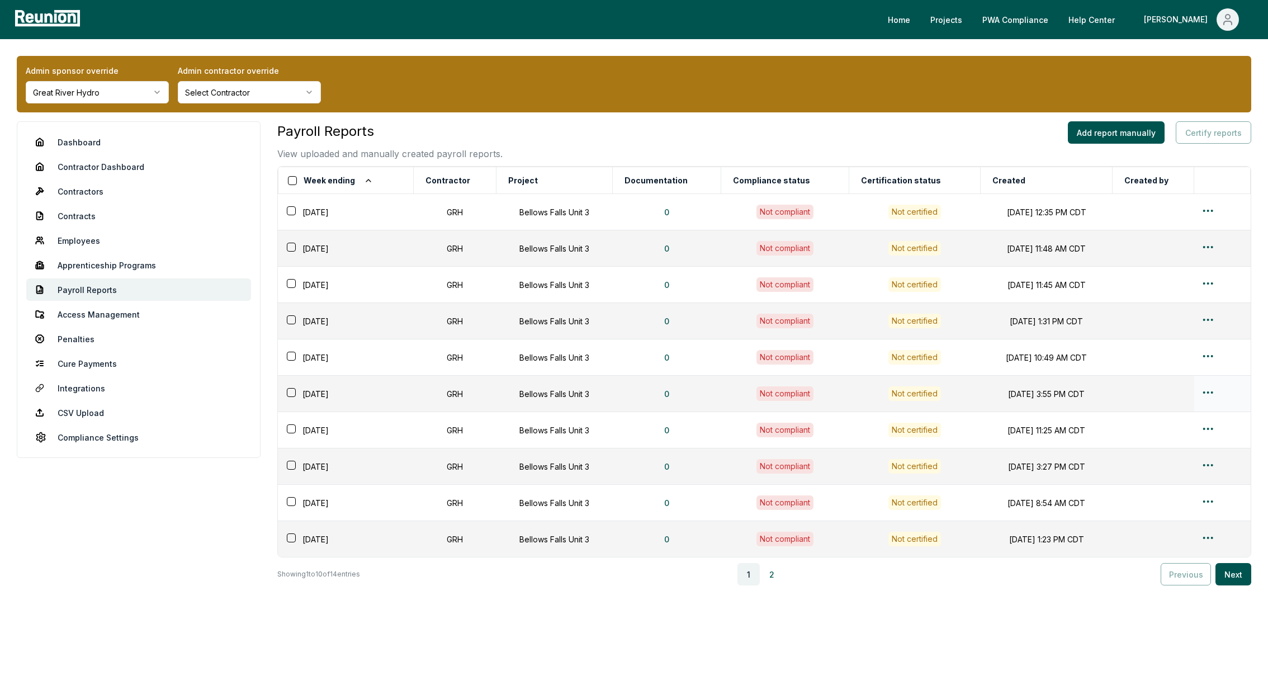
click at [1211, 390] on html "Please visit us on your desktop We're working on making our marketplace mobile-…" at bounding box center [634, 348] width 1268 height 697
click at [1167, 455] on span "Delete" at bounding box center [1169, 454] width 25 height 12
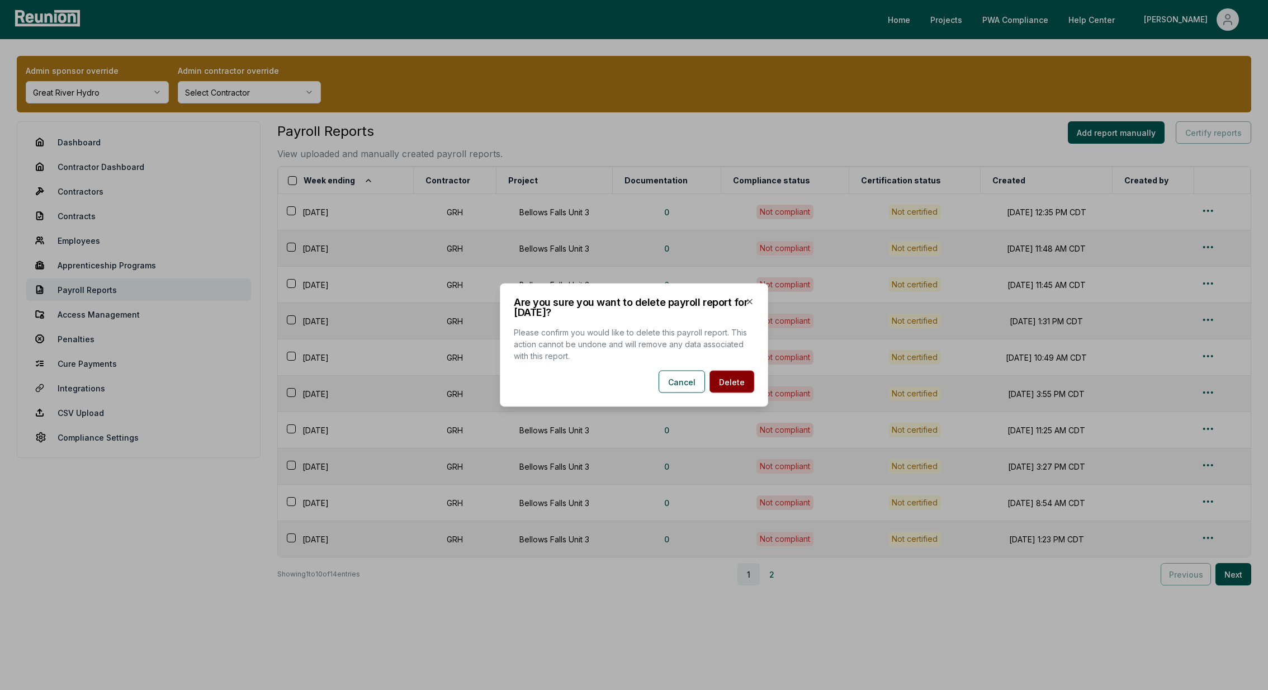
click at [738, 382] on button "Delete" at bounding box center [731, 382] width 45 height 22
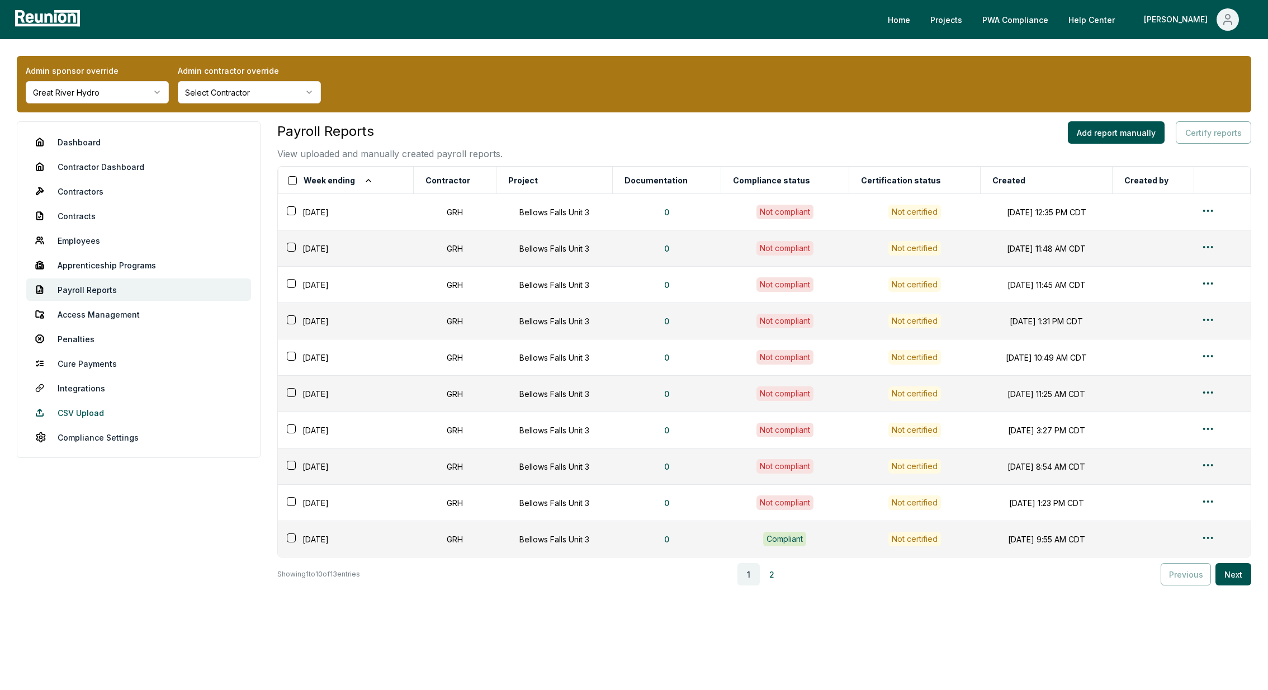
click at [87, 410] on link "CSV Upload" at bounding box center [138, 412] width 225 height 22
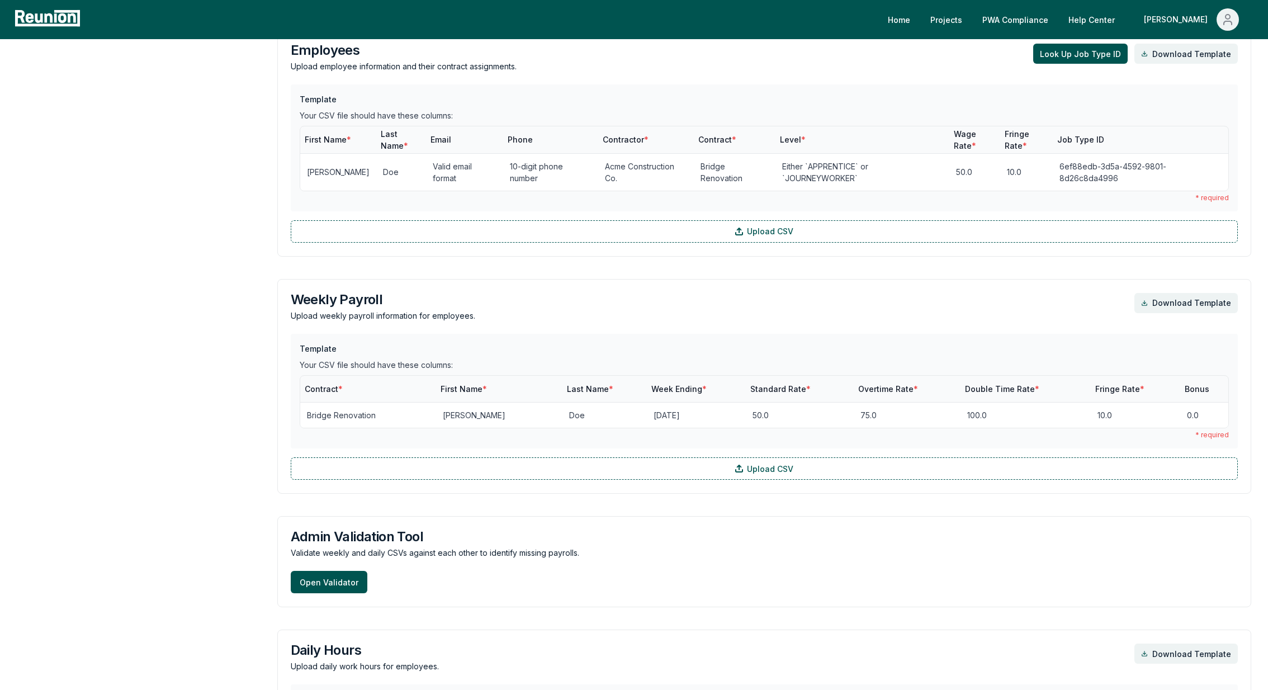
scroll to position [891, 0]
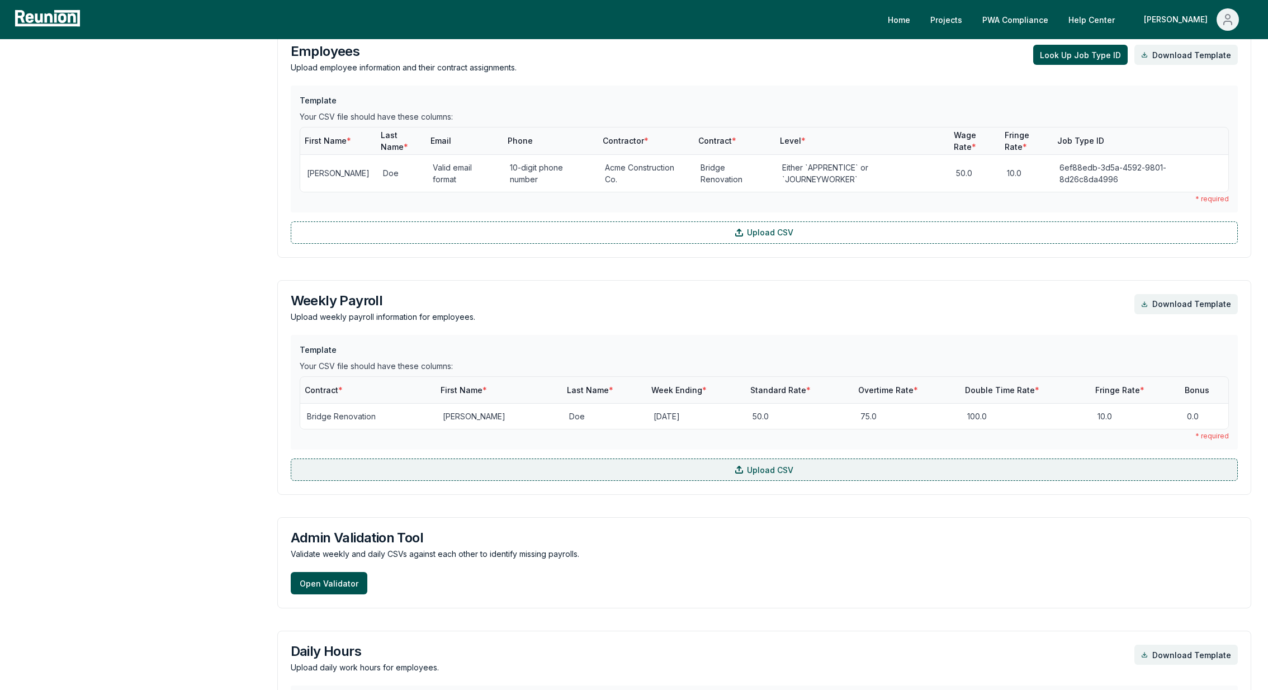
click at [487, 458] on label "Upload CSV" at bounding box center [764, 469] width 947 height 22
click at [0, 0] on input "Upload CSV" at bounding box center [0, 0] width 0 height 0
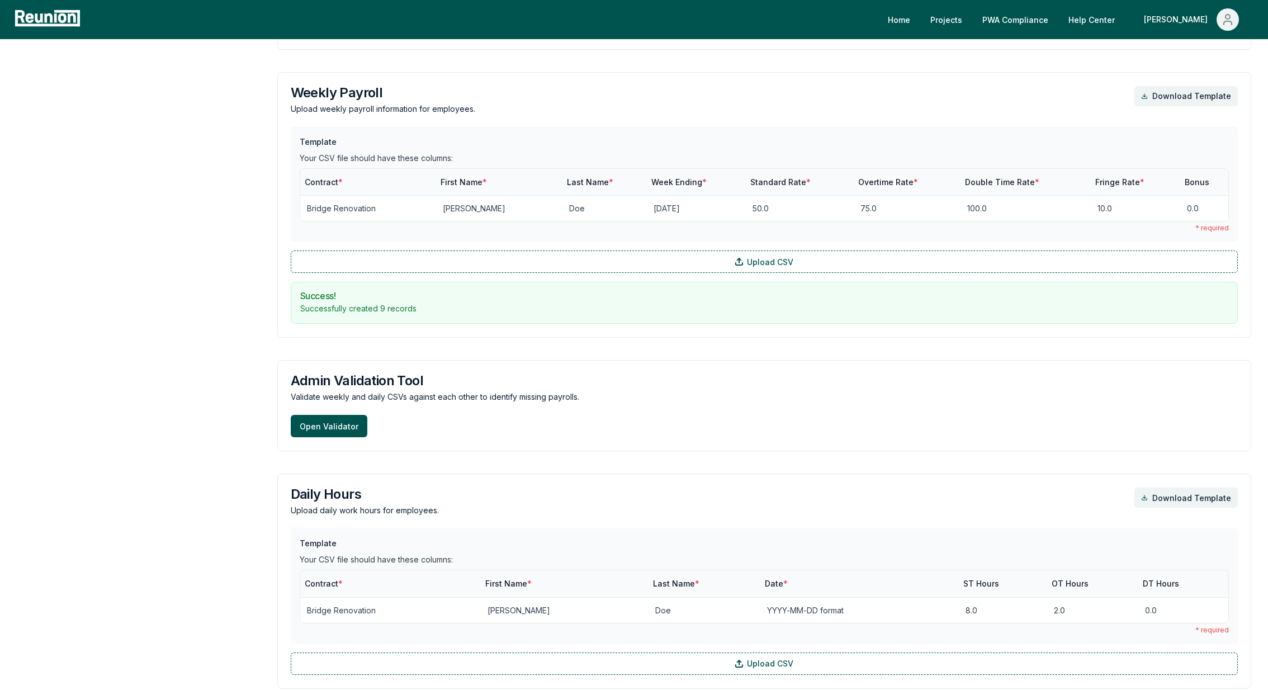
scroll to position [1187, 0]
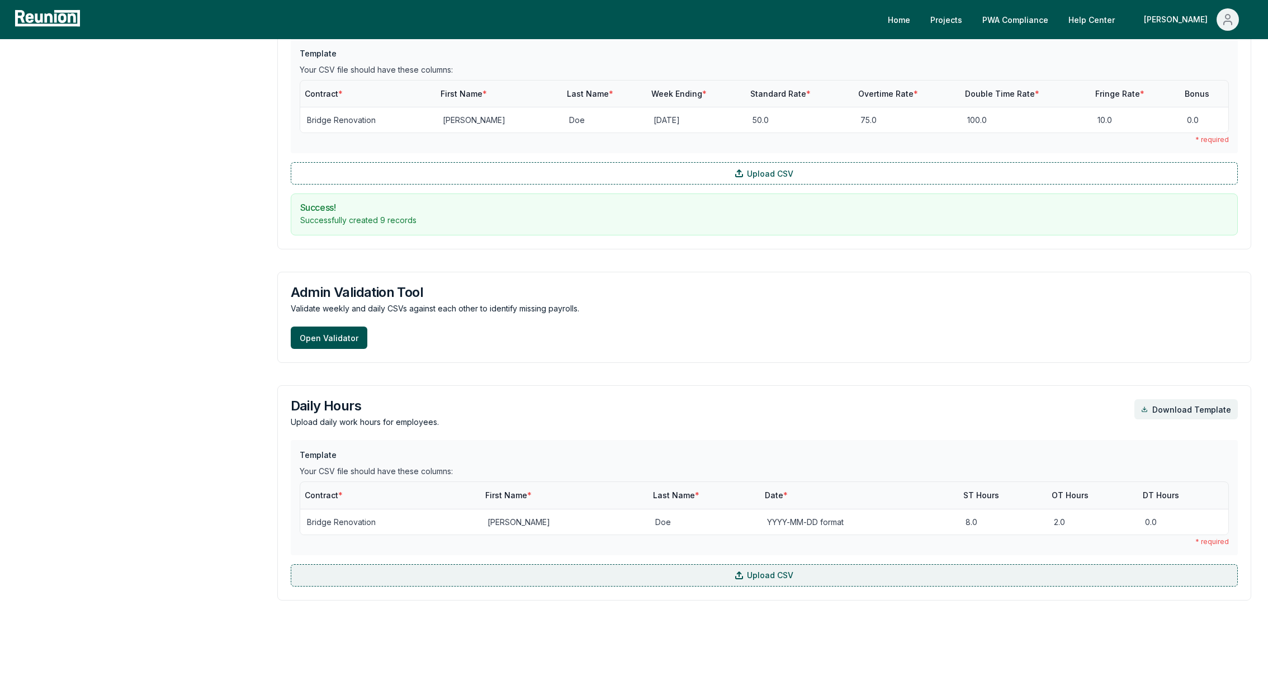
click at [688, 564] on label "Upload CSV" at bounding box center [764, 575] width 947 height 22
click at [0, 0] on input "Upload CSV" at bounding box center [0, 0] width 0 height 0
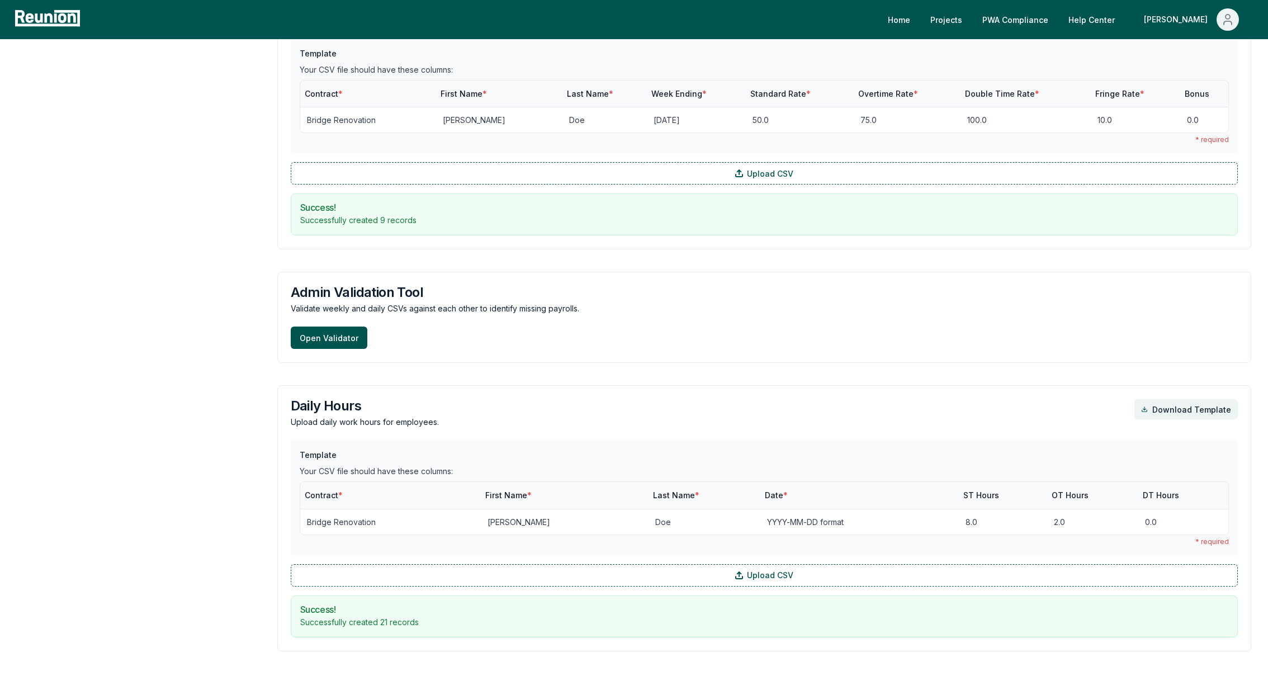
scroll to position [0, 0]
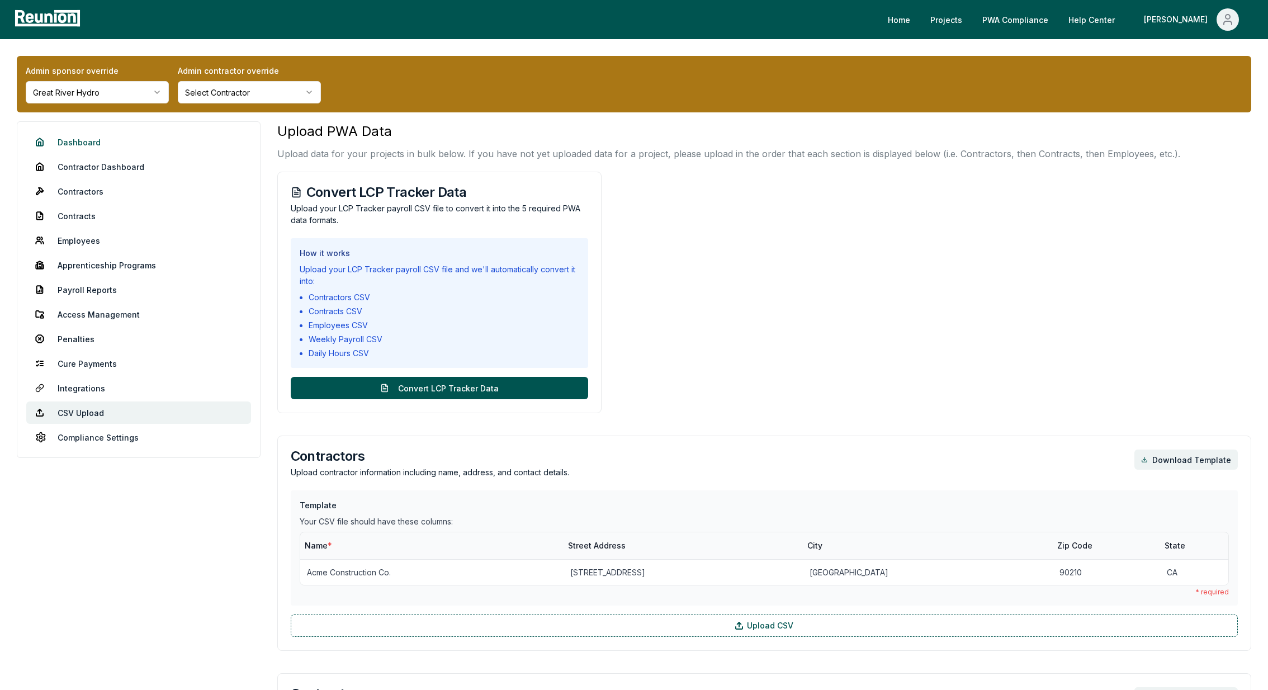
click at [69, 138] on link "Dashboard" at bounding box center [138, 142] width 225 height 22
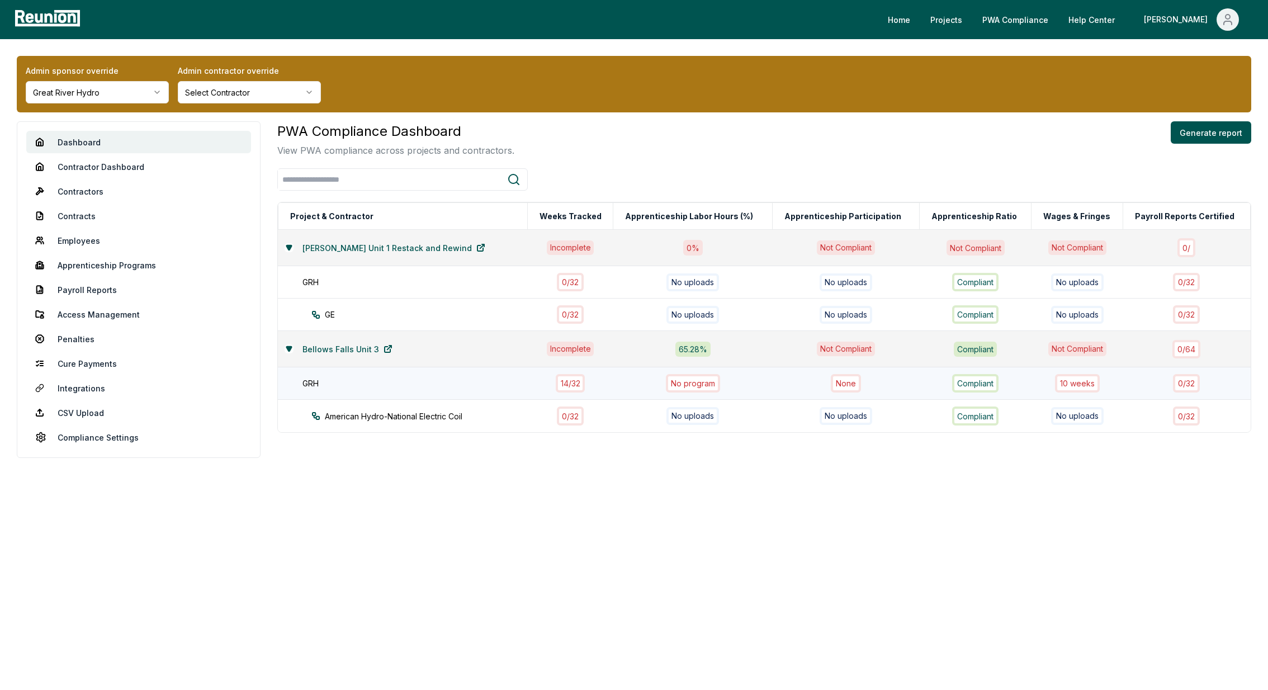
click at [1062, 384] on div "10 week s" at bounding box center [1077, 383] width 45 height 18
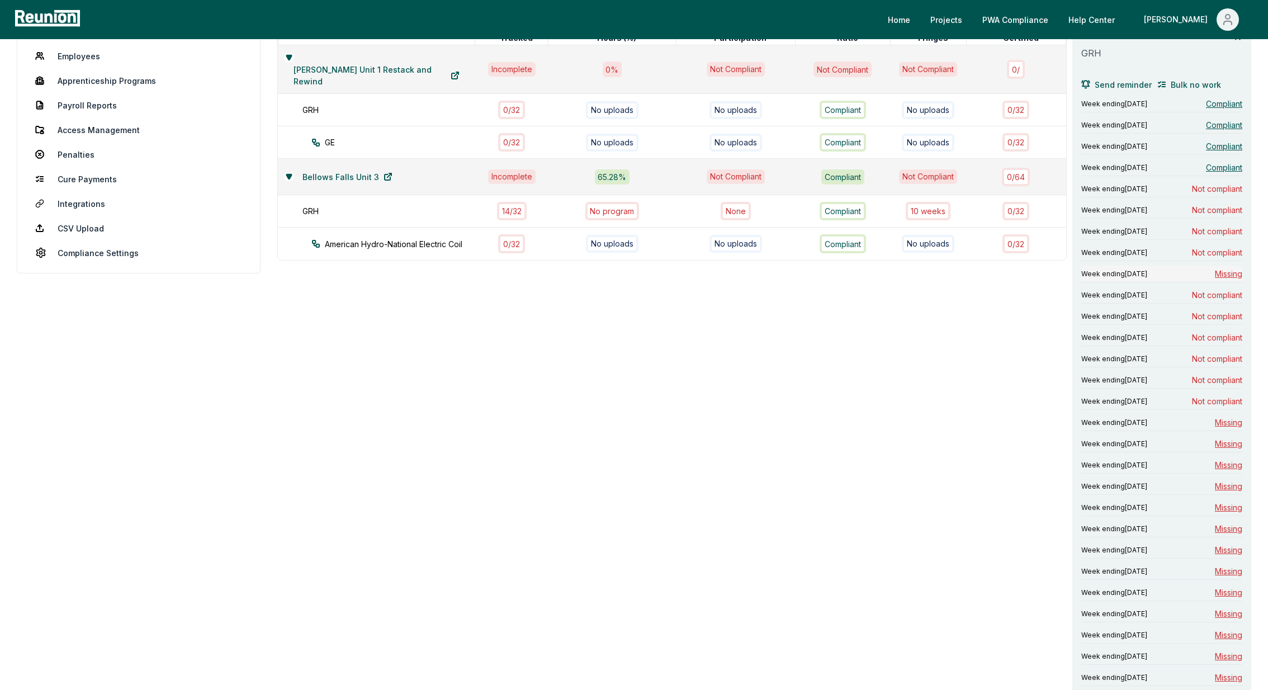
scroll to position [245, 0]
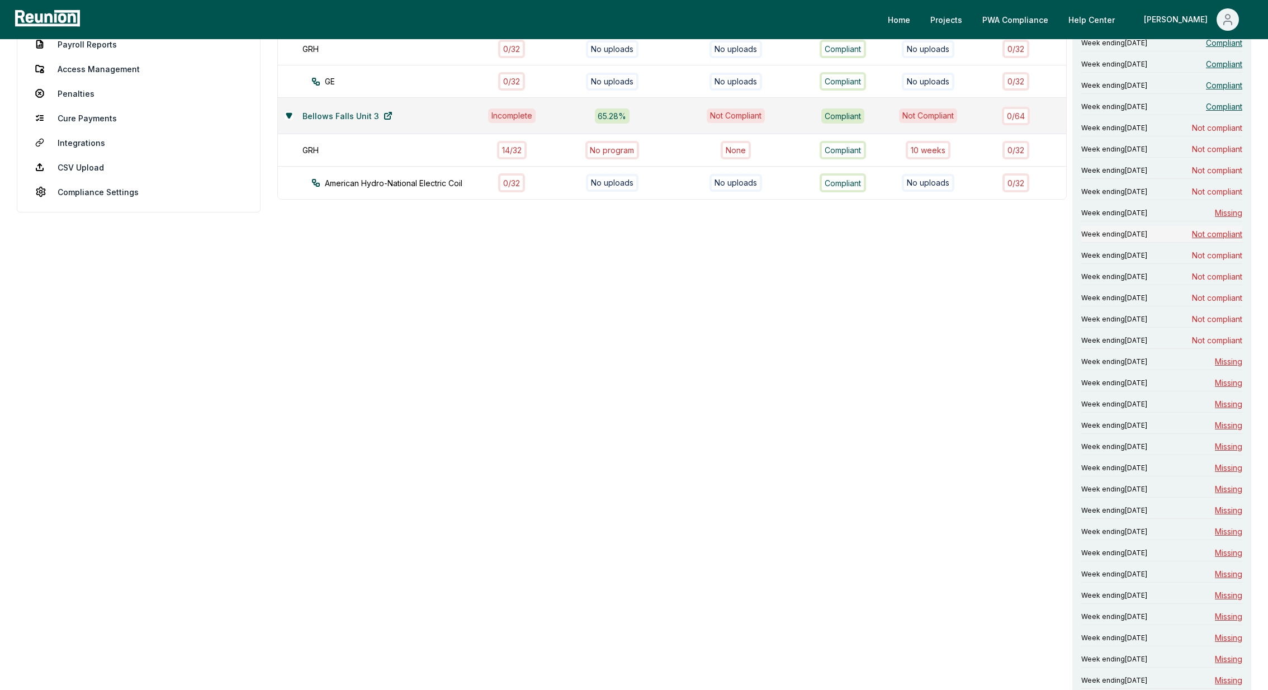
click at [1228, 230] on span "Not compliant" at bounding box center [1217, 234] width 50 height 12
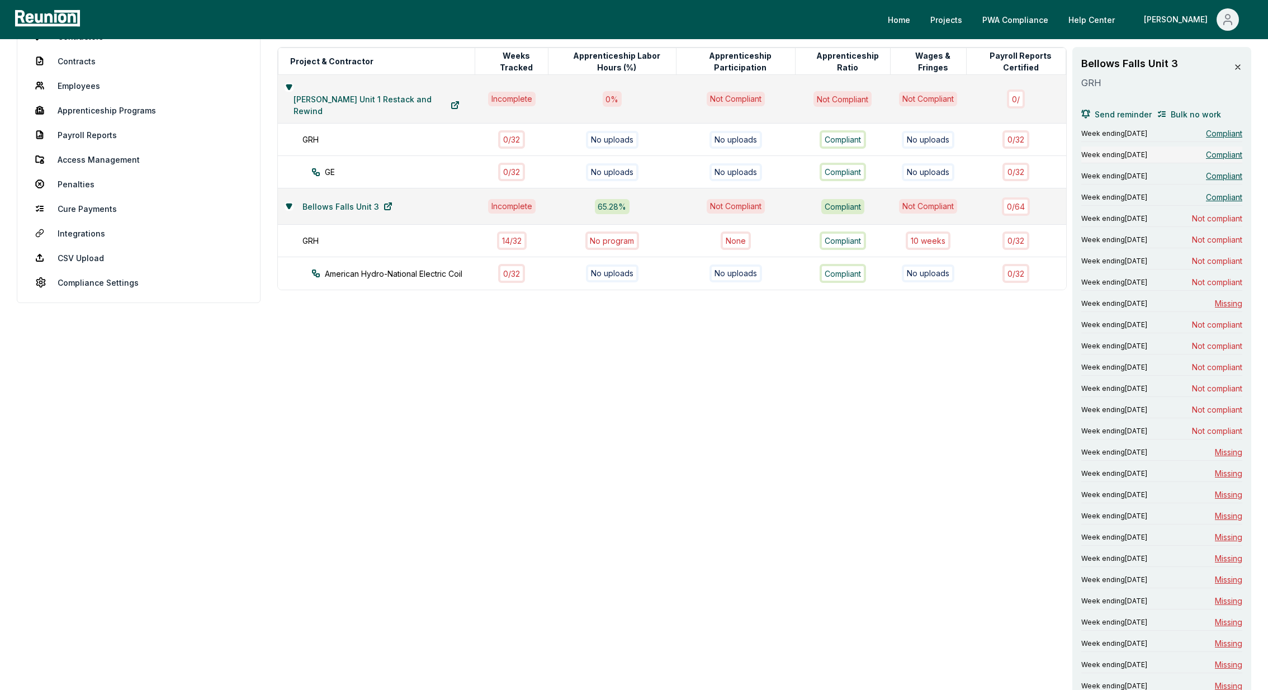
scroll to position [148, 0]
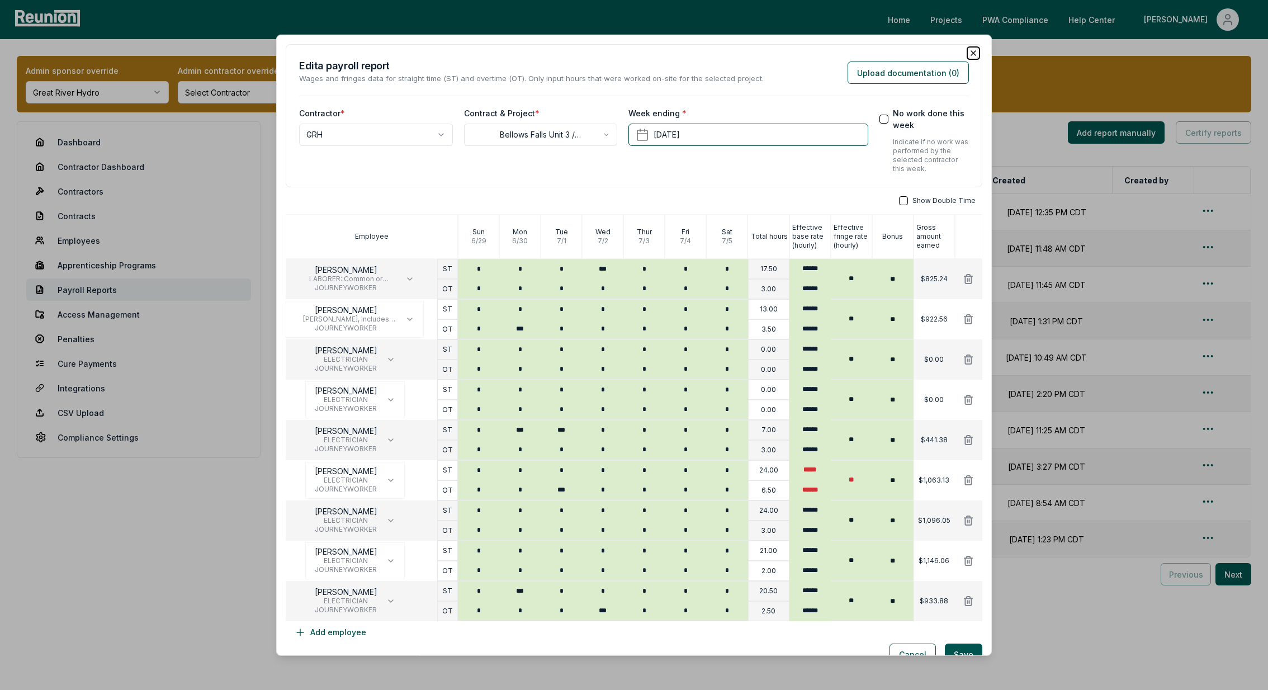
click at [971, 52] on icon "button" at bounding box center [973, 53] width 9 height 9
click at [816, 495] on input "**" at bounding box center [809, 493] width 41 height 13
type input "***"
click at [820, 575] on input "**" at bounding box center [809, 573] width 41 height 13
type input "******"
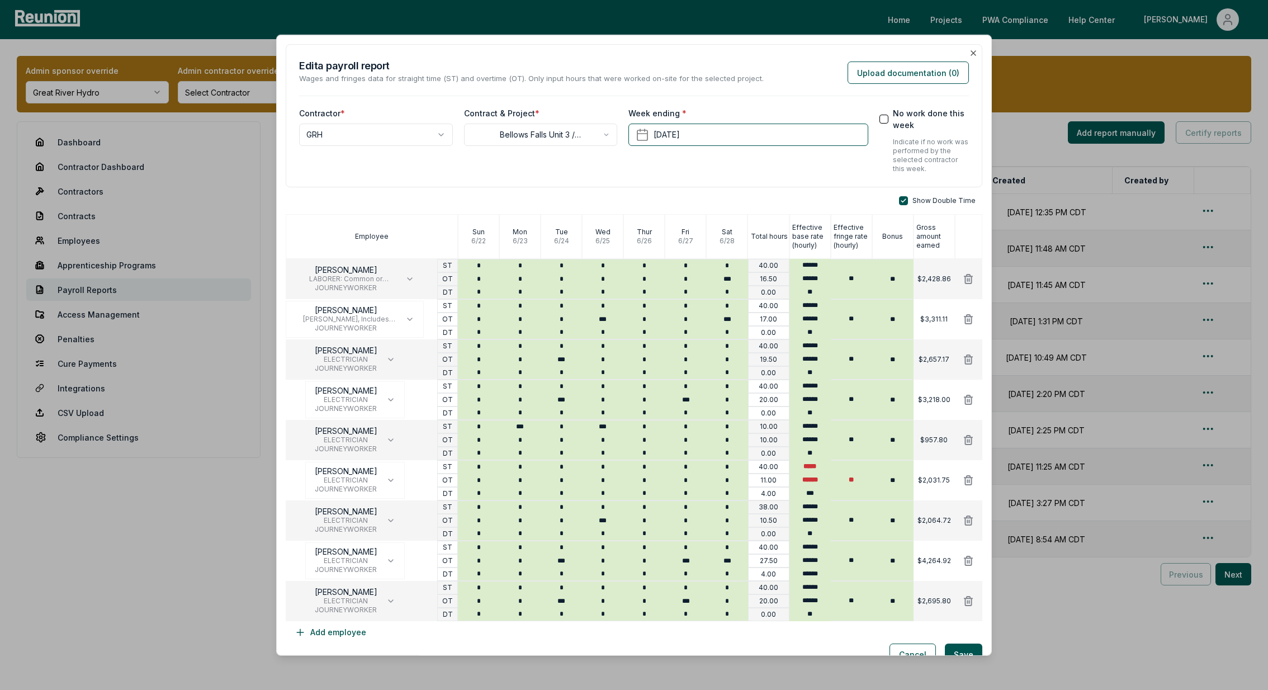
click at [942, 635] on div "Show Double Time Employee Sun 6 / 22 Mon 6 / 23 Tue 6 / 24 Wed 6 / 25 Thur 6 / …" at bounding box center [634, 419] width 697 height 447
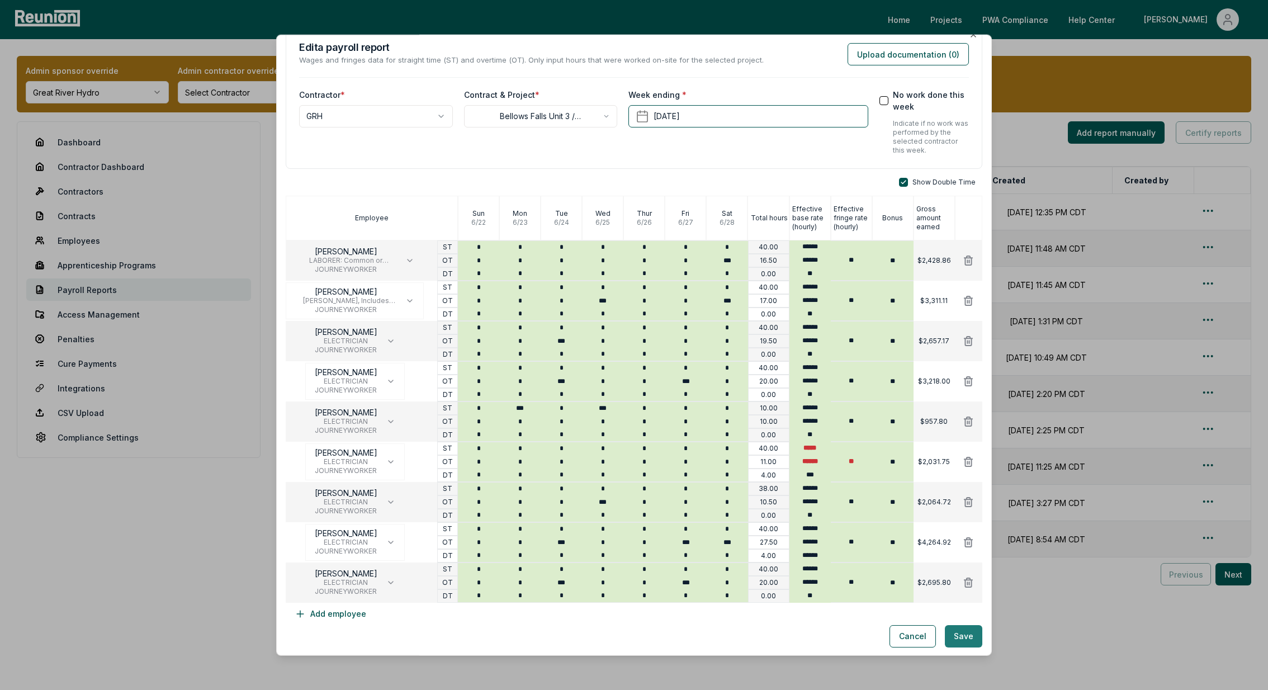
click at [963, 632] on button "Save" at bounding box center [963, 636] width 37 height 22
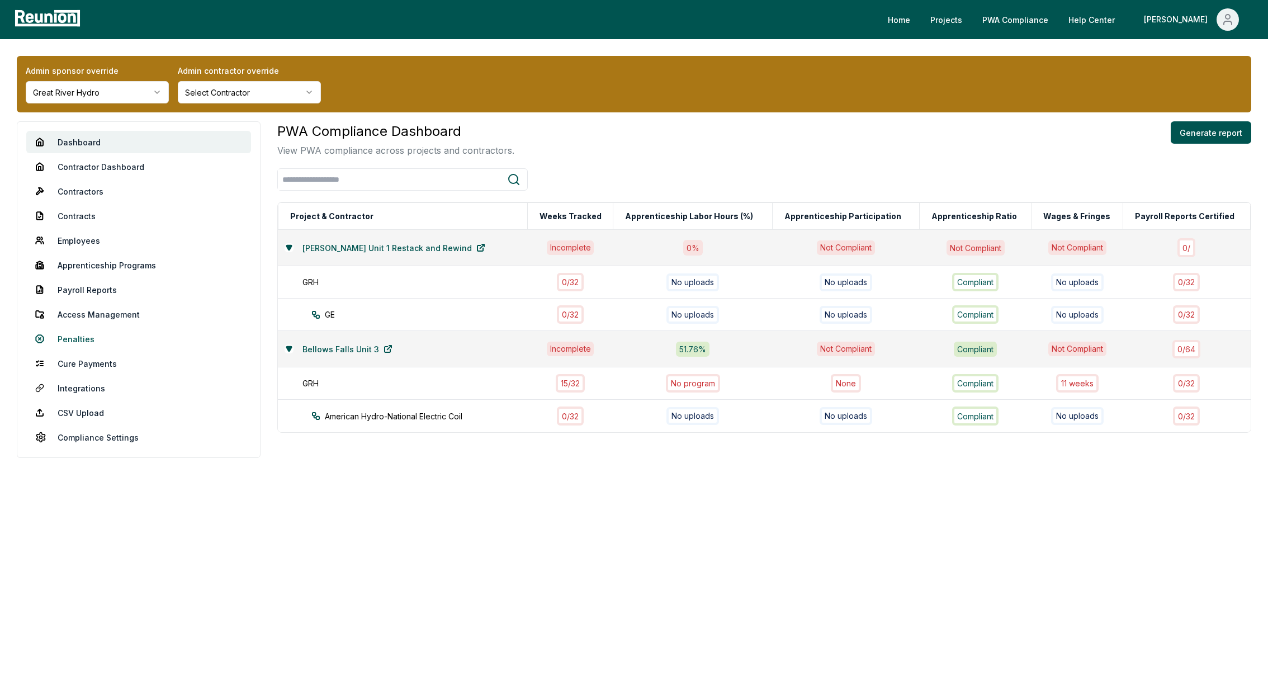
click at [73, 334] on link "Penalties" at bounding box center [138, 339] width 225 height 22
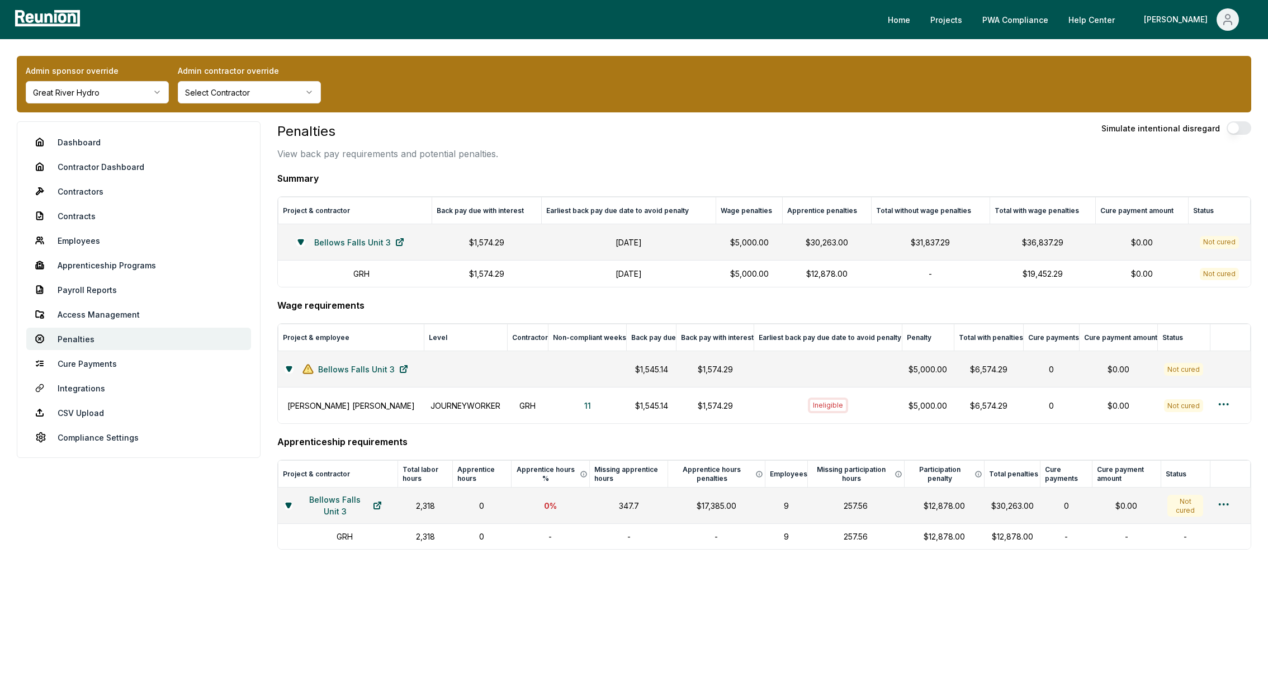
click at [78, 90] on html "Please visit us on your desktop We're working on making our marketplace mobile-…" at bounding box center [634, 345] width 1268 height 690
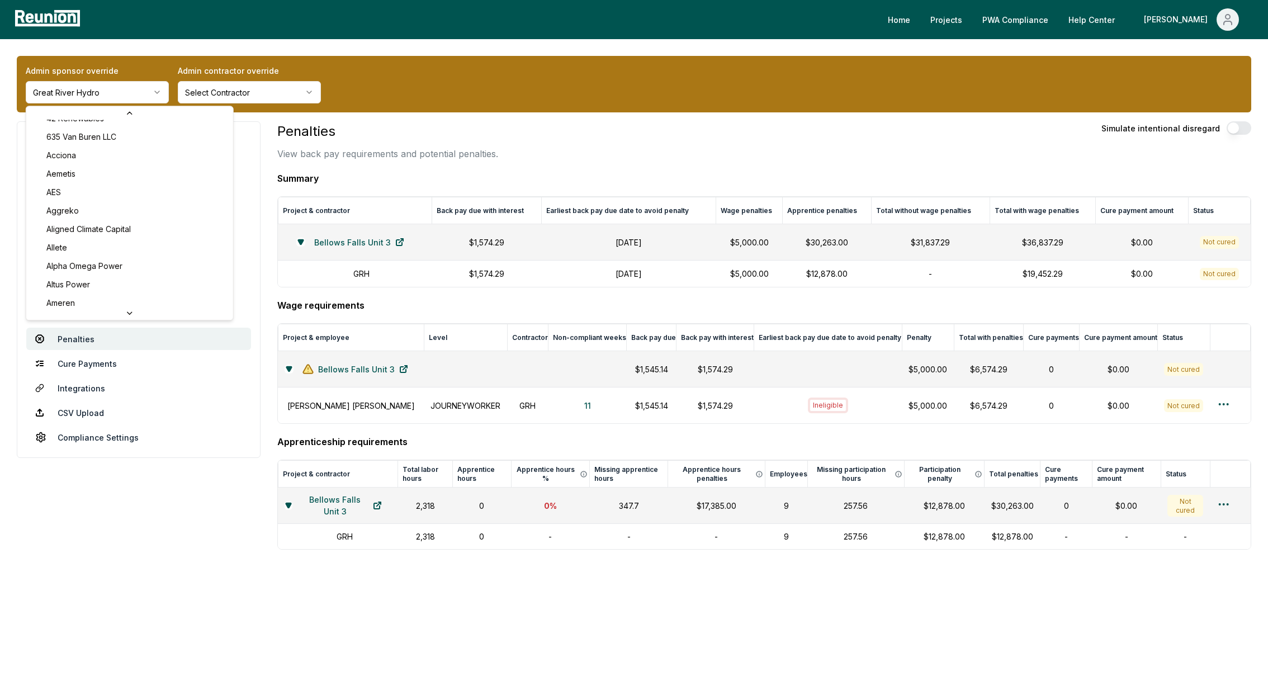
scroll to position [23, 0]
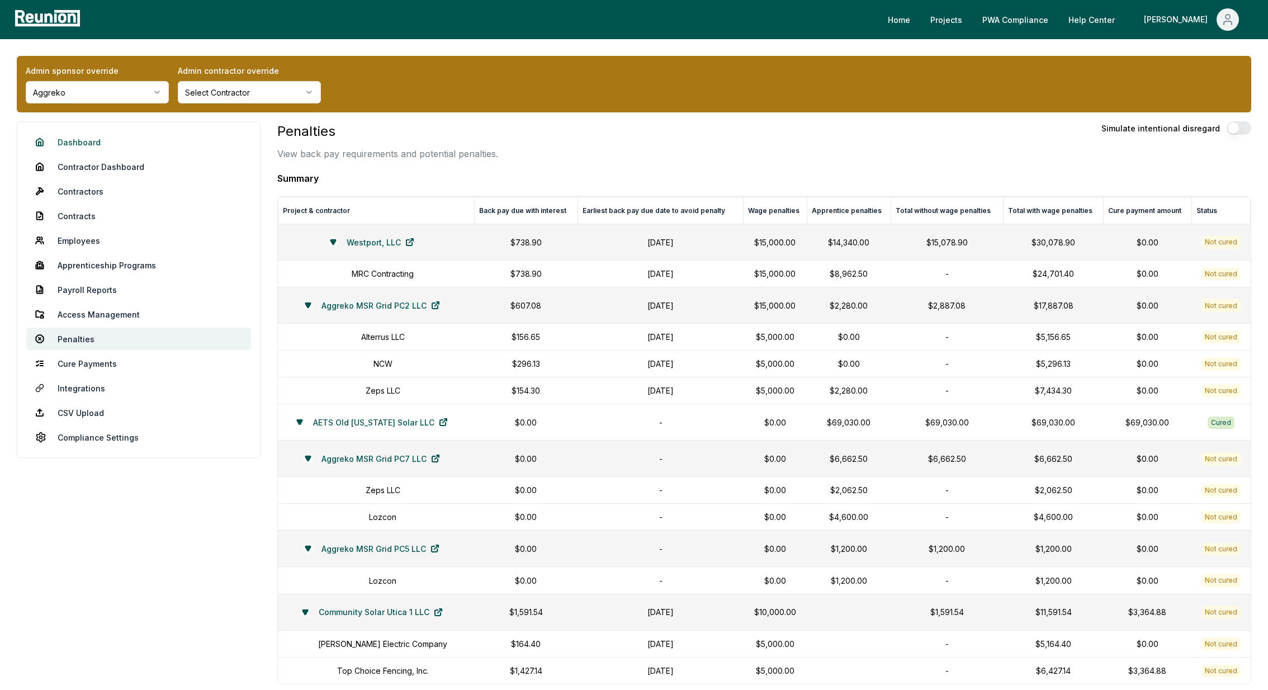
click at [85, 137] on link "Dashboard" at bounding box center [138, 142] width 225 height 22
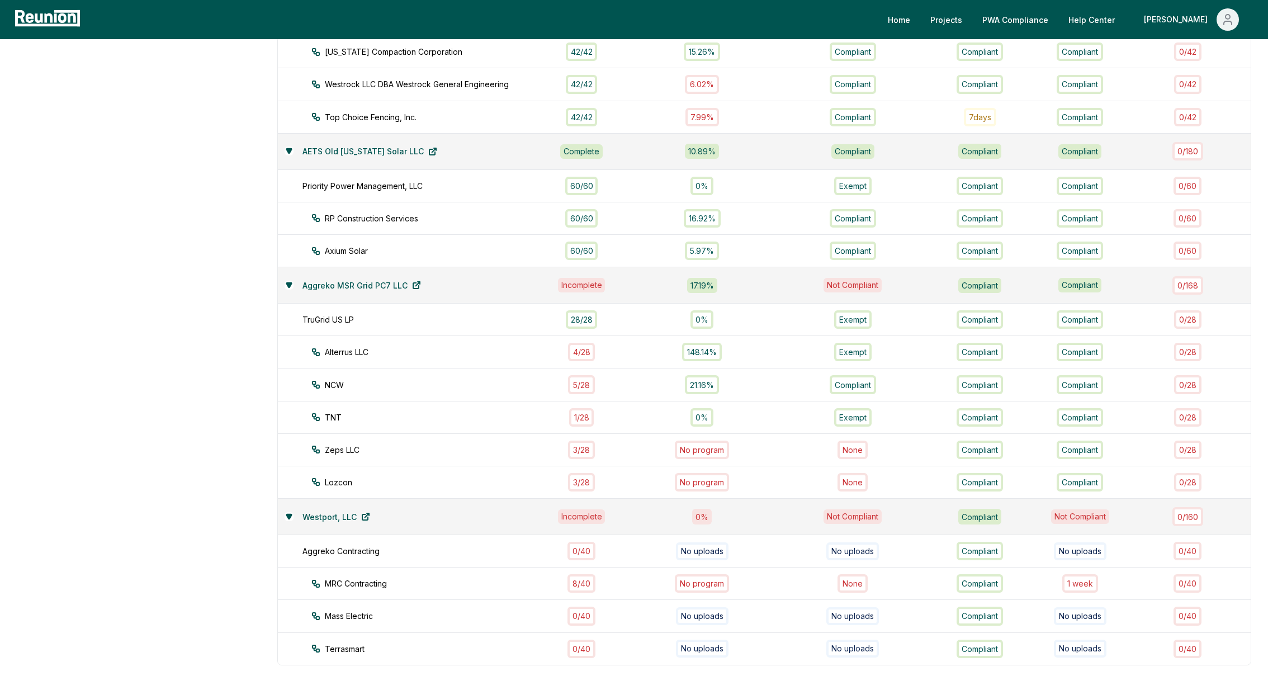
scroll to position [757, 0]
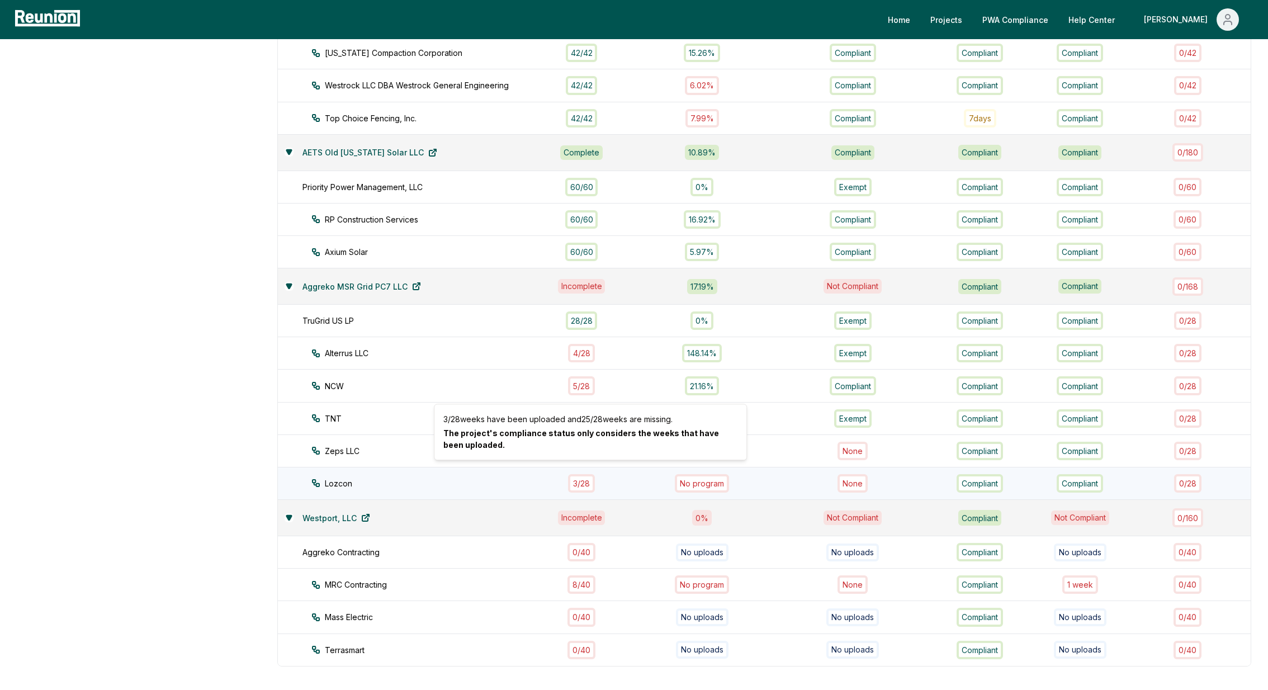
click at [589, 474] on div "3 / 28" at bounding box center [581, 483] width 27 height 18
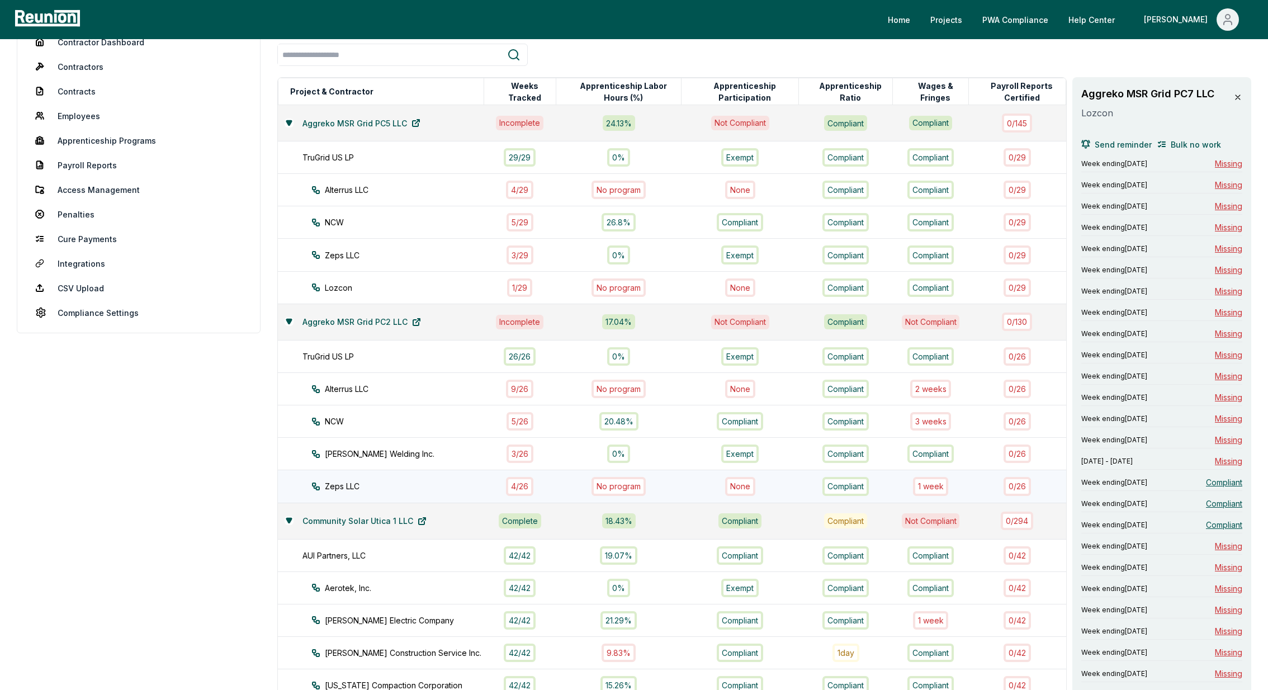
scroll to position [128, 0]
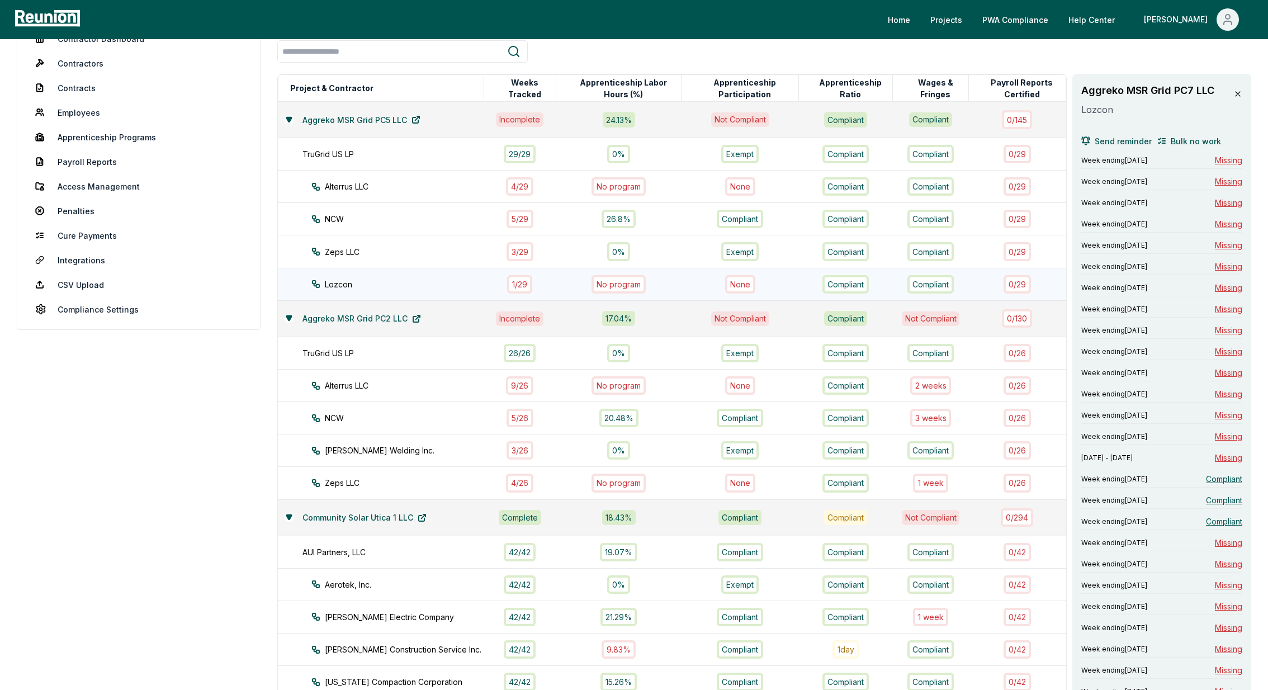
click at [525, 275] on div "1 / 29" at bounding box center [519, 284] width 25 height 18
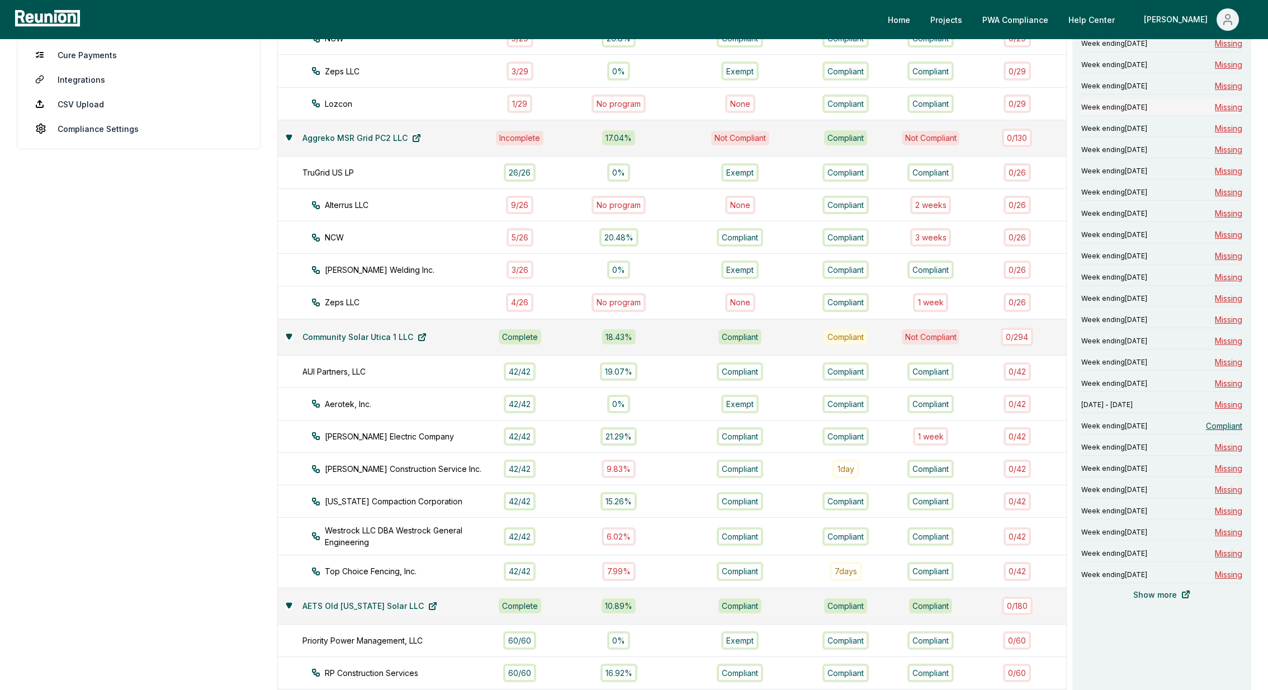
scroll to position [305, 0]
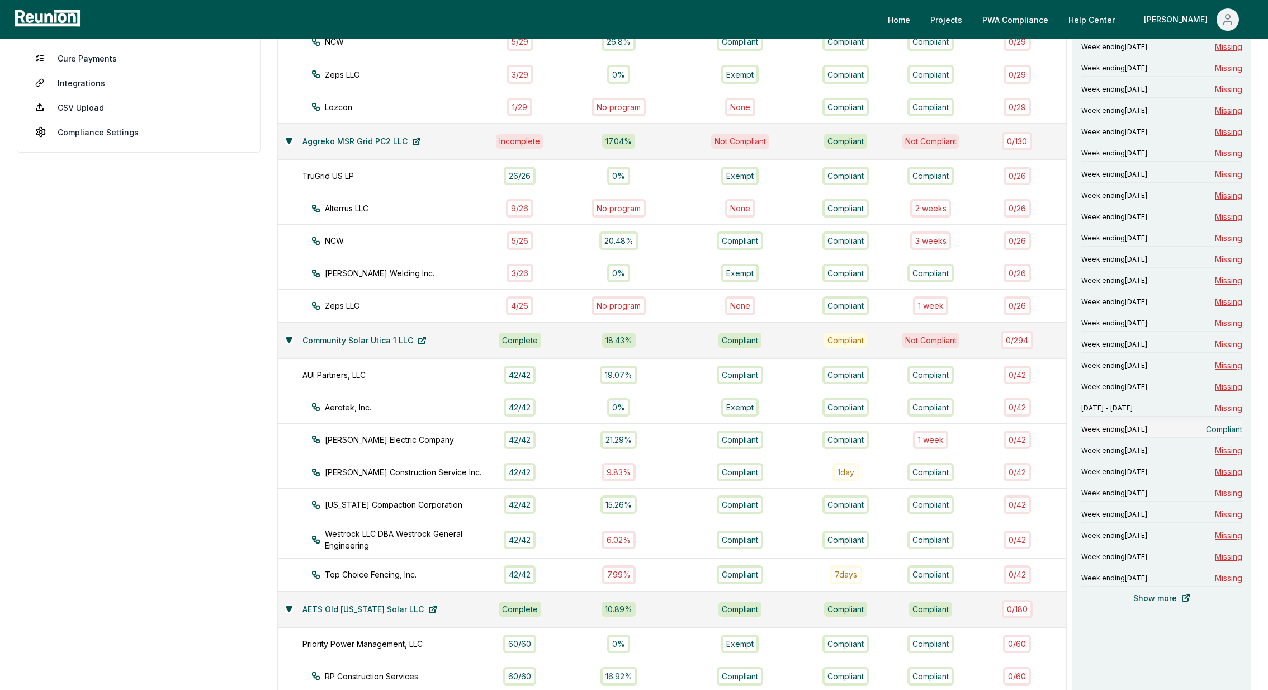
click at [1231, 429] on span "Compliant" at bounding box center [1224, 429] width 36 height 12
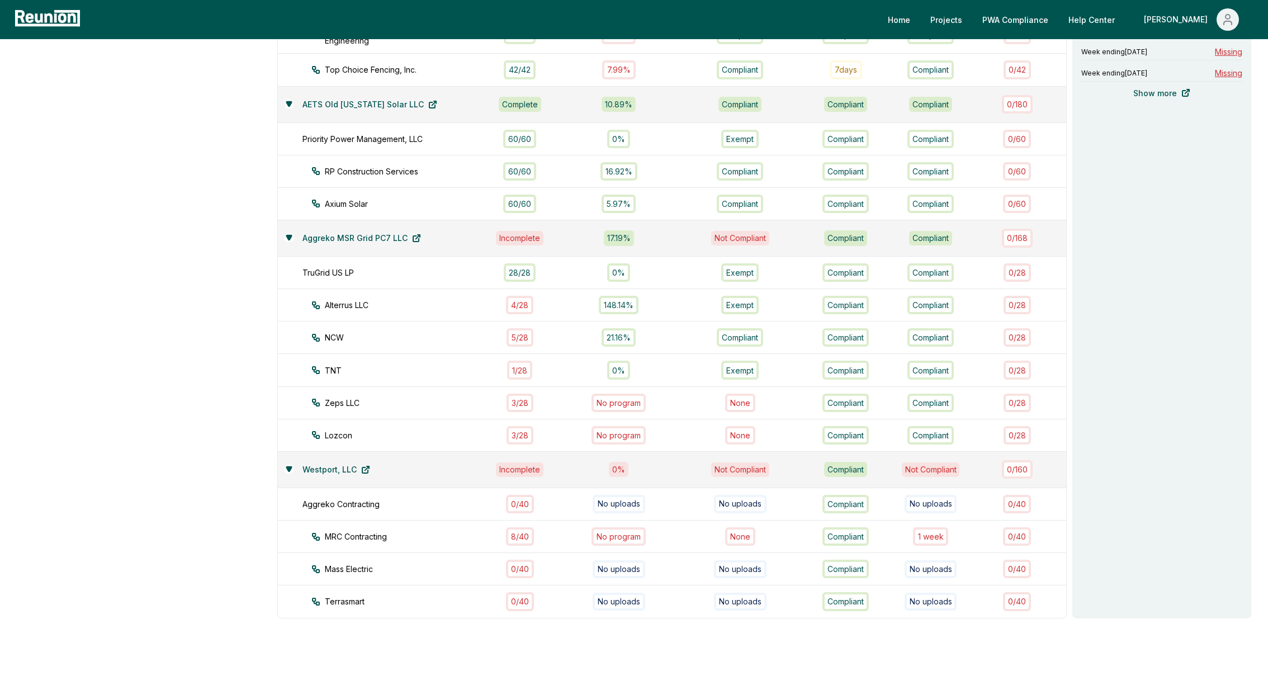
scroll to position [825, 0]
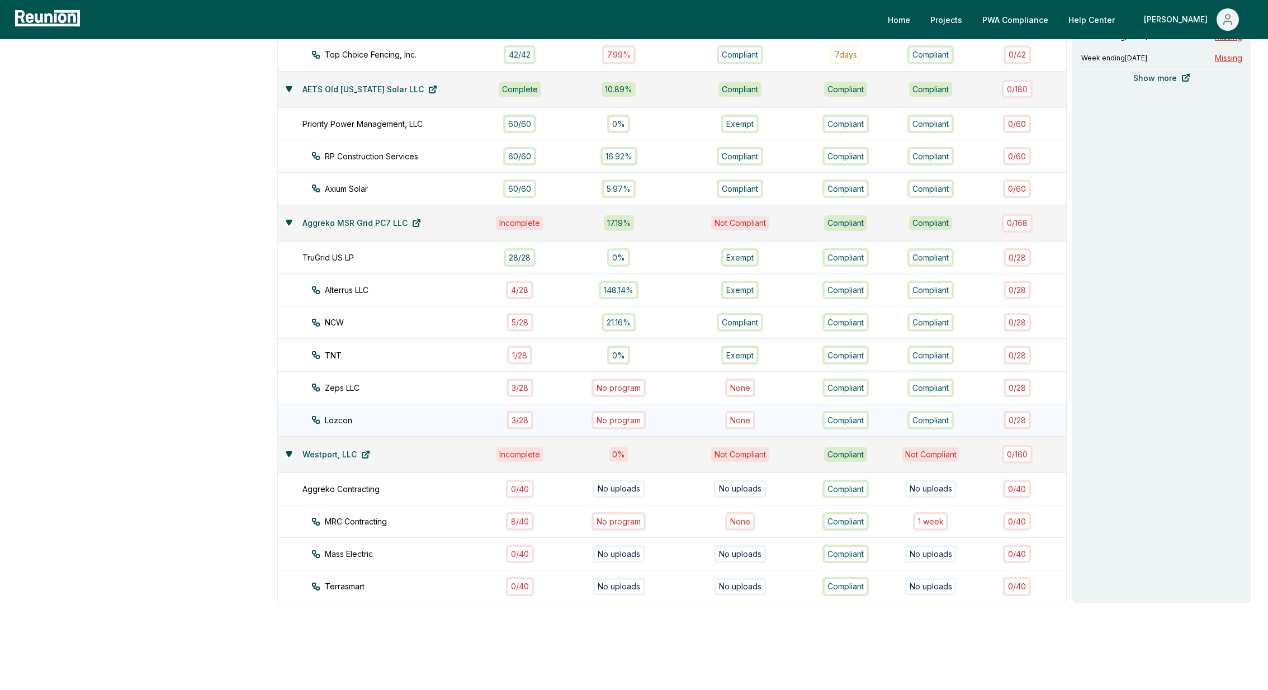
click at [524, 411] on div "3 / 28" at bounding box center [520, 420] width 27 height 18
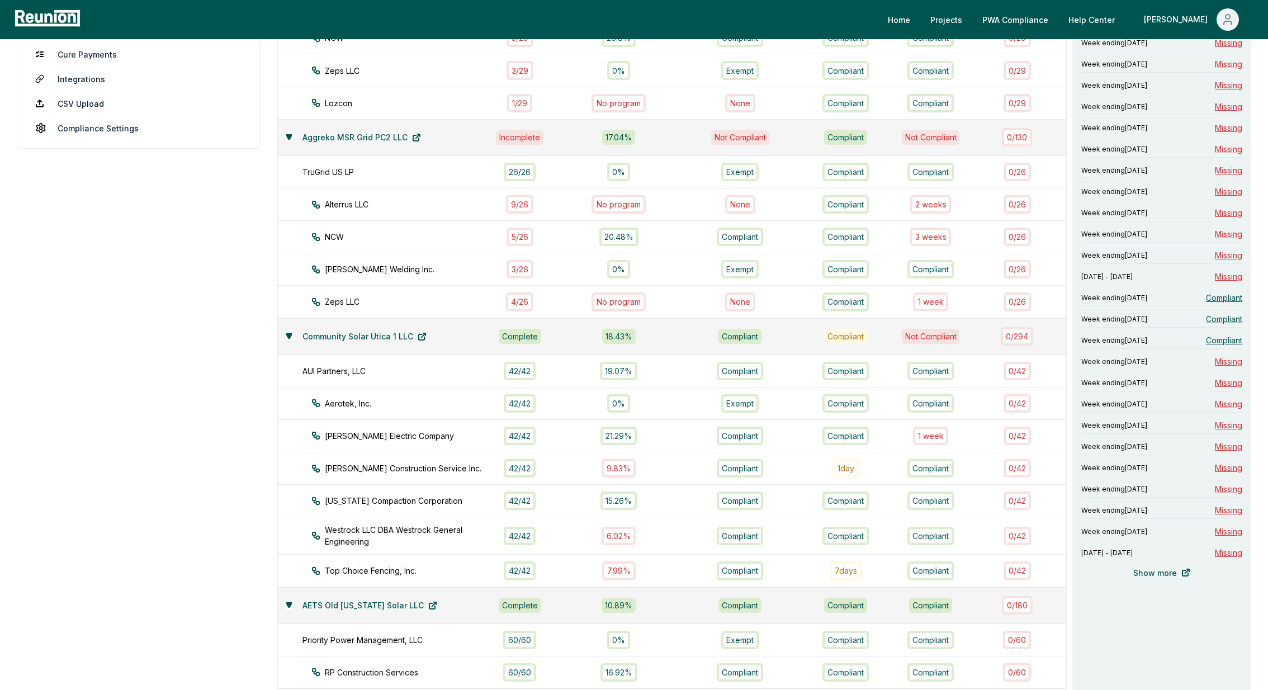
scroll to position [306, 0]
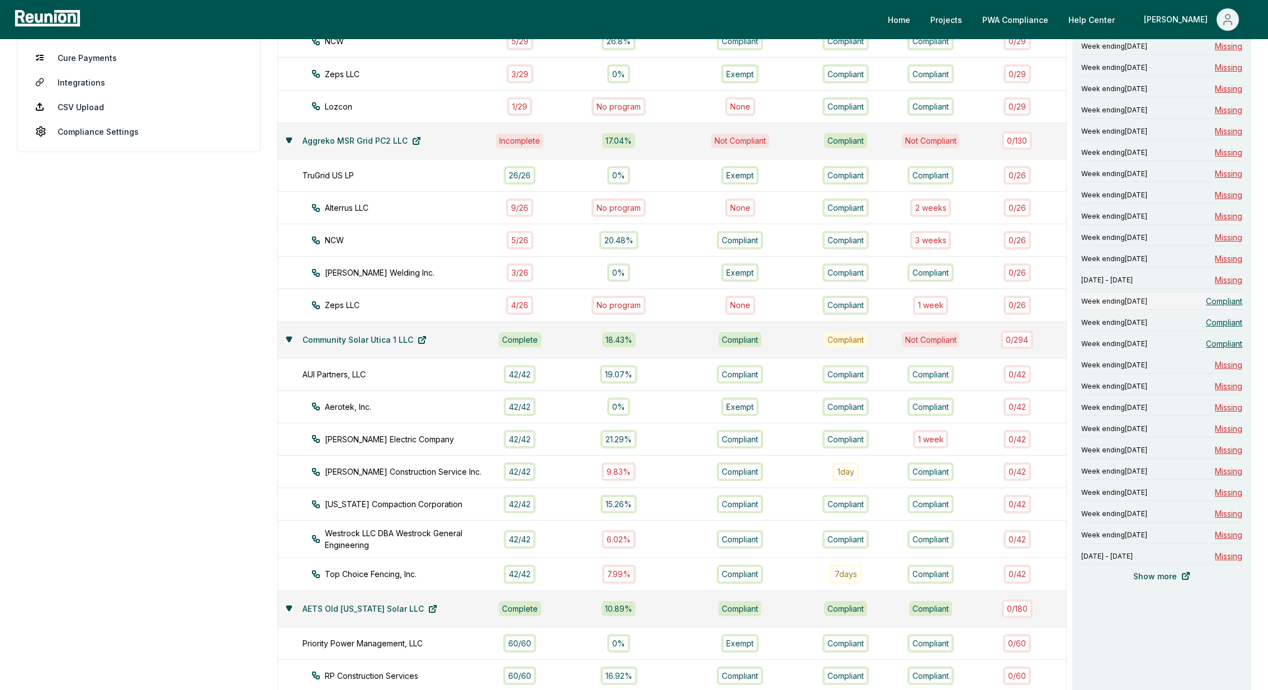
click at [1225, 296] on span "Compliant" at bounding box center [1224, 301] width 36 height 12
click at [1223, 321] on span "Compliant" at bounding box center [1224, 322] width 36 height 12
click at [1217, 338] on span "Compliant" at bounding box center [1224, 344] width 36 height 12
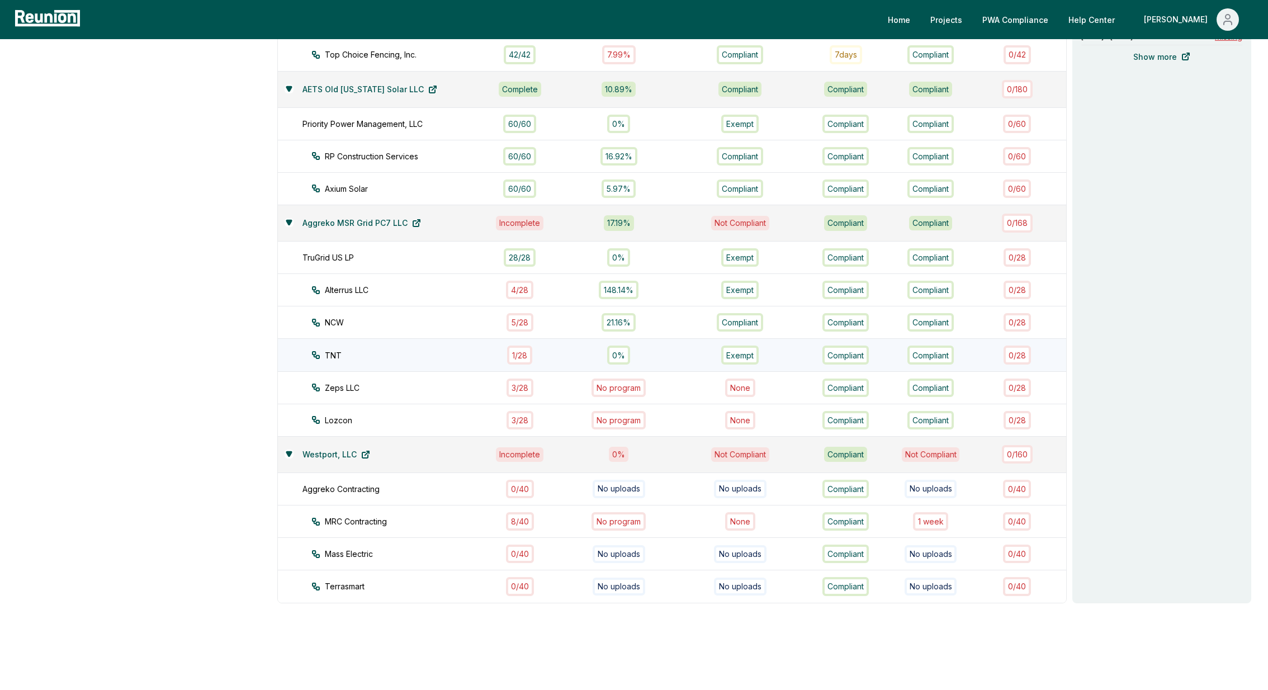
scroll to position [0, 0]
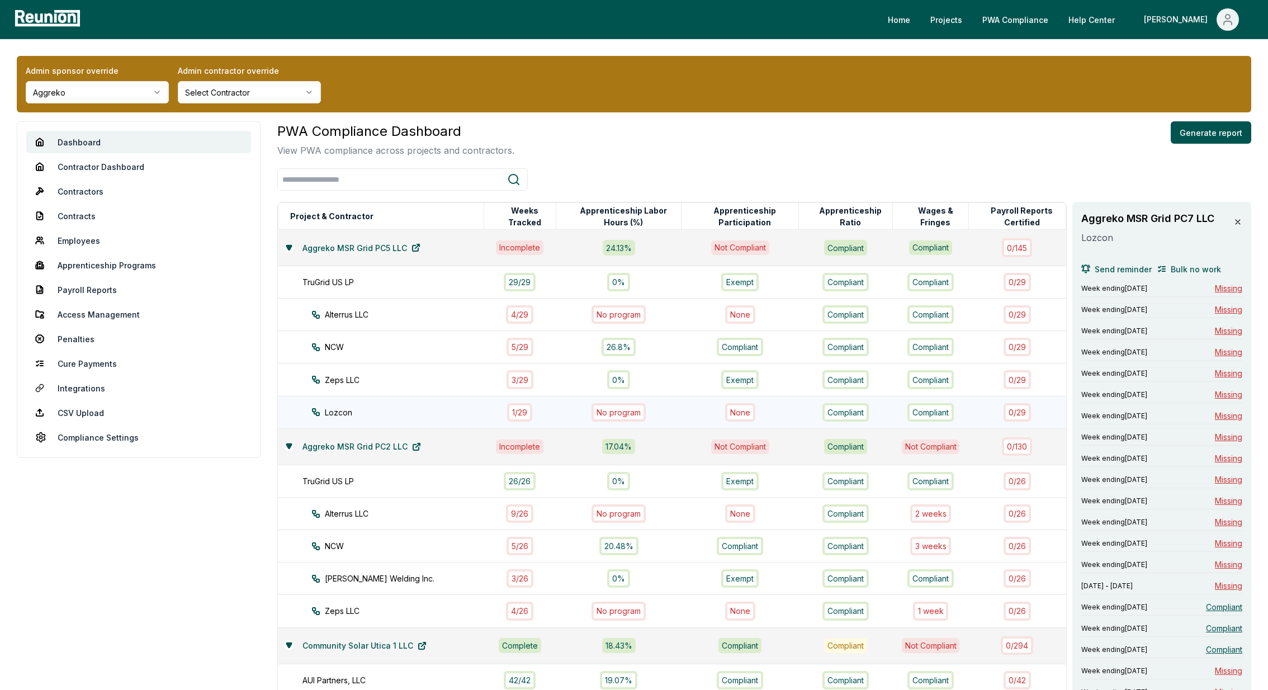
click at [532, 411] on div "1 / 29" at bounding box center [519, 412] width 25 height 18
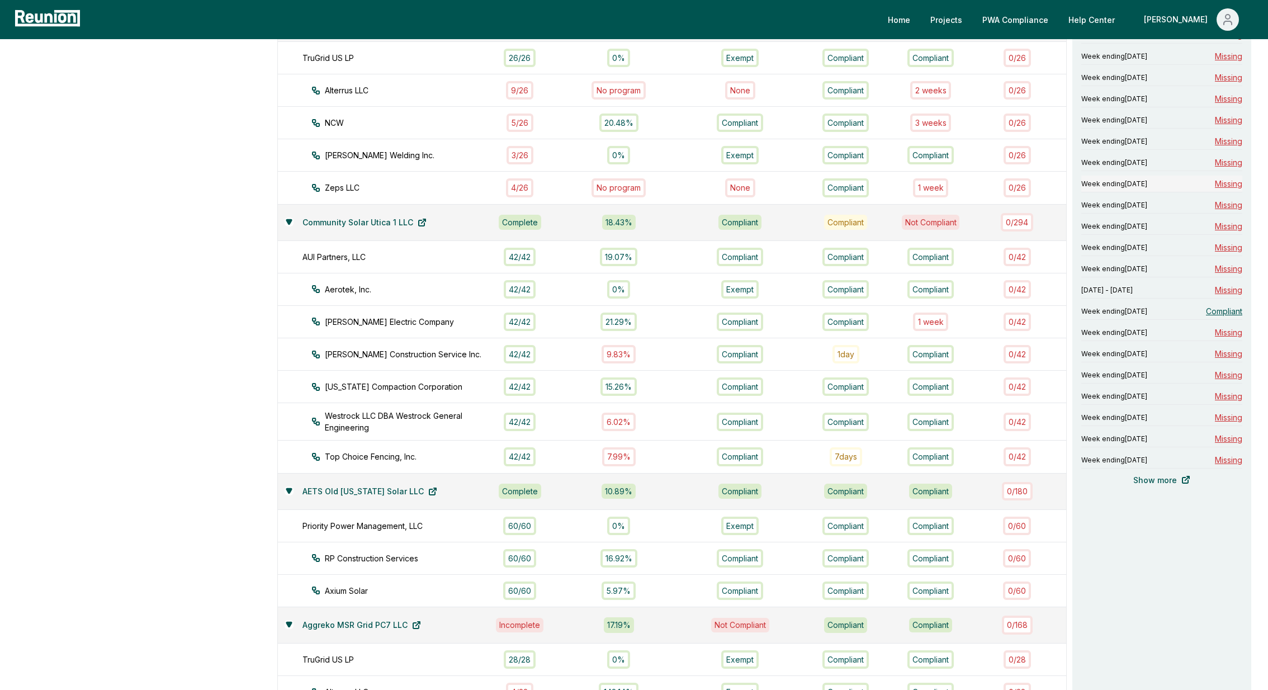
scroll to position [438, 0]
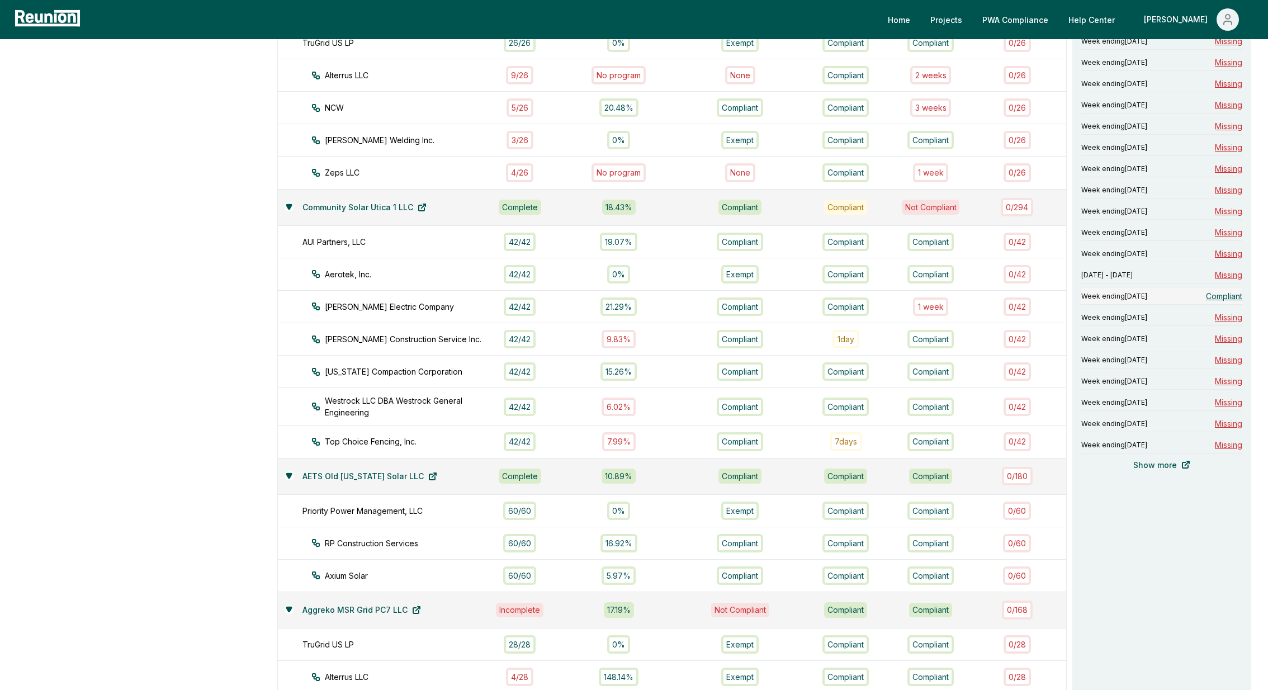
click at [1222, 290] on span "Compliant" at bounding box center [1224, 296] width 36 height 12
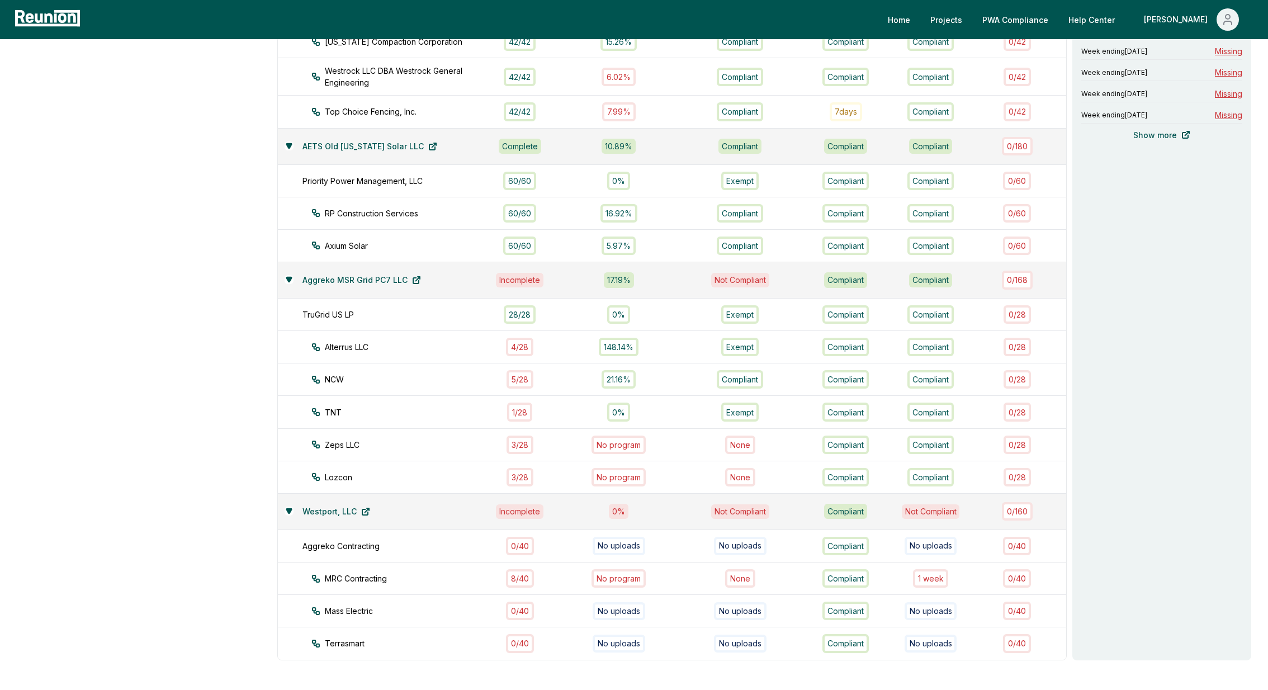
scroll to position [784, 0]
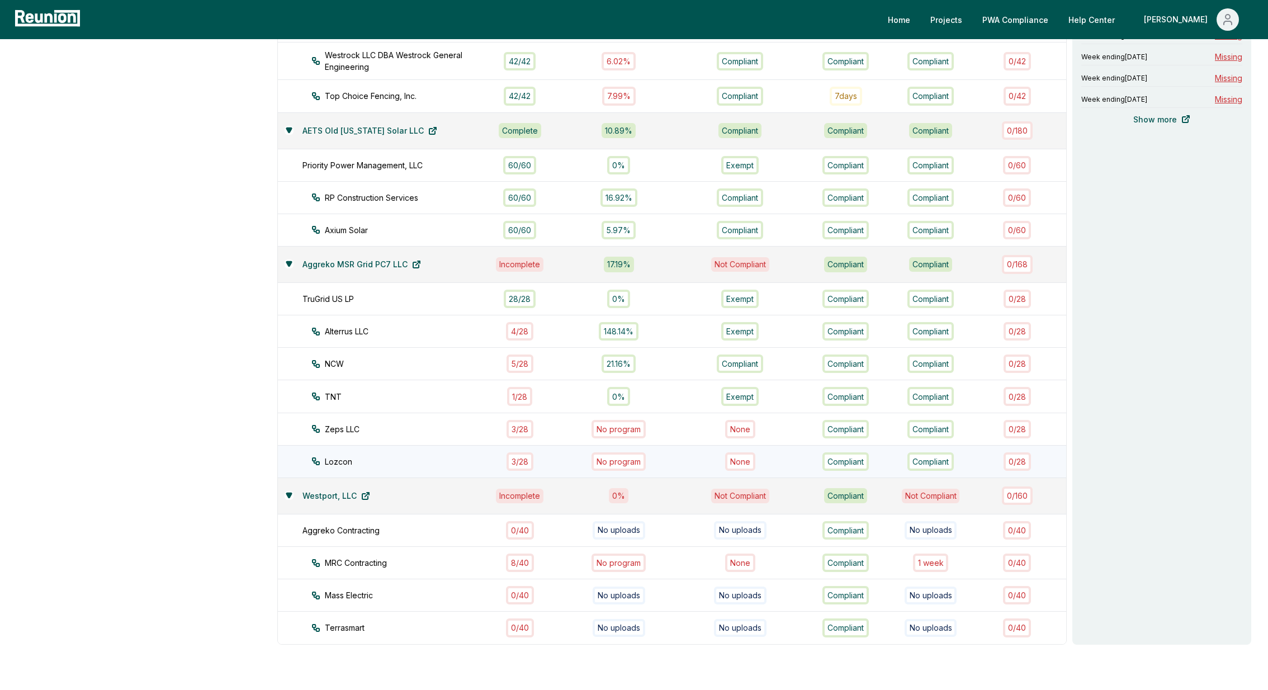
click at [523, 452] on div "3 / 28" at bounding box center [520, 461] width 27 height 18
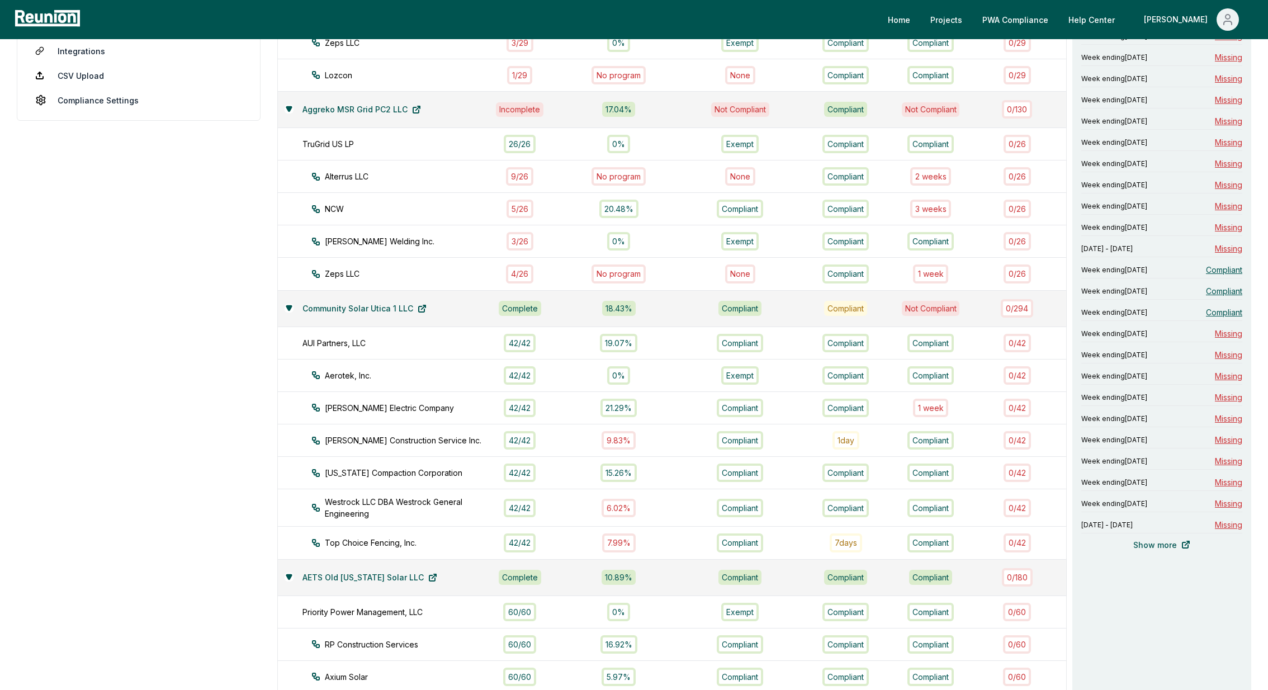
scroll to position [339, 0]
click at [1220, 264] on span "Compliant" at bounding box center [1224, 268] width 36 height 12
click at [1228, 283] on span "Compliant" at bounding box center [1224, 289] width 36 height 12
click at [1219, 306] on span "Compliant" at bounding box center [1224, 310] width 36 height 12
click at [1220, 283] on span "Compliant" at bounding box center [1224, 289] width 36 height 12
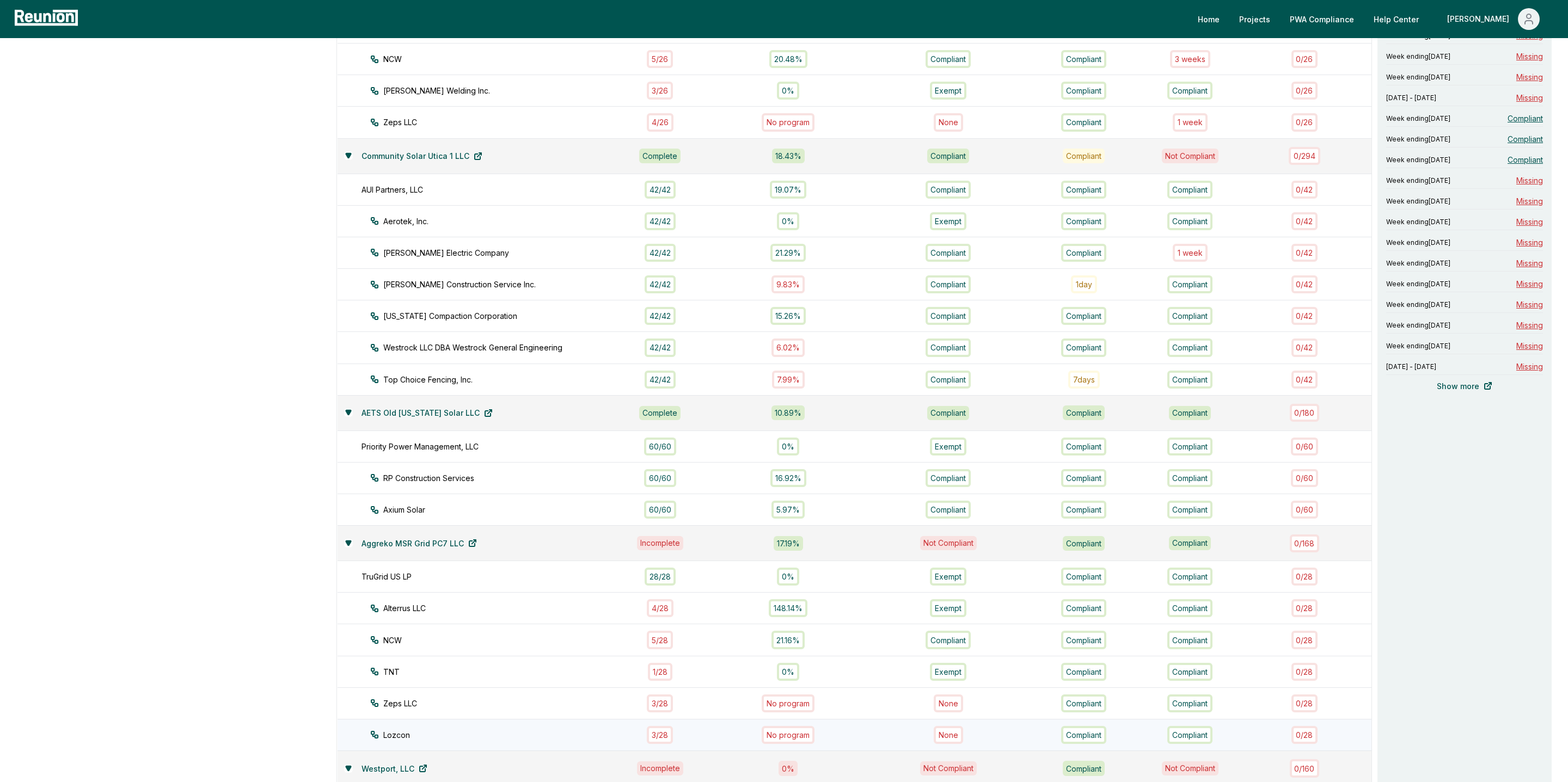
scroll to position [684, 0]
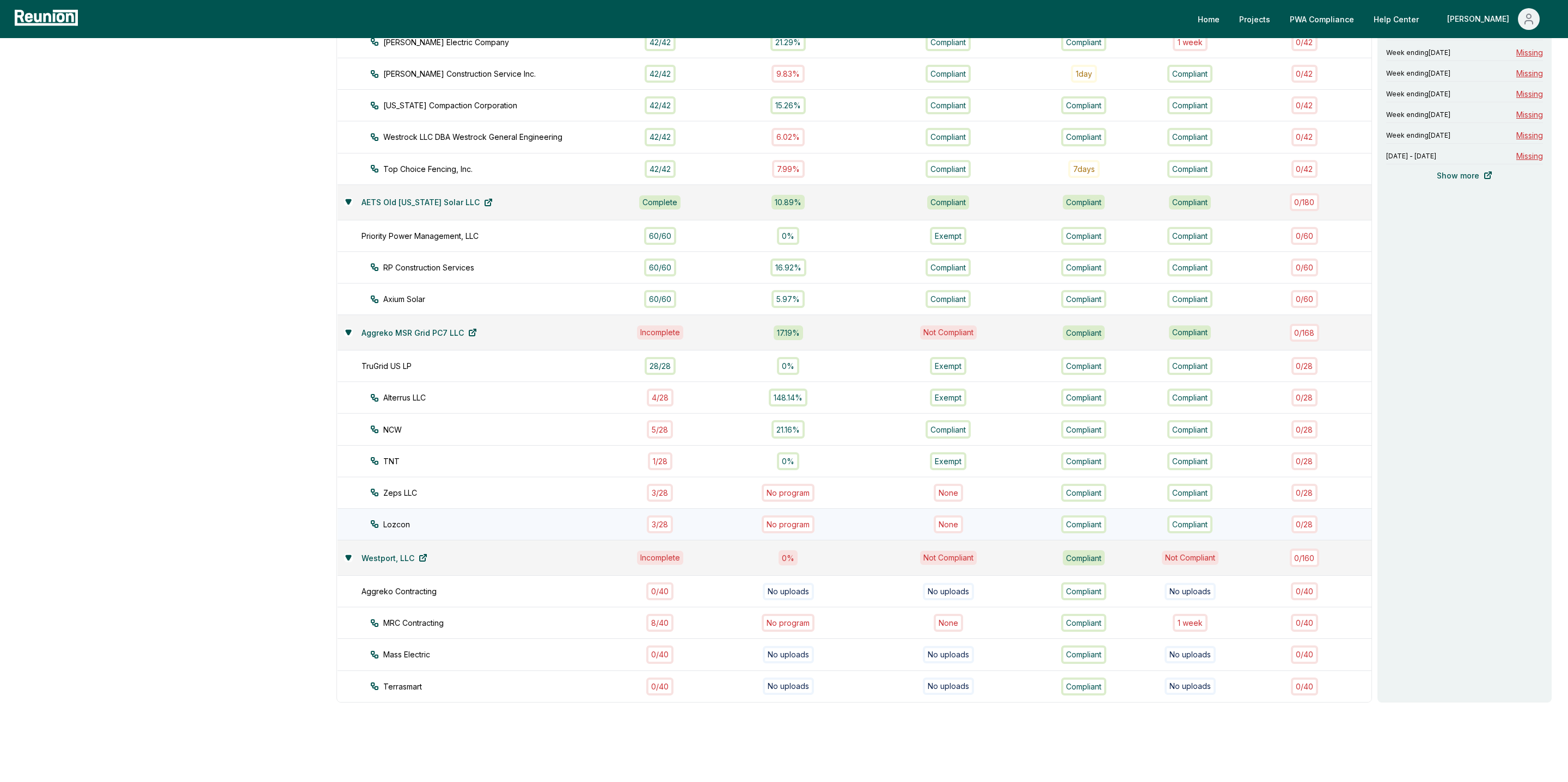
click at [668, 515] on div "3 / 28" at bounding box center [659, 524] width 26 height 18
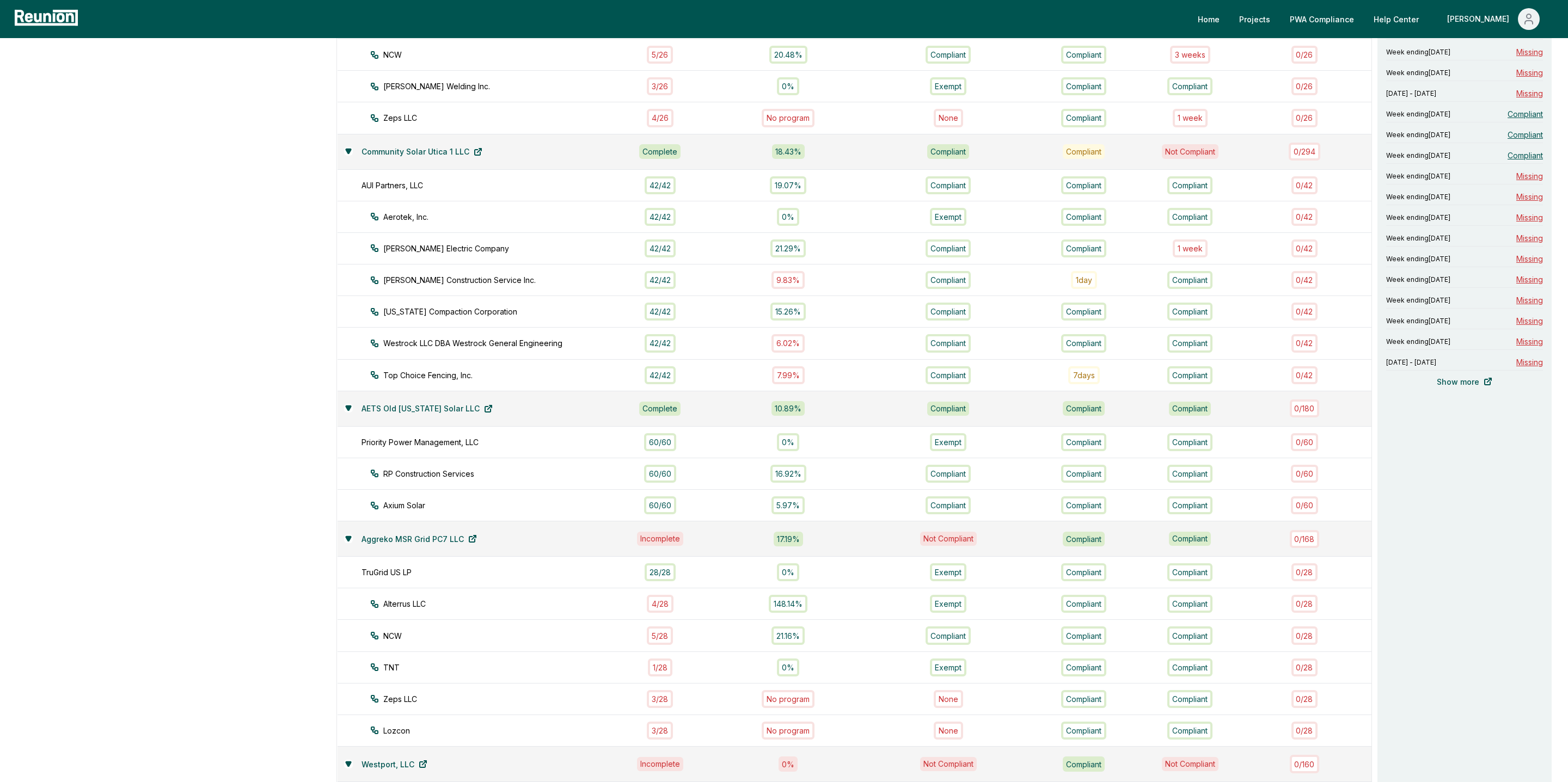
scroll to position [468, 0]
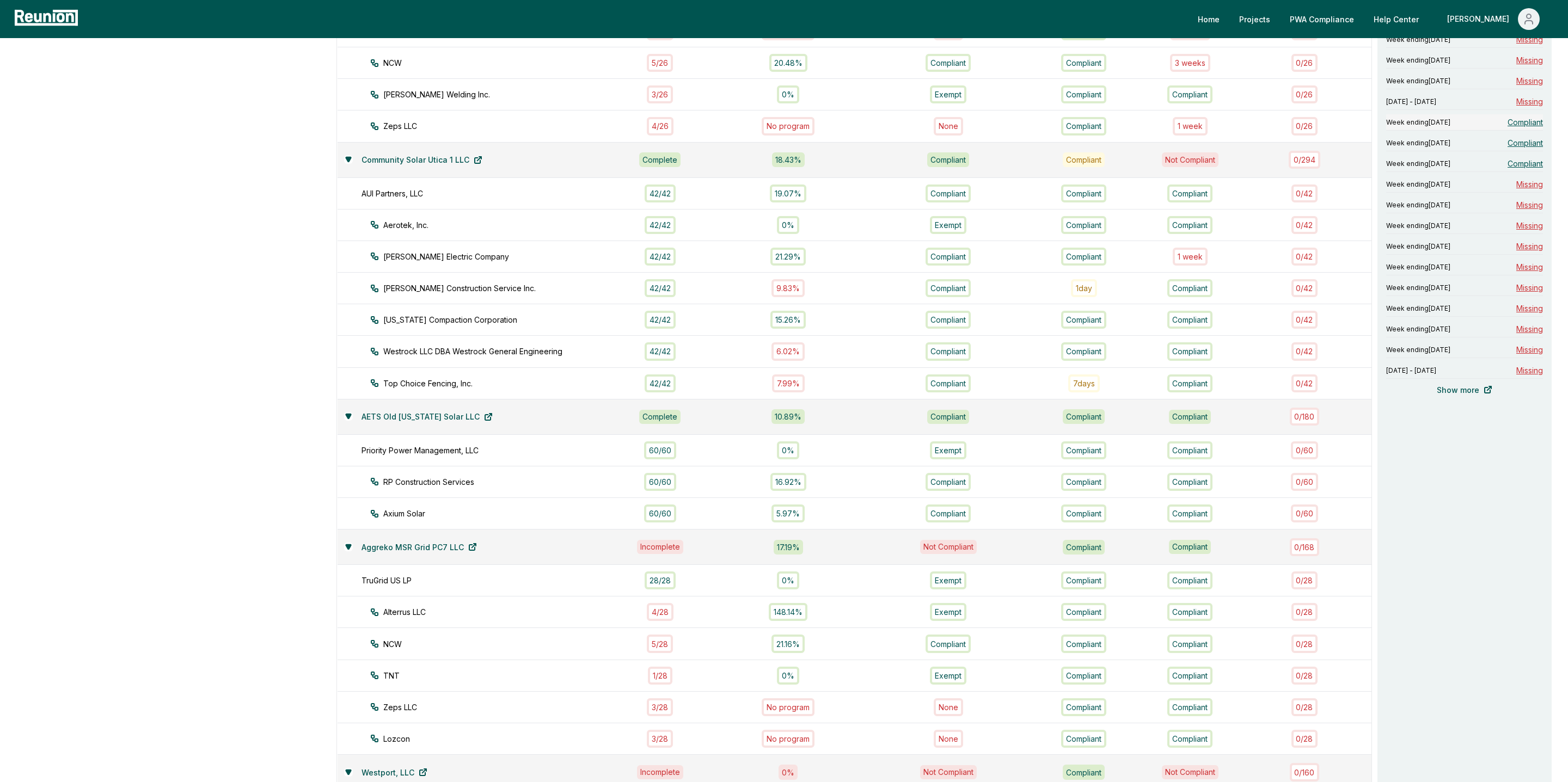
click at [1234, 124] on span "Compliant" at bounding box center [1525, 123] width 35 height 12
click at [1234, 145] on span "Compliant" at bounding box center [1525, 143] width 35 height 12
click at [1234, 168] on span "Compliant" at bounding box center [1525, 164] width 35 height 12
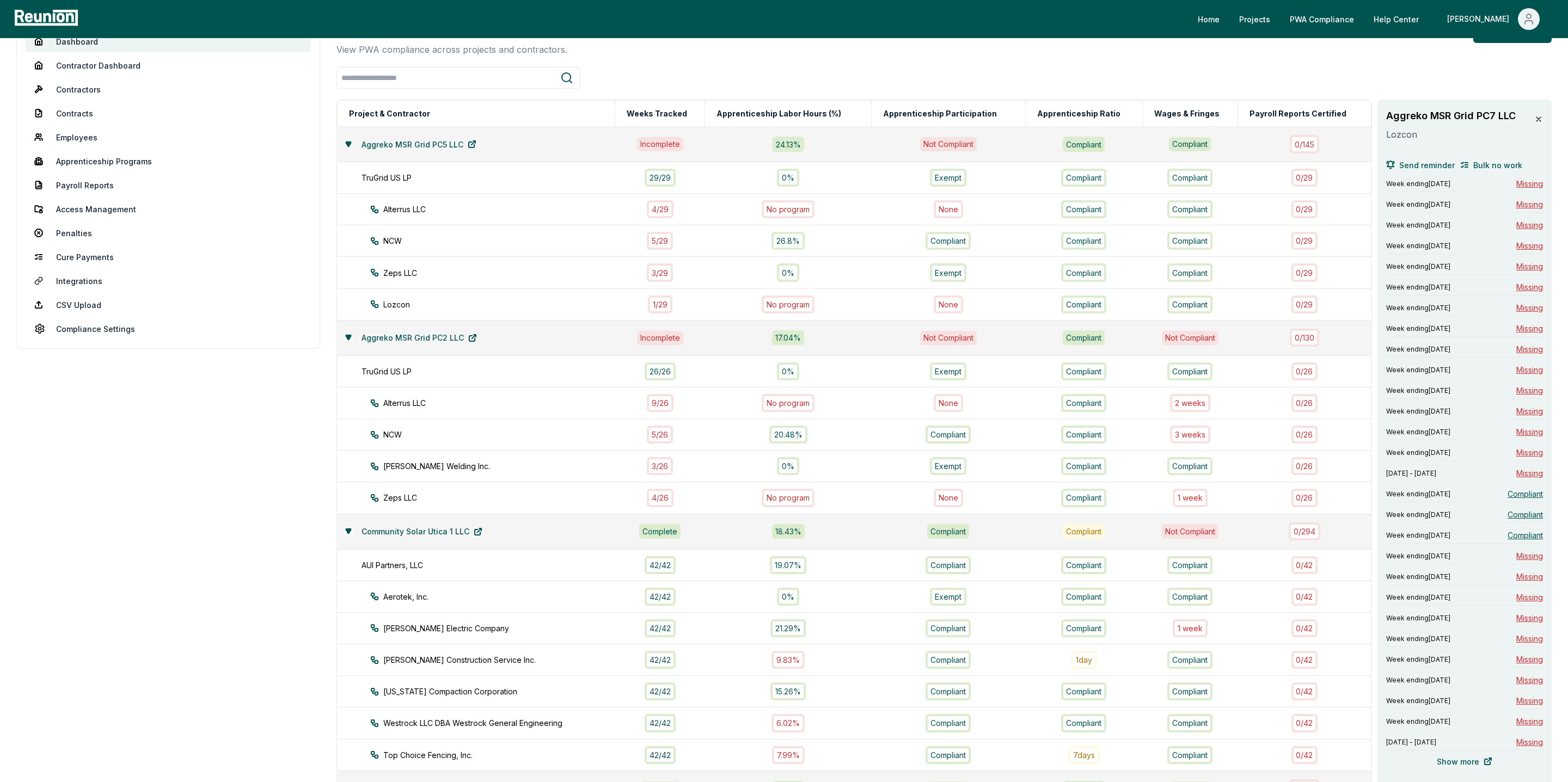
scroll to position [0, 0]
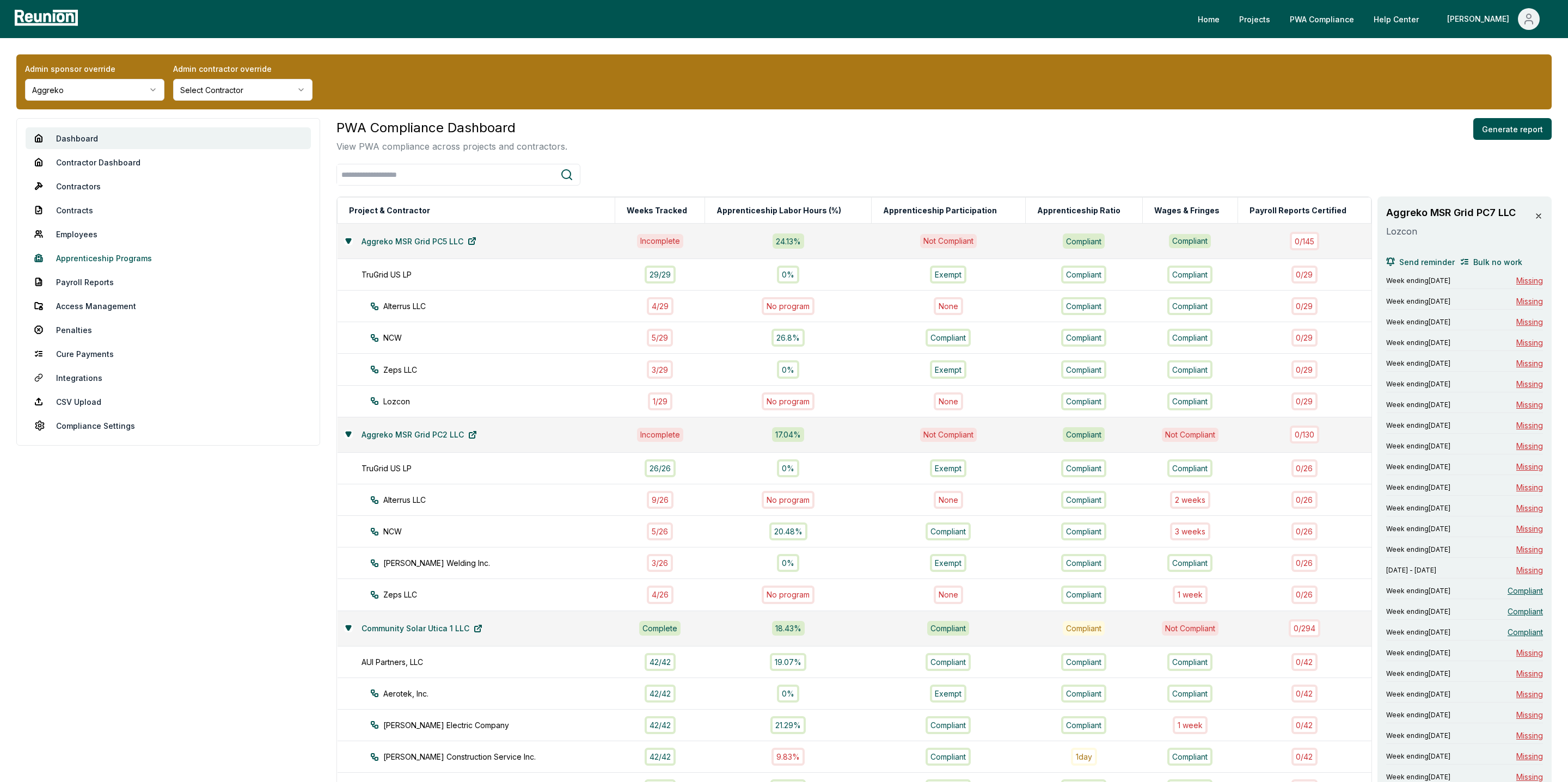
click at [112, 255] on link "Apprenticeship Programs" at bounding box center [168, 258] width 285 height 21
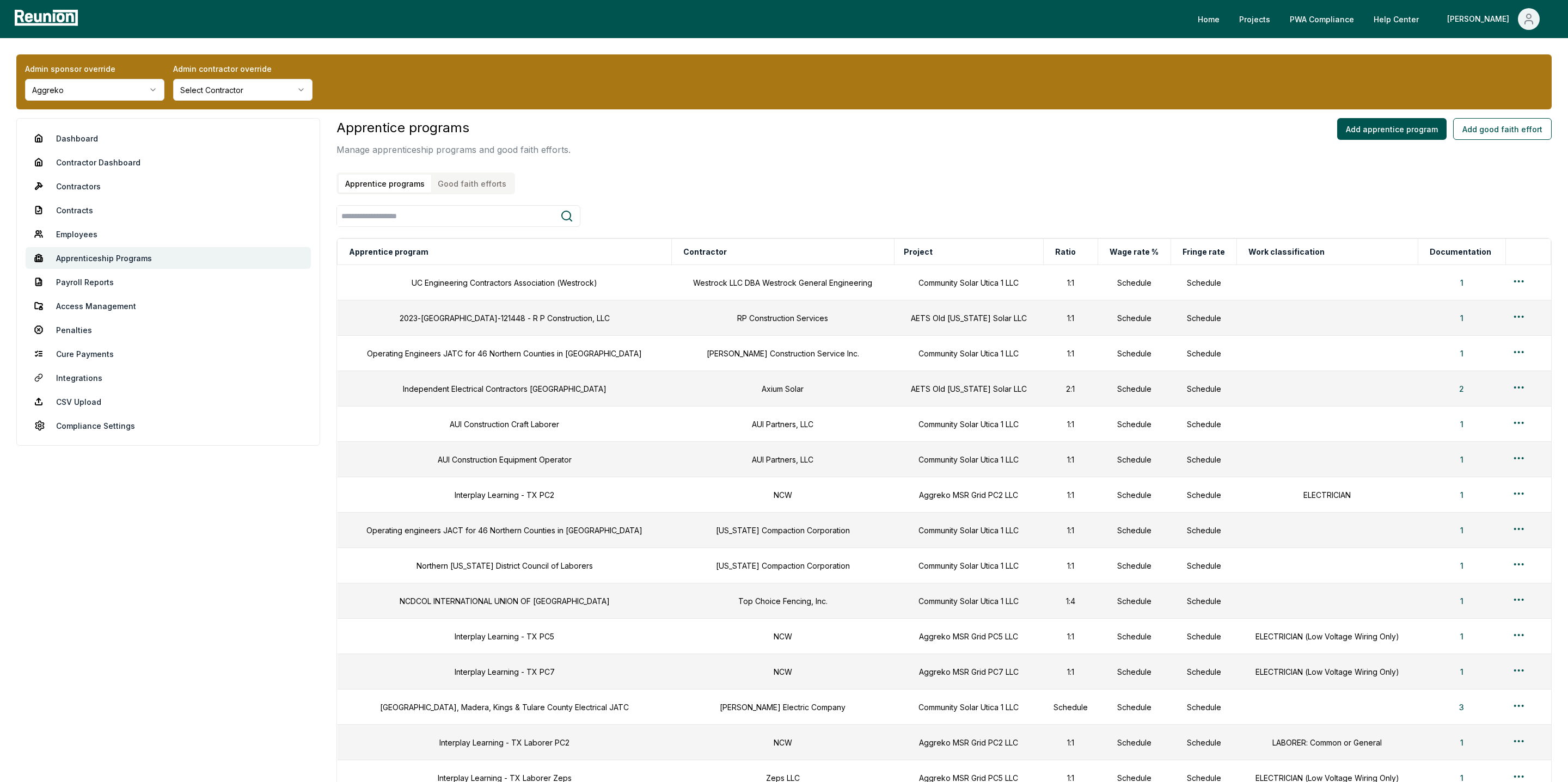
click at [471, 187] on button "Good faith efforts" at bounding box center [472, 183] width 82 height 18
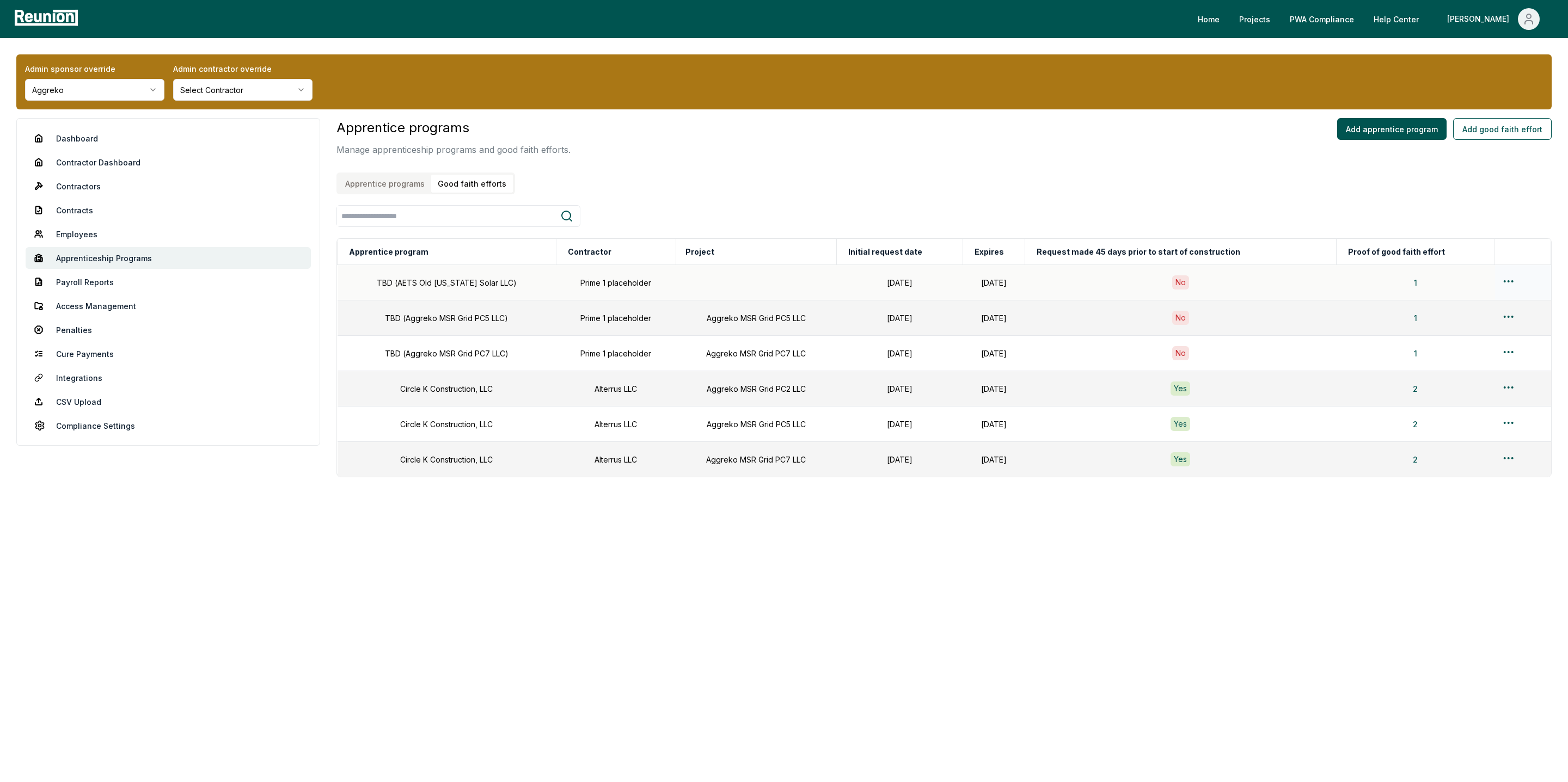
click at [1234, 282] on html "Please visit us on your desktop We're working on making our marketplace mobile-…" at bounding box center [784, 391] width 1568 height 782
click at [1234, 323] on div "Edit" at bounding box center [1508, 324] width 103 height 18
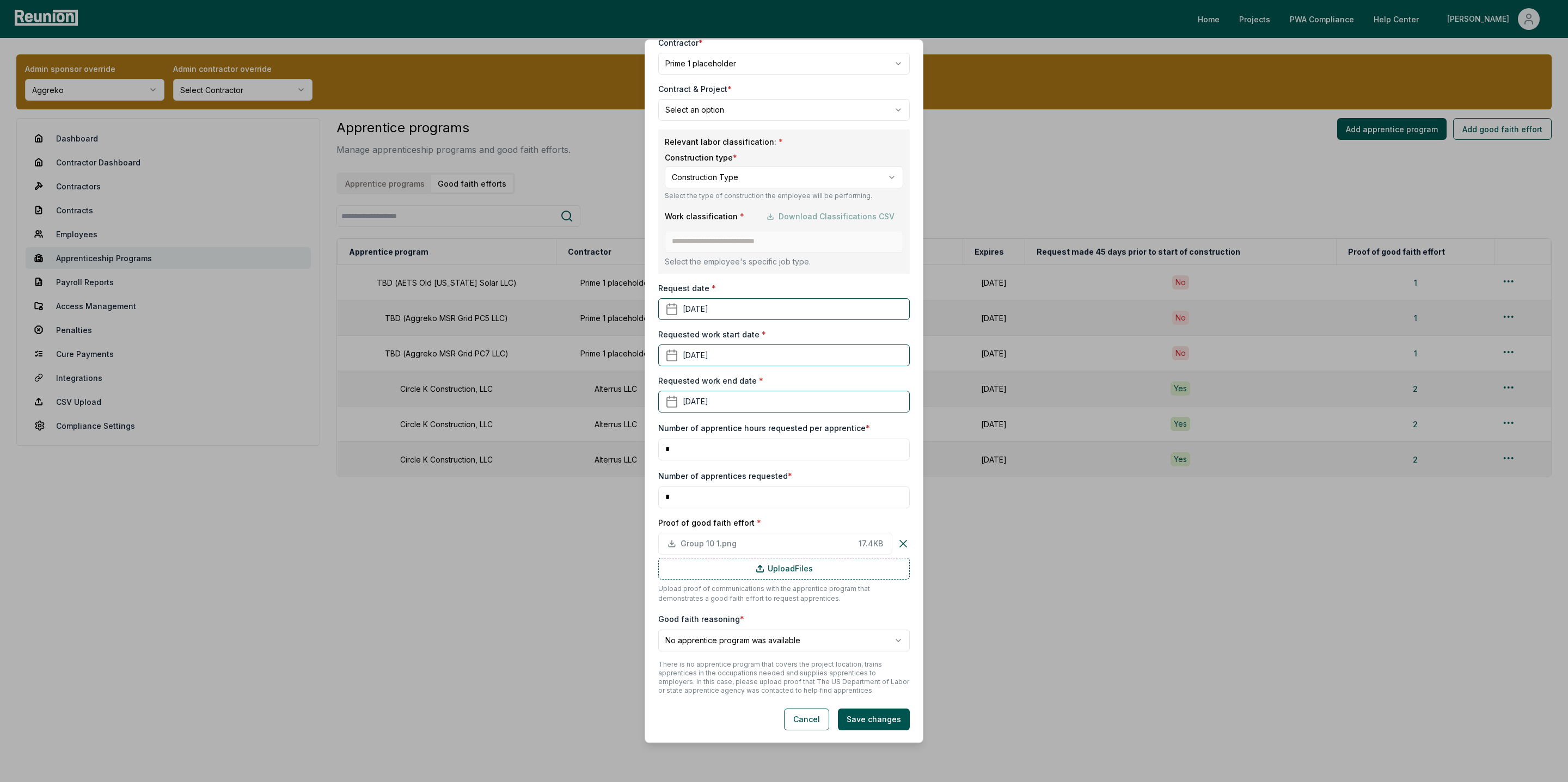
scroll to position [99, 0]
click at [711, 538] on span "Group 10 1.png" at bounding box center [767, 542] width 173 height 12
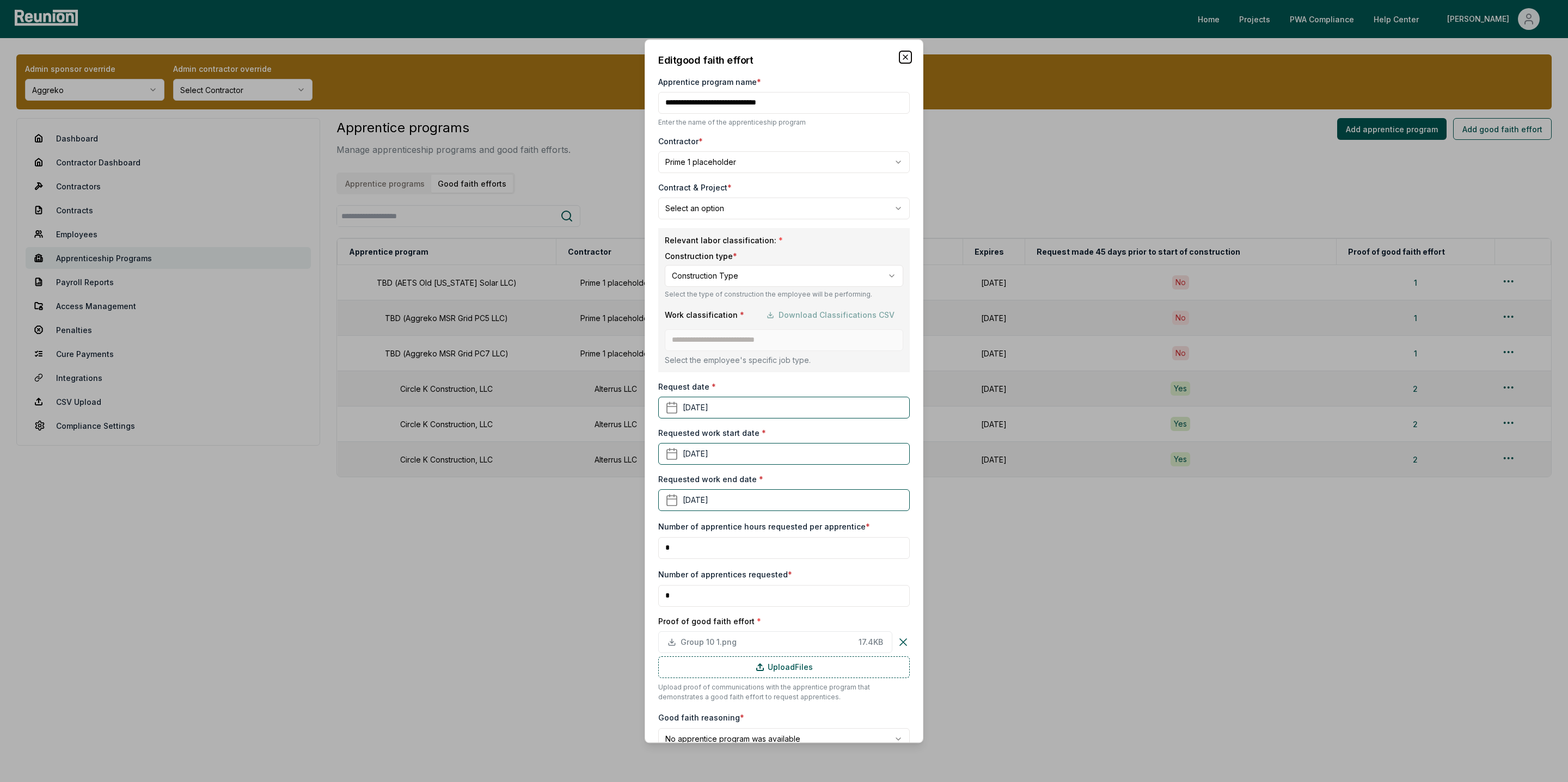
click at [903, 57] on icon "button" at bounding box center [905, 56] width 9 height 9
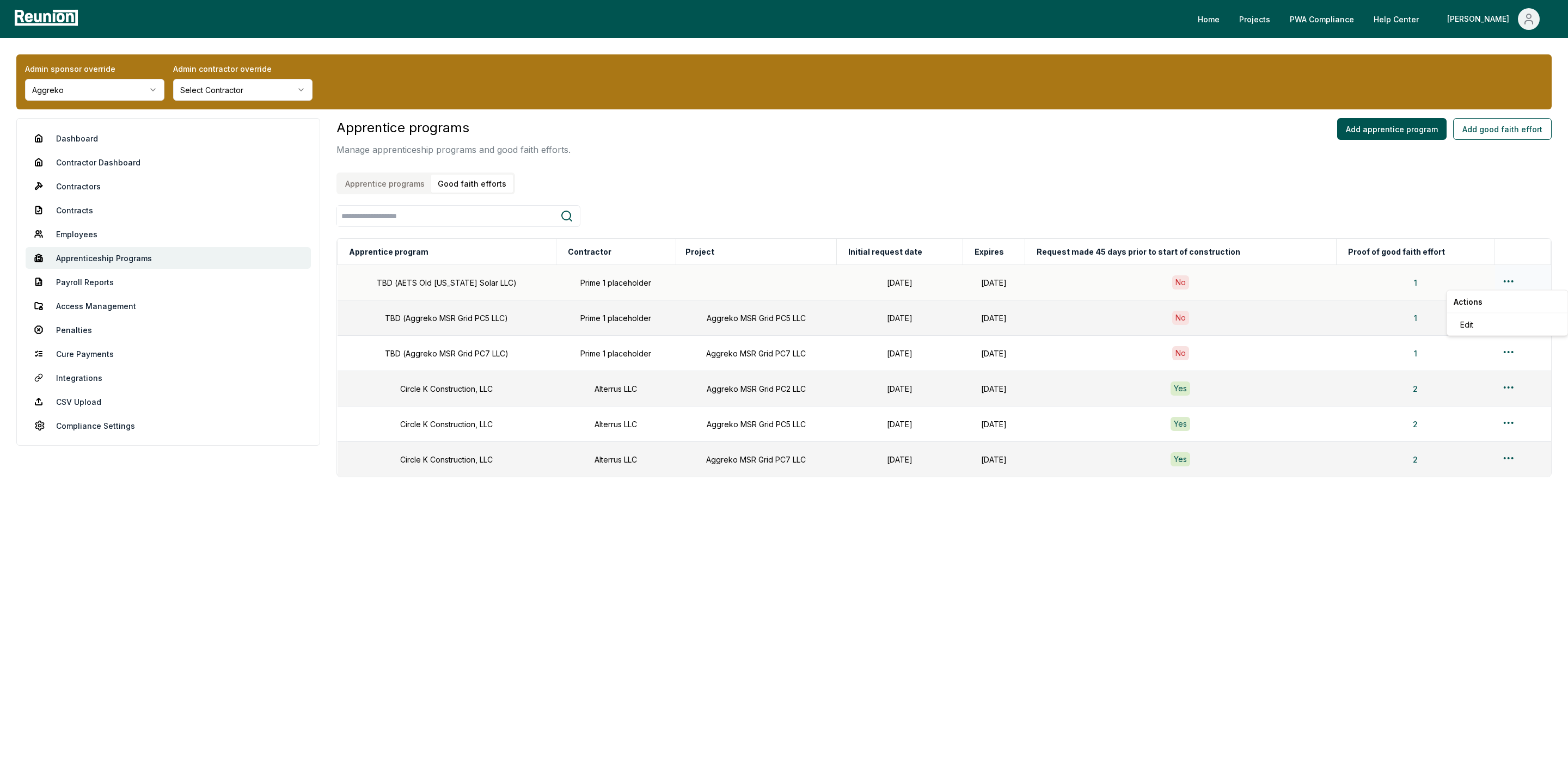
click at [1234, 282] on html "Please visit us on your desktop We're working on making our marketplace mobile-…" at bounding box center [784, 391] width 1568 height 782
click at [1234, 323] on div "Edit" at bounding box center [1508, 324] width 103 height 18
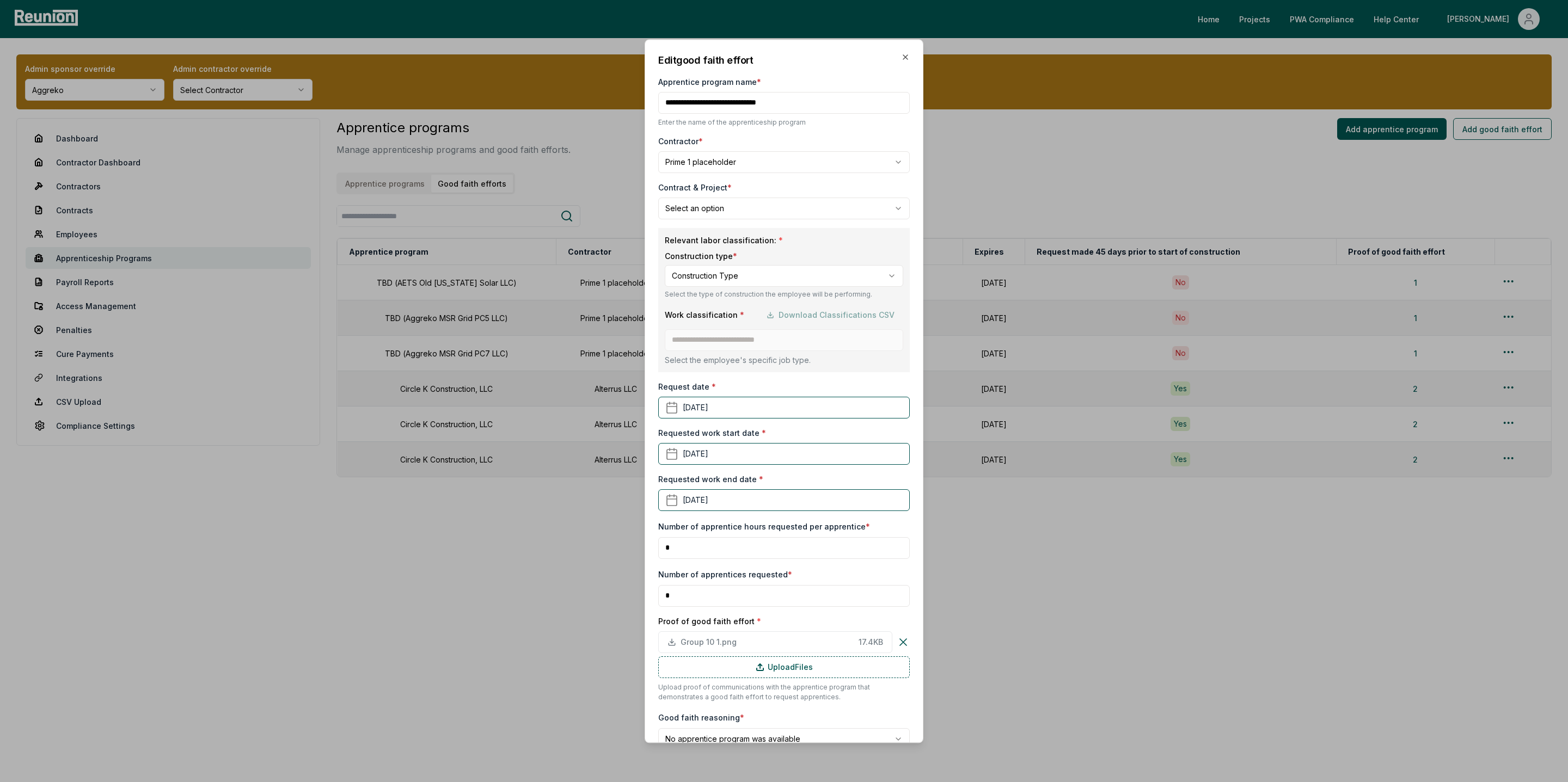
scroll to position [99, 0]
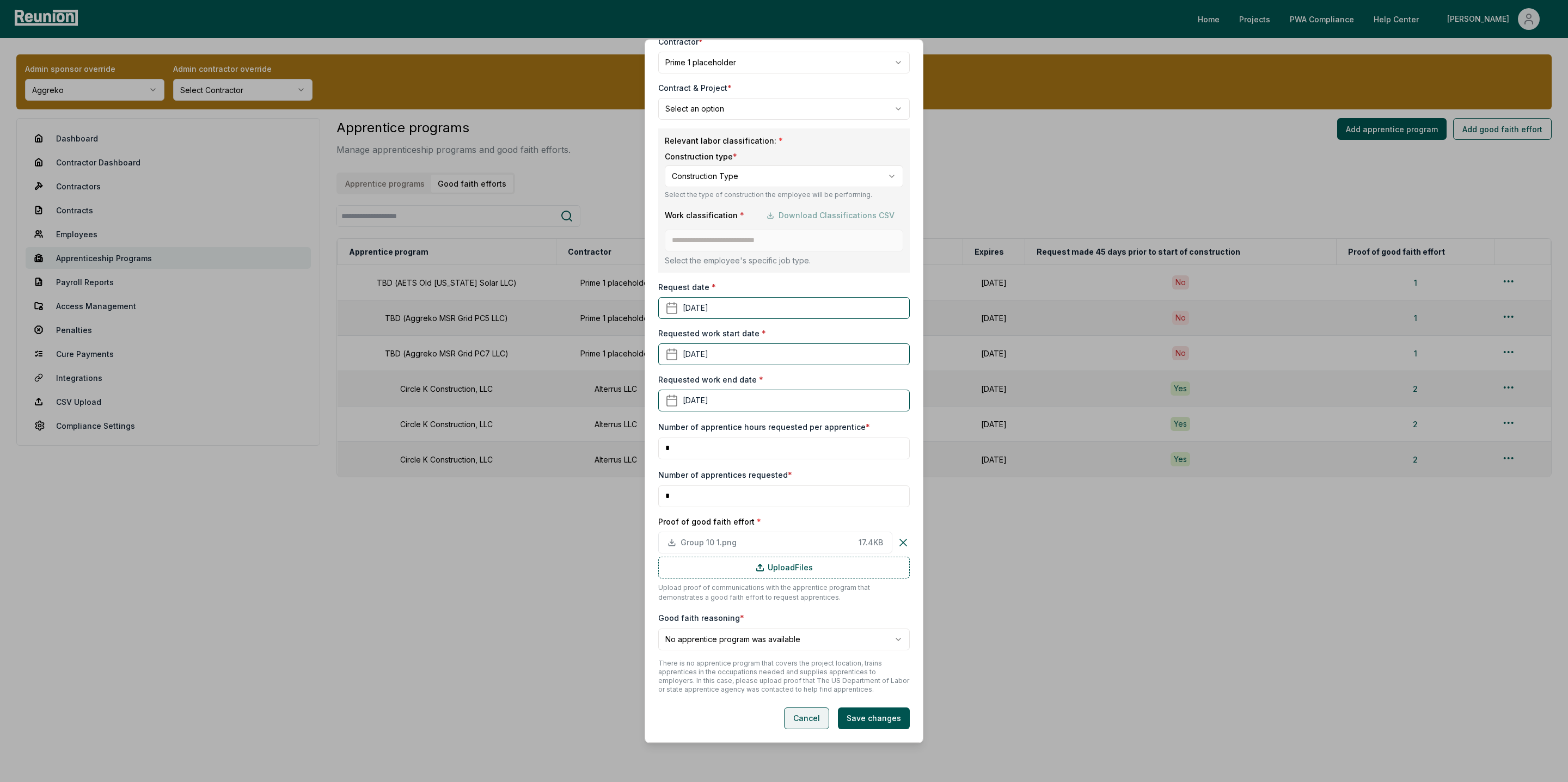
click at [805, 671] on button "Cancel" at bounding box center [806, 719] width 45 height 21
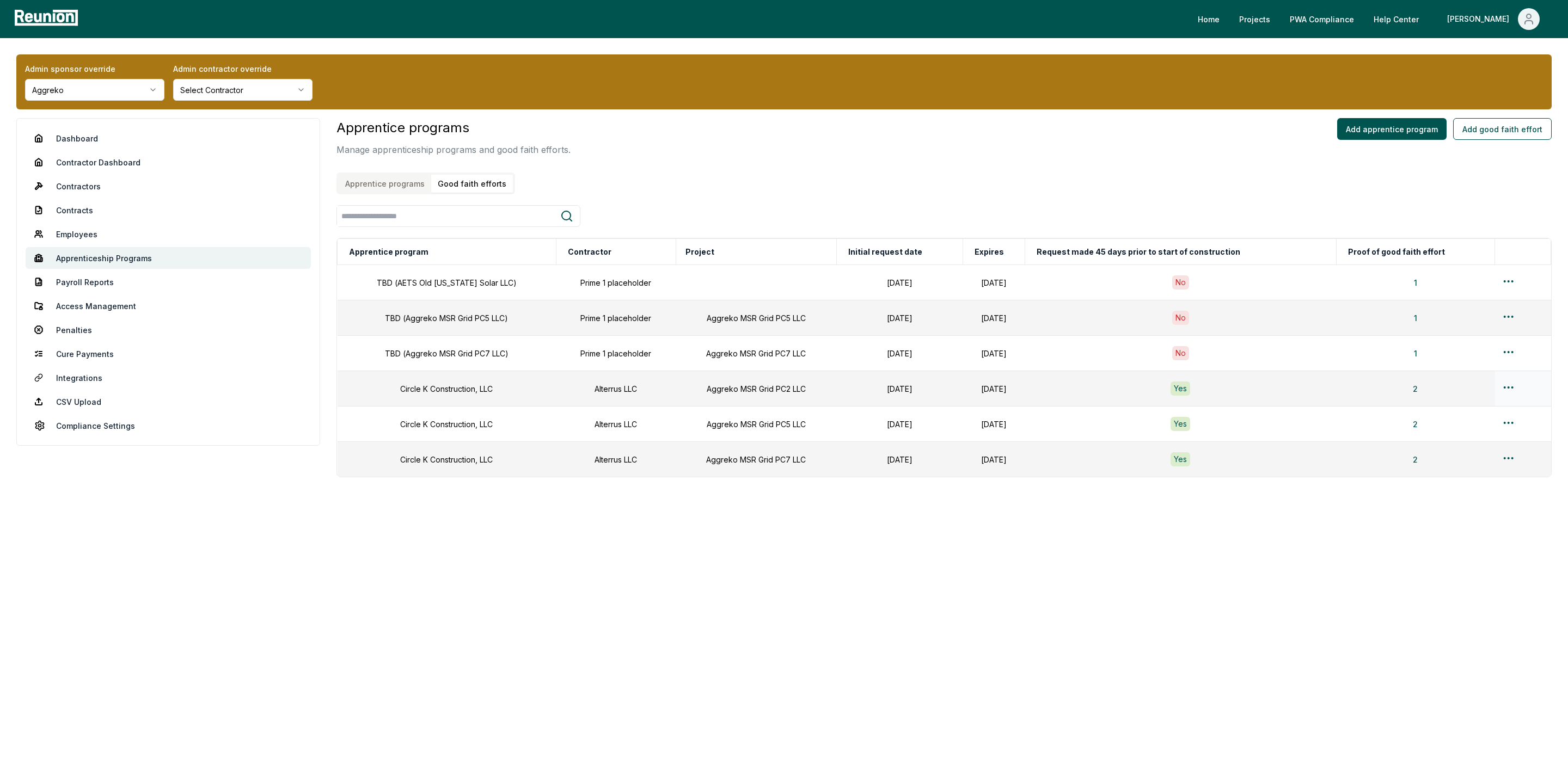
click at [1234, 386] on html "Please visit us on your desktop We're working on making our marketplace mobile-…" at bounding box center [784, 391] width 1568 height 782
click at [1234, 429] on div "Edit" at bounding box center [1508, 431] width 103 height 18
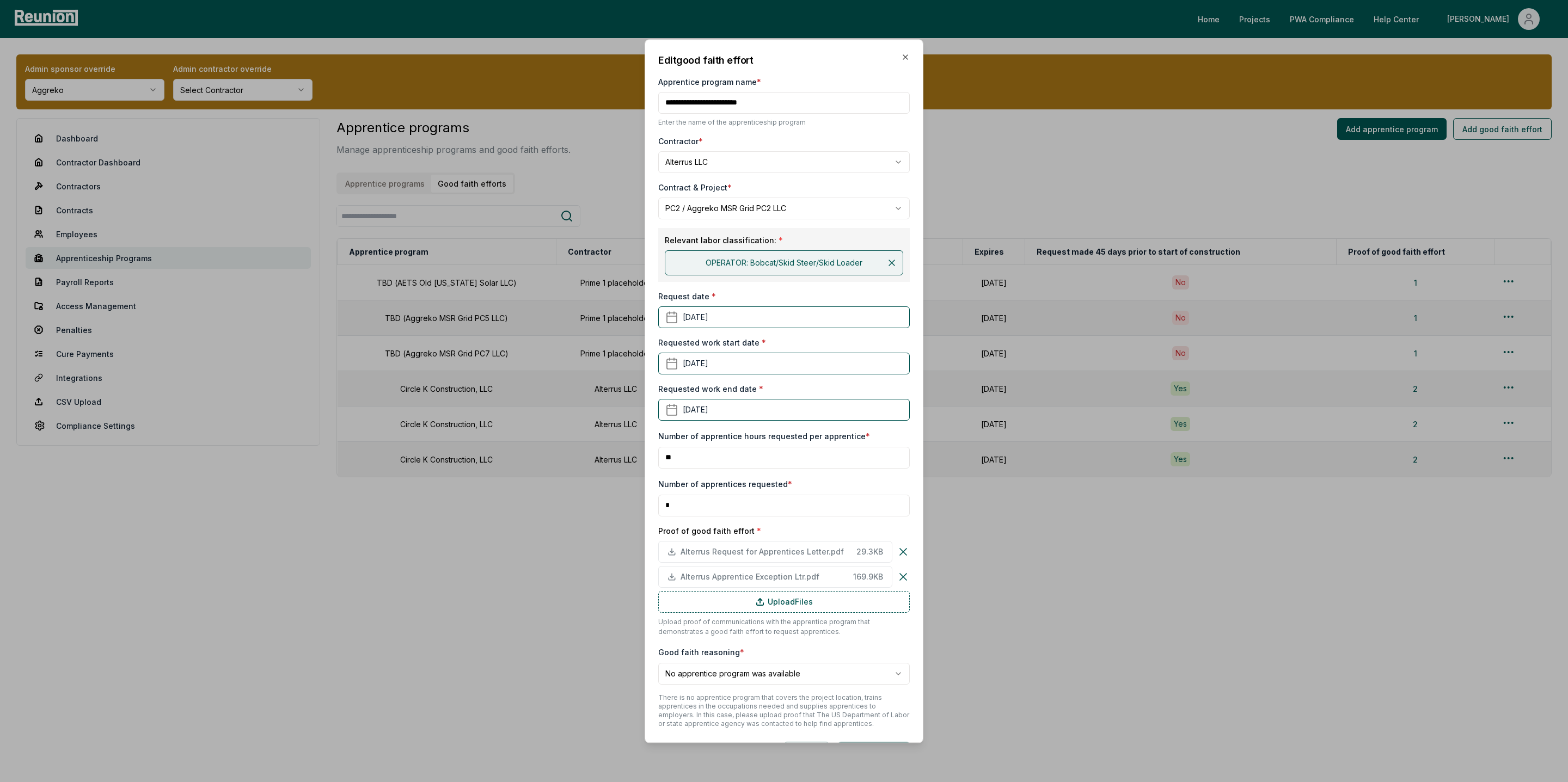
scroll to position [1, 0]
click at [907, 57] on icon "button" at bounding box center [905, 56] width 9 height 9
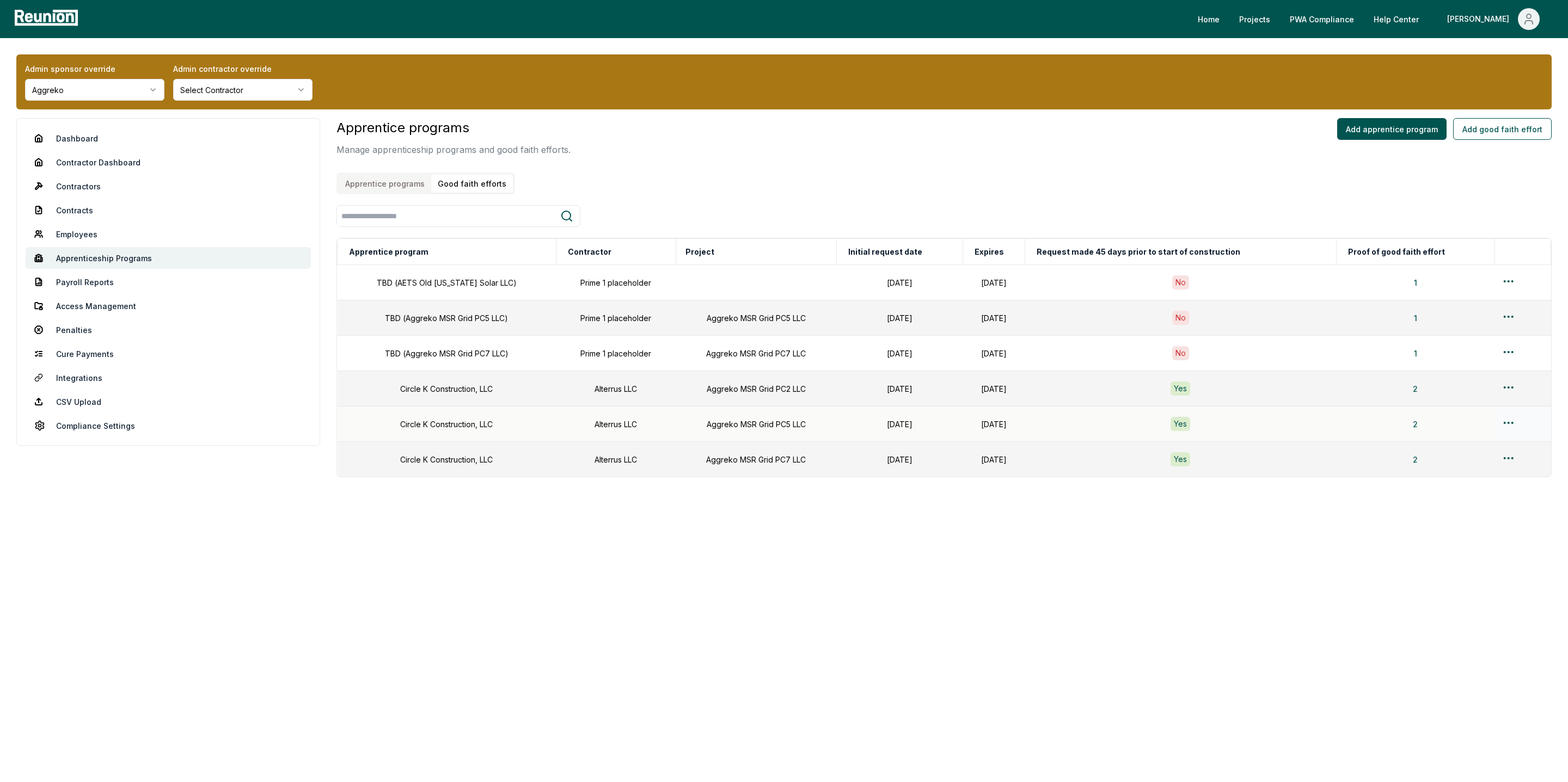
click at [1234, 422] on html "Please visit us on your desktop We're working on making our marketplace mobile-…" at bounding box center [784, 391] width 1568 height 782
click at [1234, 467] on div "Edit" at bounding box center [1508, 467] width 103 height 18
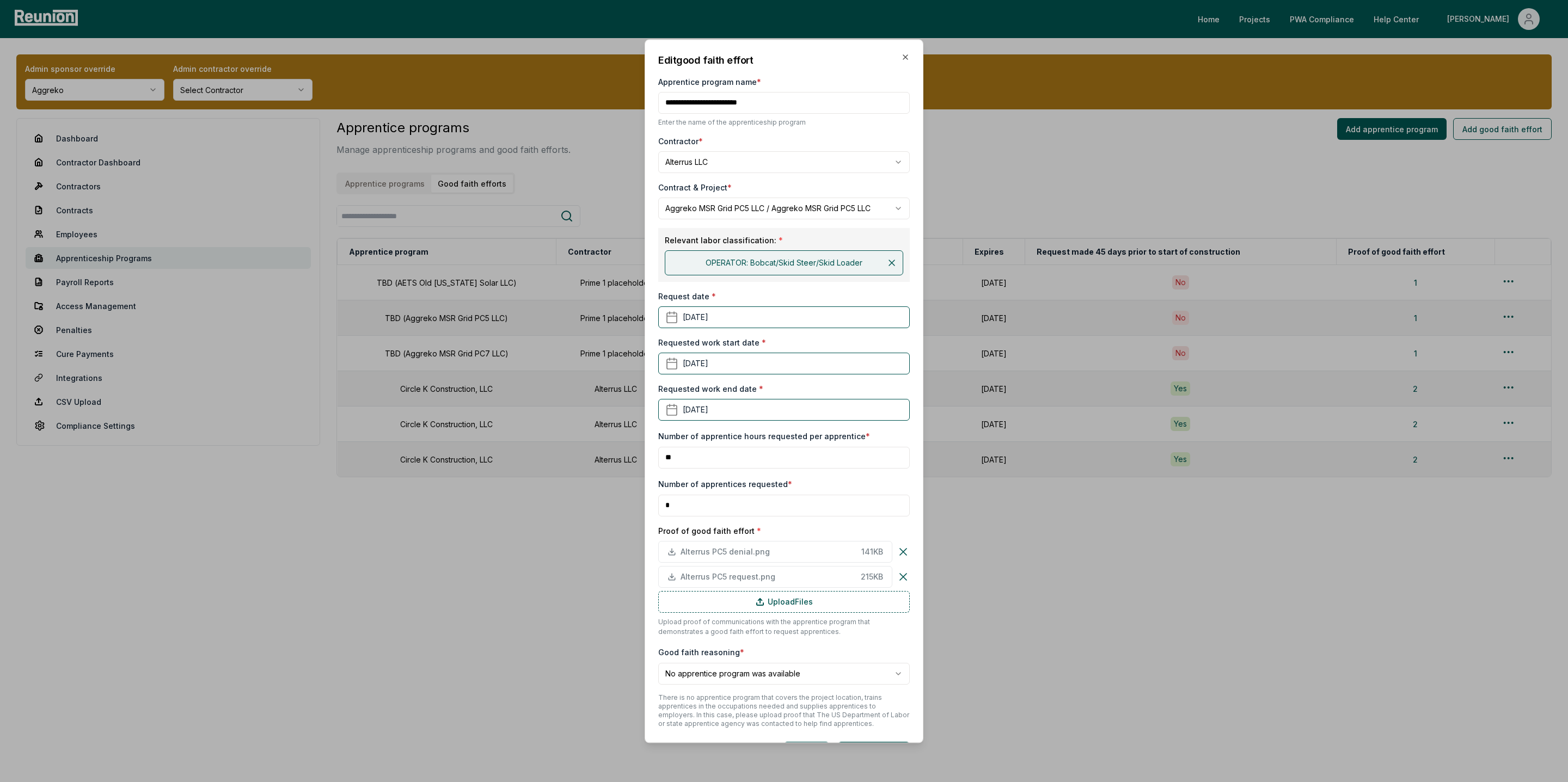
click at [905, 61] on h2 "Edit good faith effort" at bounding box center [784, 59] width 251 height 15
click at [905, 53] on icon "button" at bounding box center [905, 56] width 9 height 9
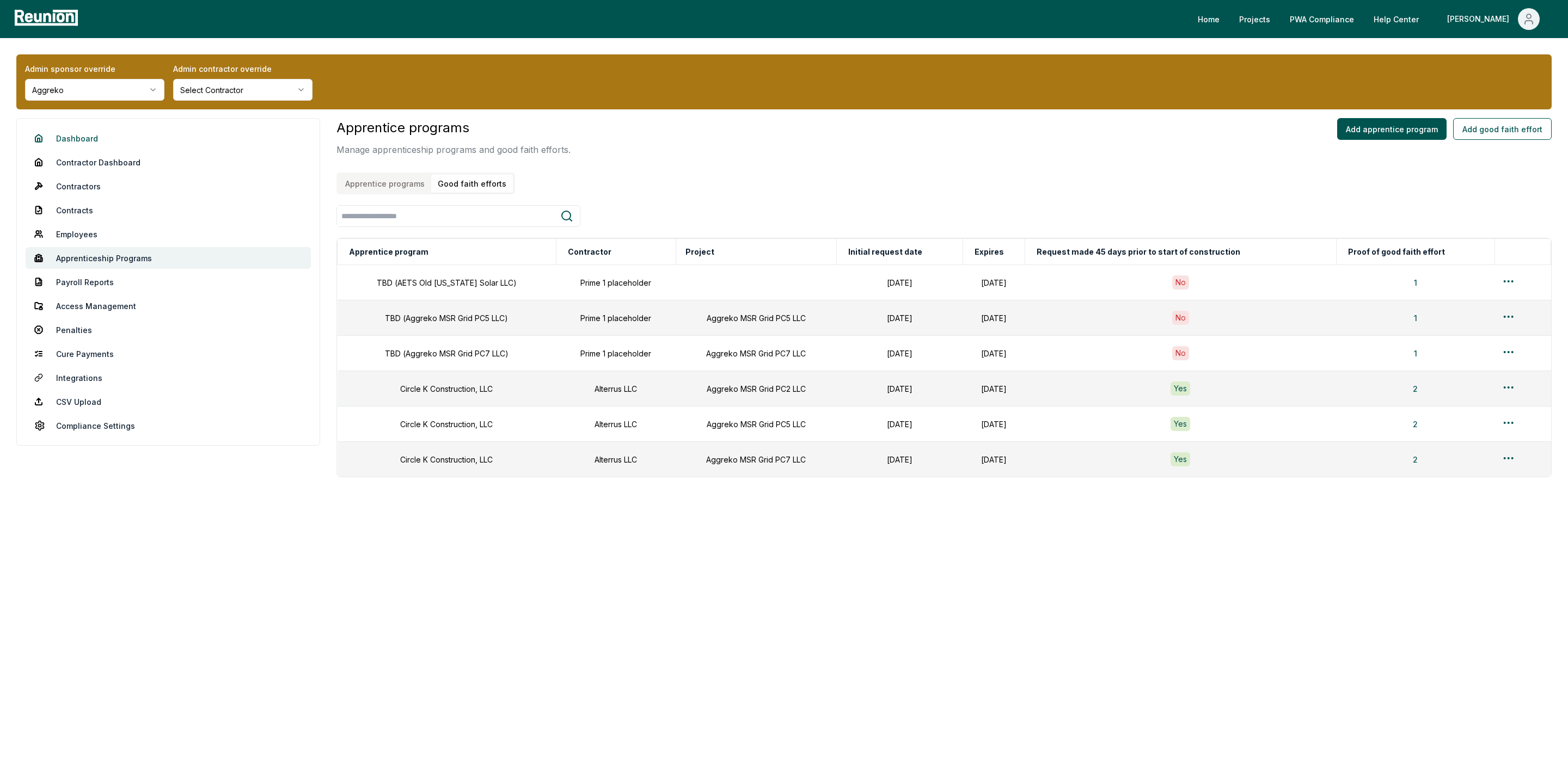
click at [89, 139] on link "Dashboard" at bounding box center [168, 138] width 285 height 21
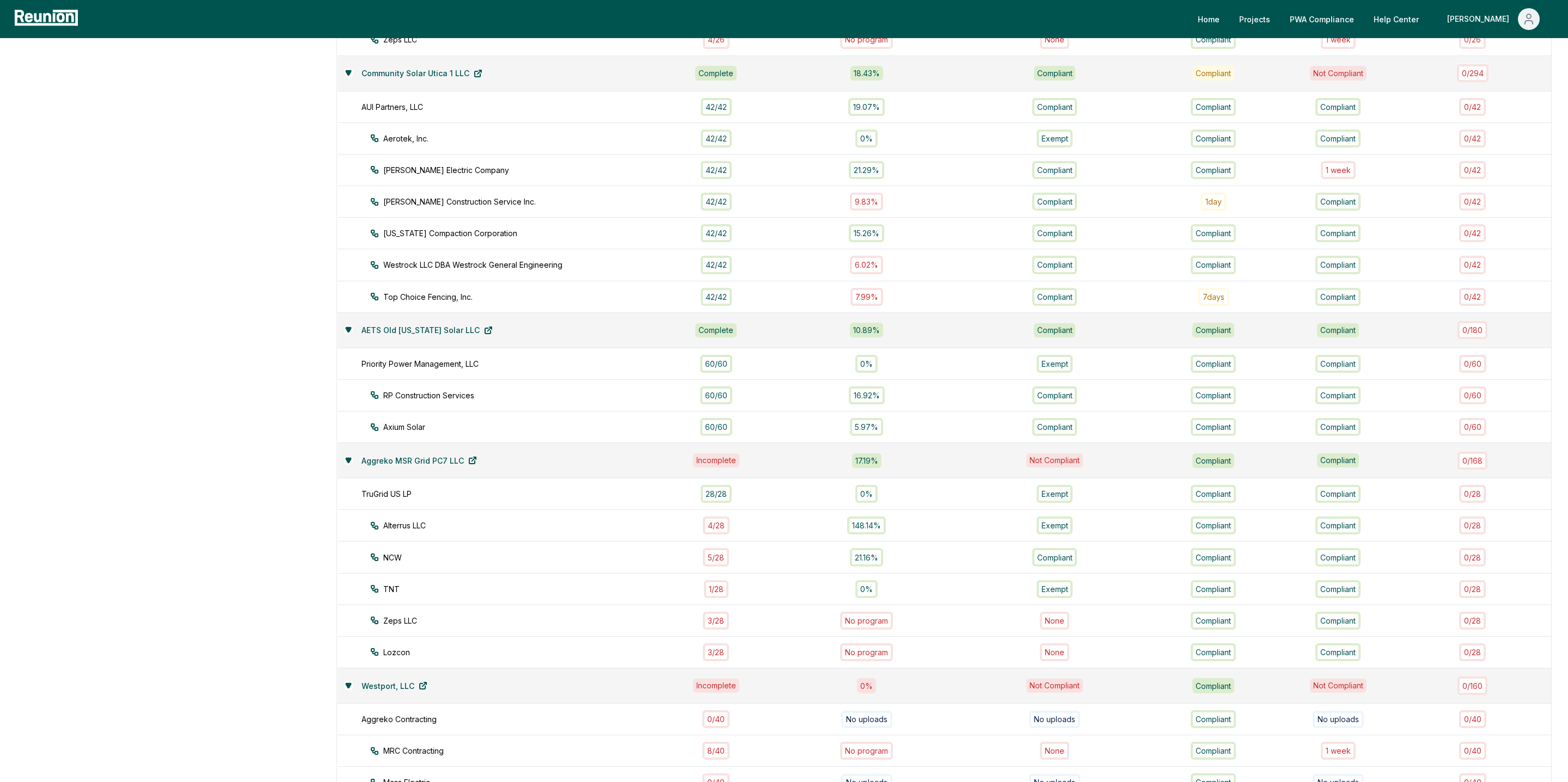
scroll to position [684, 0]
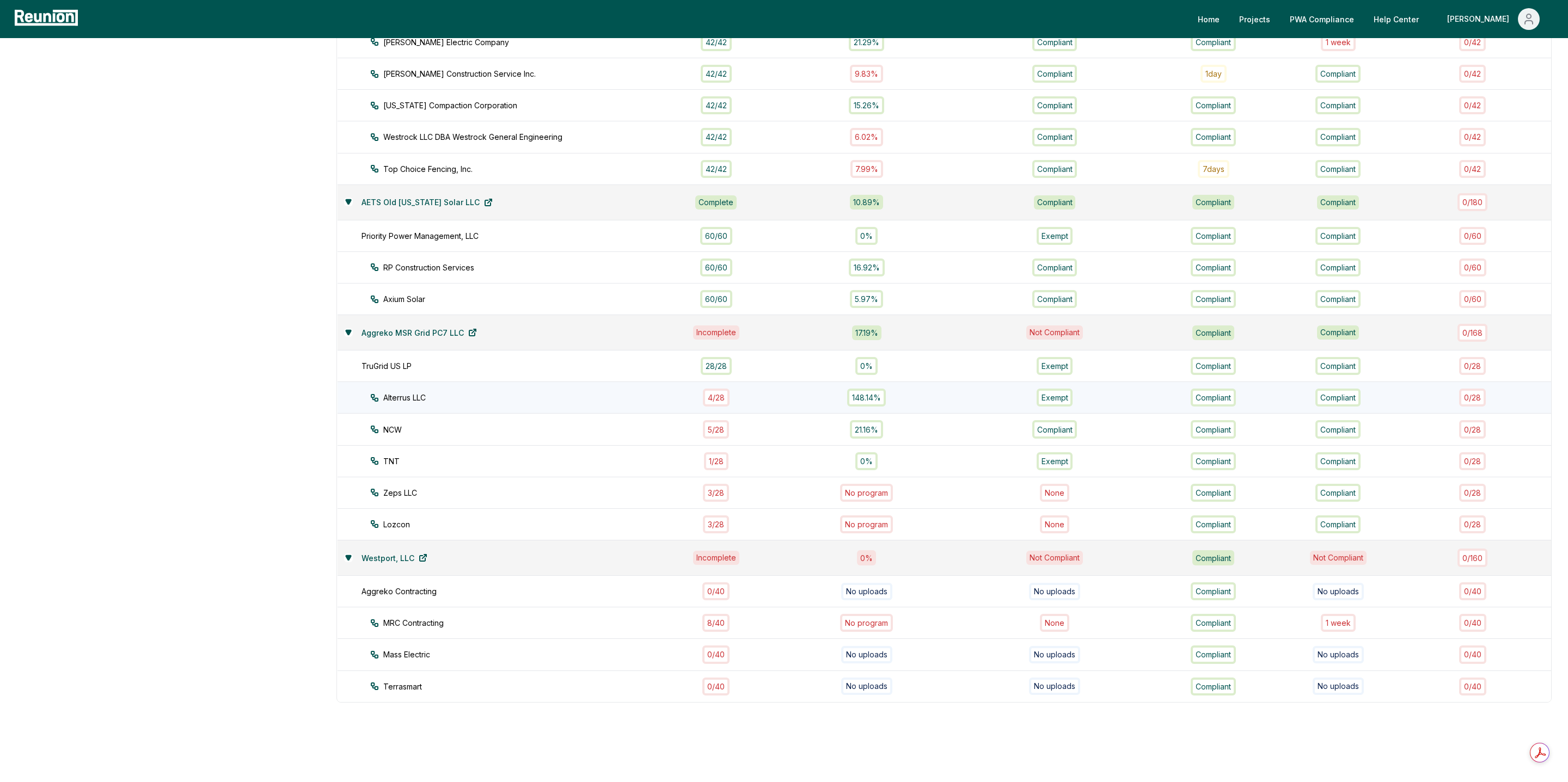
click at [427, 392] on div "Alterrus LLC" at bounding box center [526, 398] width 313 height 12
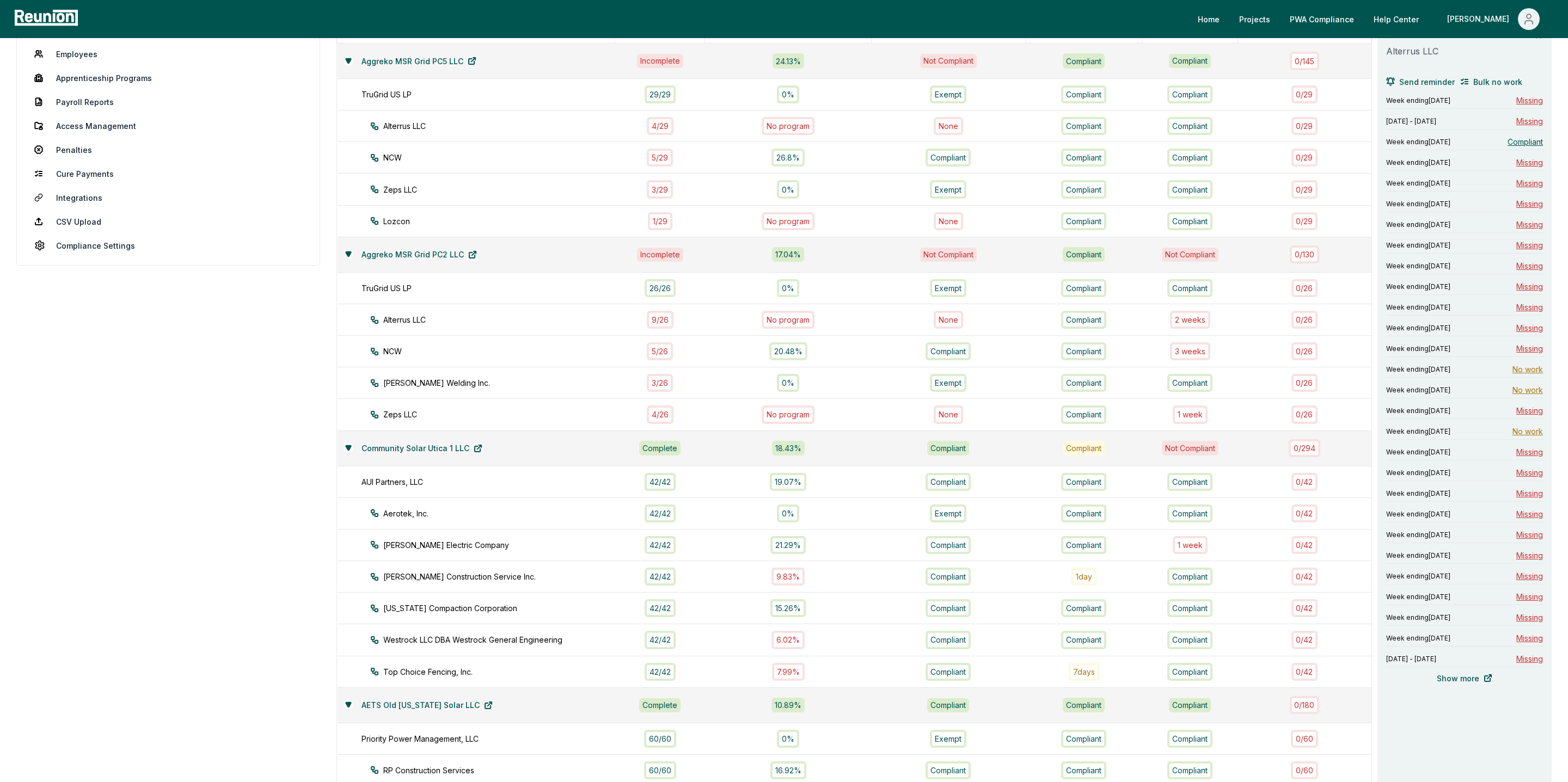
scroll to position [166, 0]
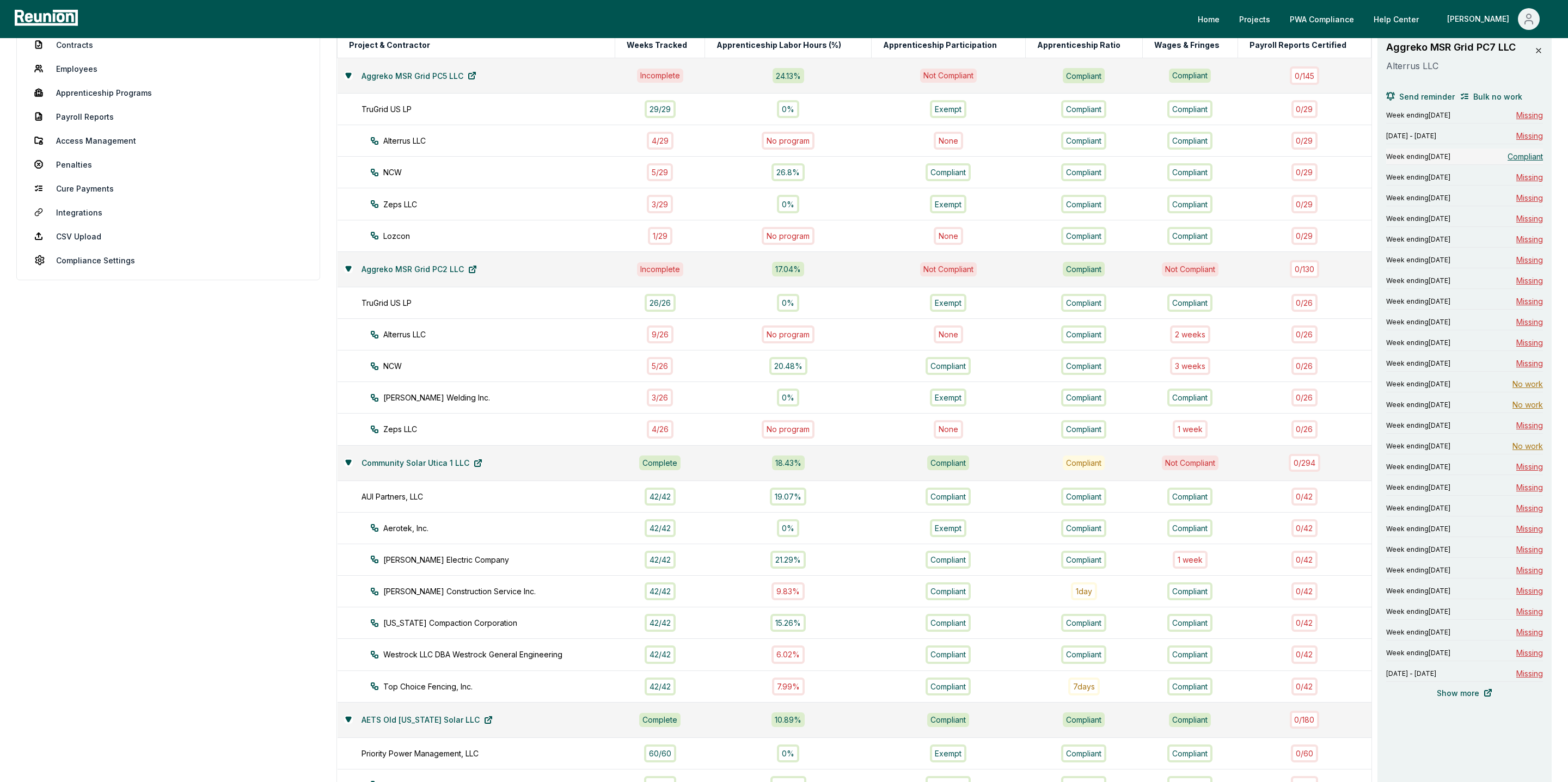
click at [1234, 158] on span "Compliant" at bounding box center [1525, 157] width 35 height 12
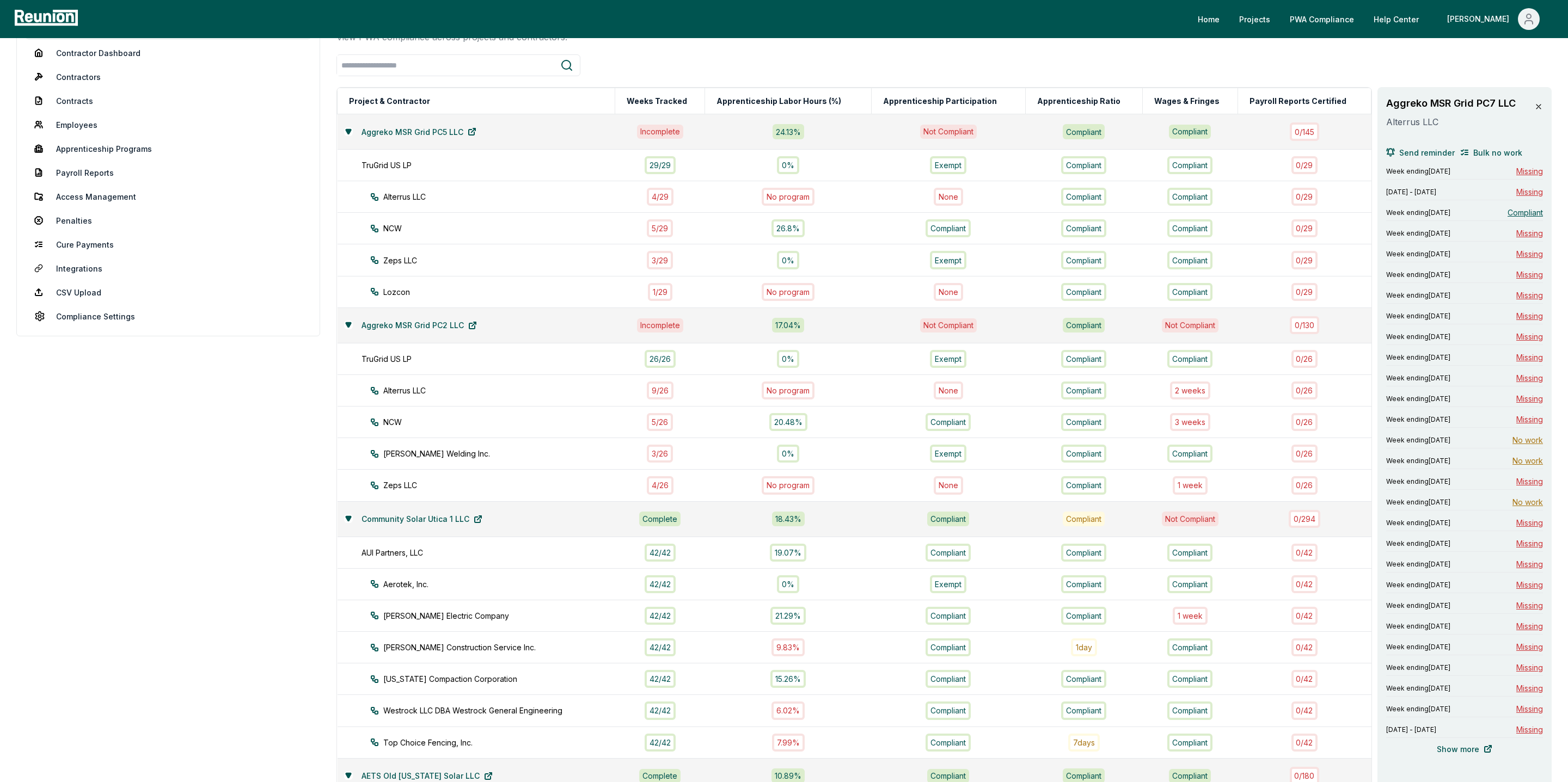
scroll to position [0, 0]
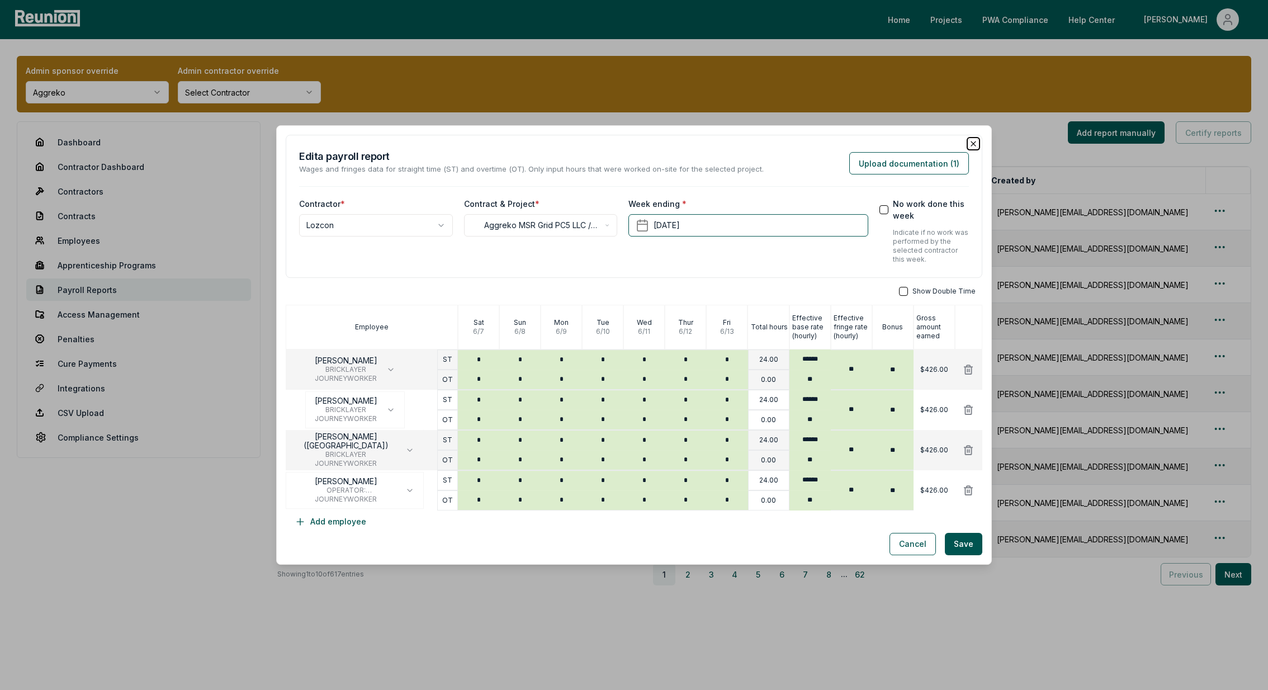
click at [974, 142] on icon "button" at bounding box center [973, 143] width 4 height 4
click at [973, 138] on div "**********" at bounding box center [634, 206] width 697 height 143
click at [976, 139] on div "**********" at bounding box center [634, 206] width 697 height 143
click at [975, 143] on icon "button" at bounding box center [973, 143] width 9 height 9
click at [975, 142] on icon "button" at bounding box center [973, 143] width 4 height 4
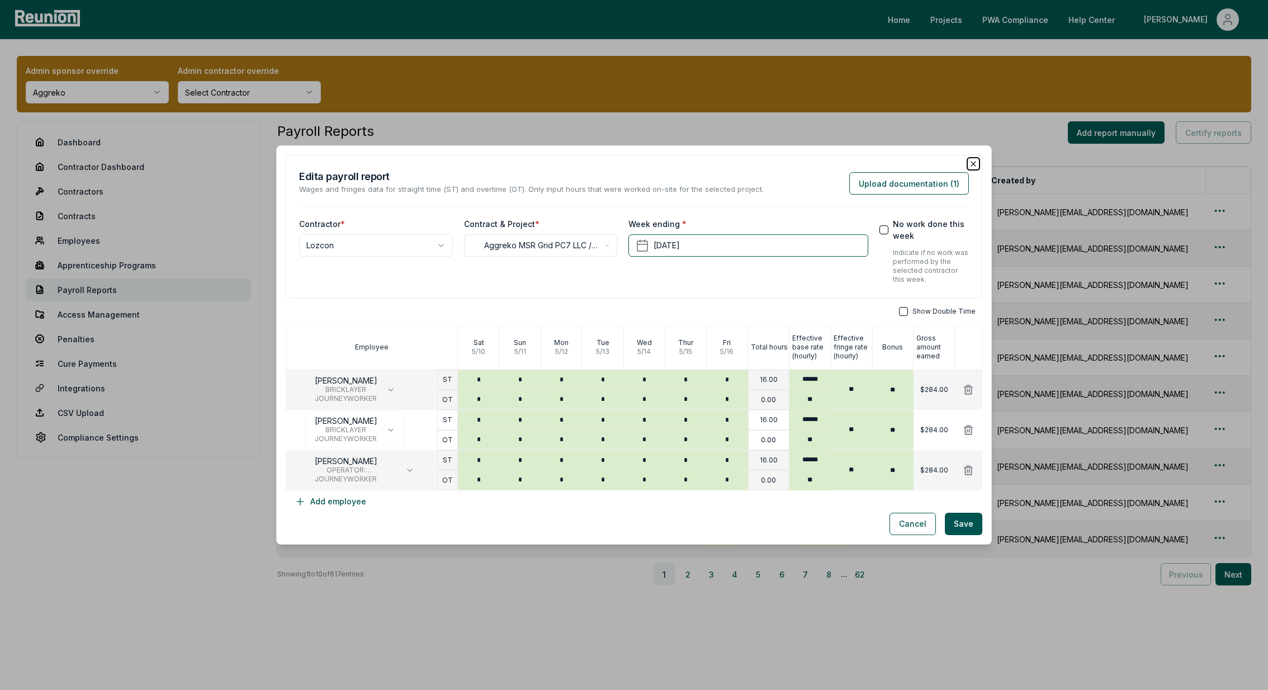
click at [976, 164] on icon "button" at bounding box center [973, 163] width 9 height 9
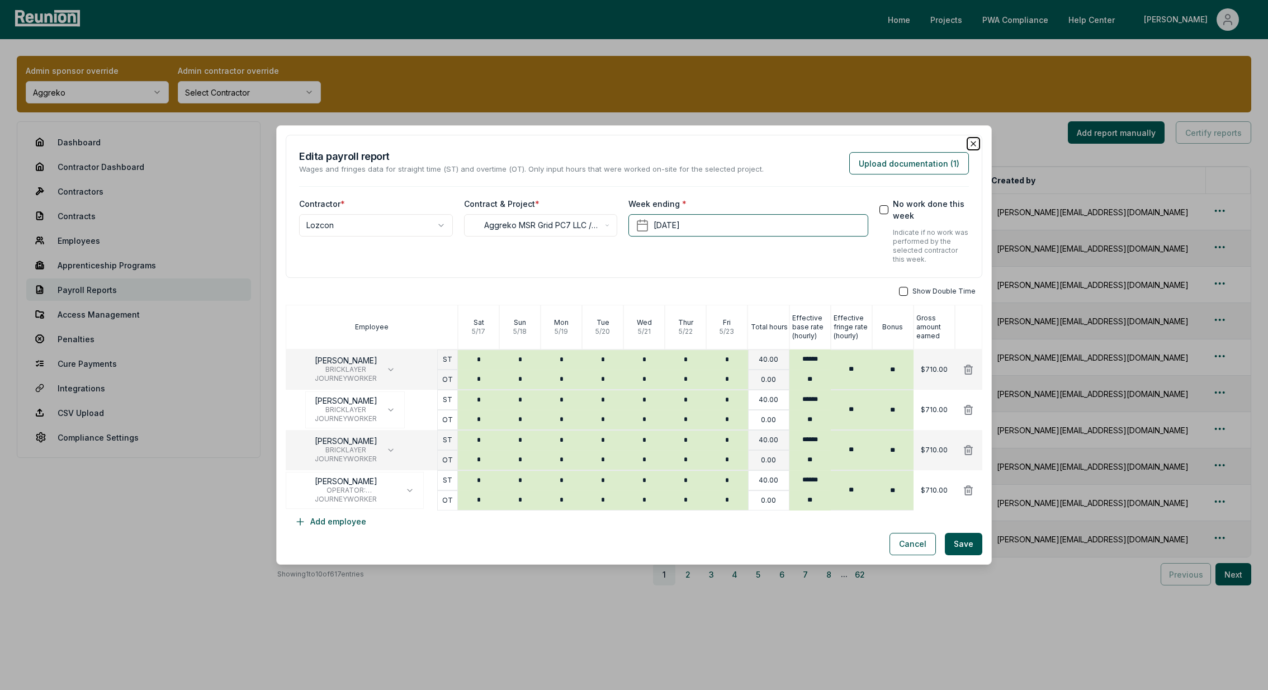
click at [975, 142] on icon "button" at bounding box center [973, 143] width 4 height 4
click at [972, 144] on icon "button" at bounding box center [973, 143] width 9 height 9
click at [973, 145] on icon "button" at bounding box center [973, 143] width 9 height 9
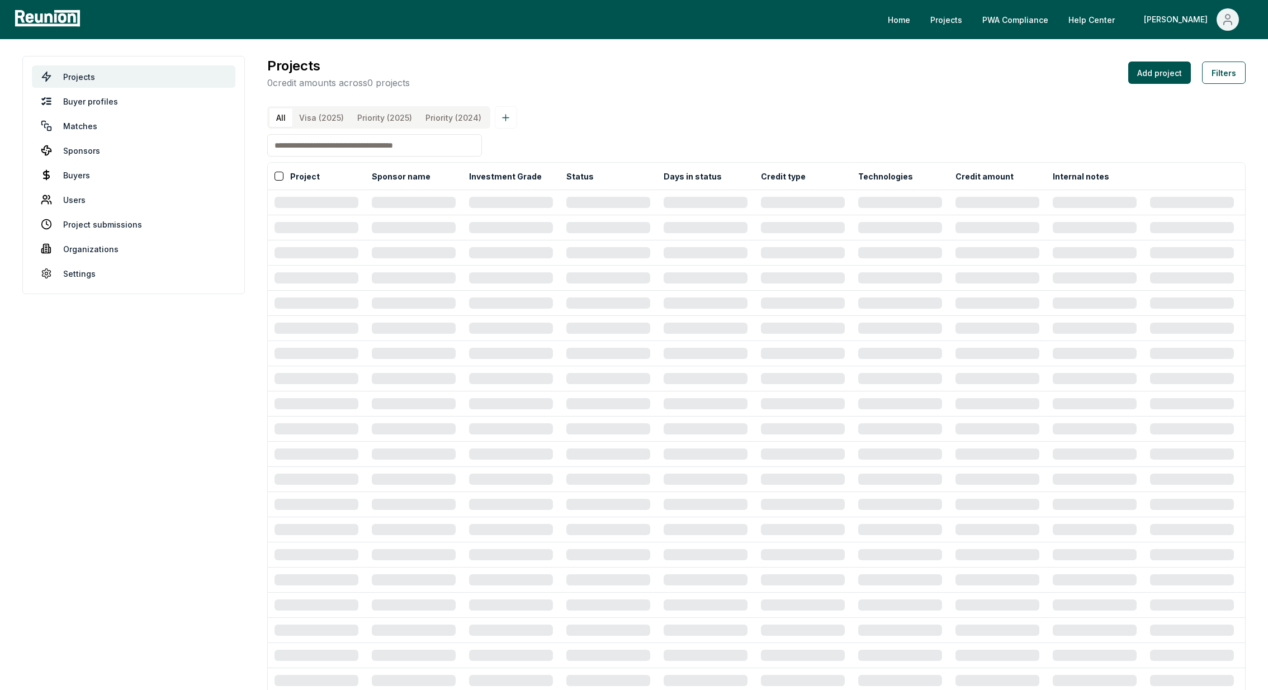
click at [1124, 14] on link "Help Center" at bounding box center [1091, 19] width 64 height 22
click at [1124, 20] on link "Help Center" at bounding box center [1091, 19] width 64 height 22
click at [1120, 20] on link "Help Center" at bounding box center [1091, 19] width 64 height 22
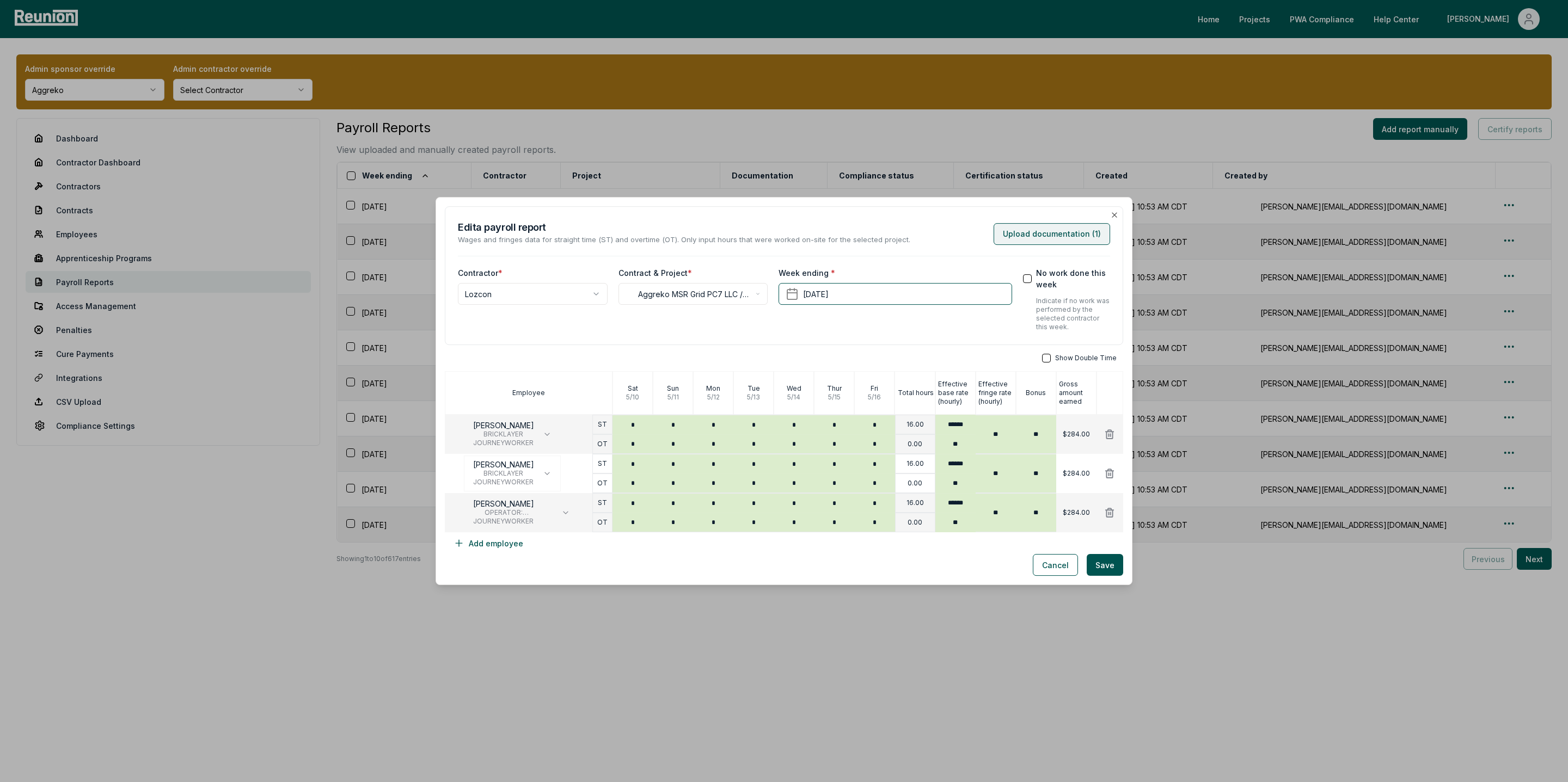
click at [1032, 234] on button "Upload documentation ( 1 )" at bounding box center [1052, 234] width 117 height 21
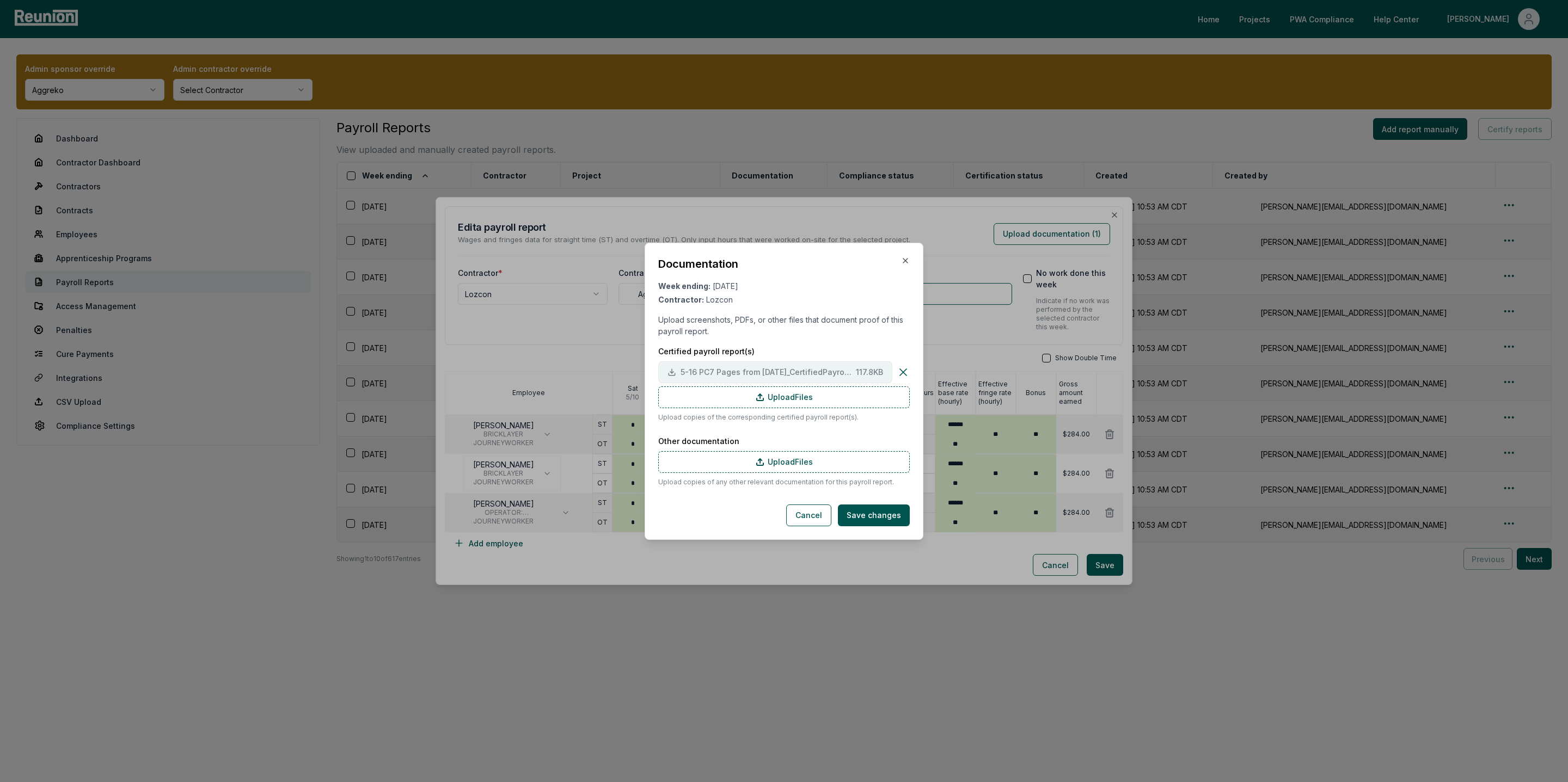
click at [718, 373] on span "5-16 PC7 Pages from May.2025_CertifiedPayrollReports_Part2.TruGrid-4.pdf" at bounding box center [766, 372] width 171 height 12
